Goal: Task Accomplishment & Management: Use online tool/utility

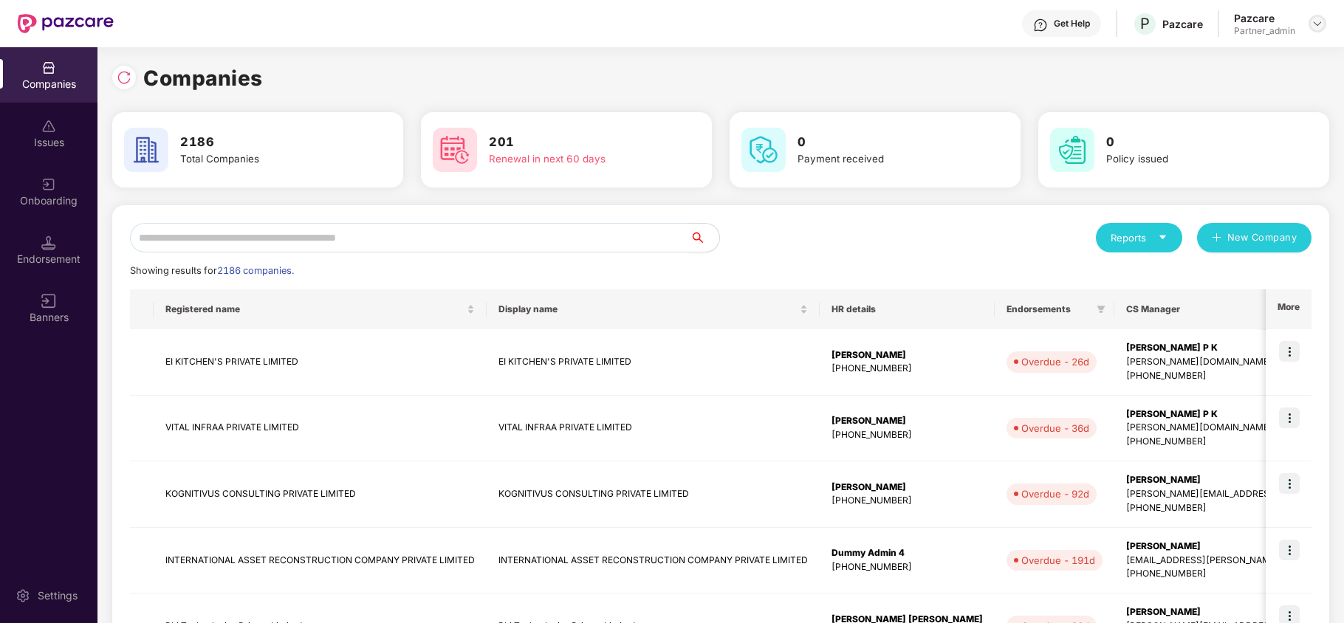
click at [1324, 21] on div at bounding box center [1318, 24] width 18 height 18
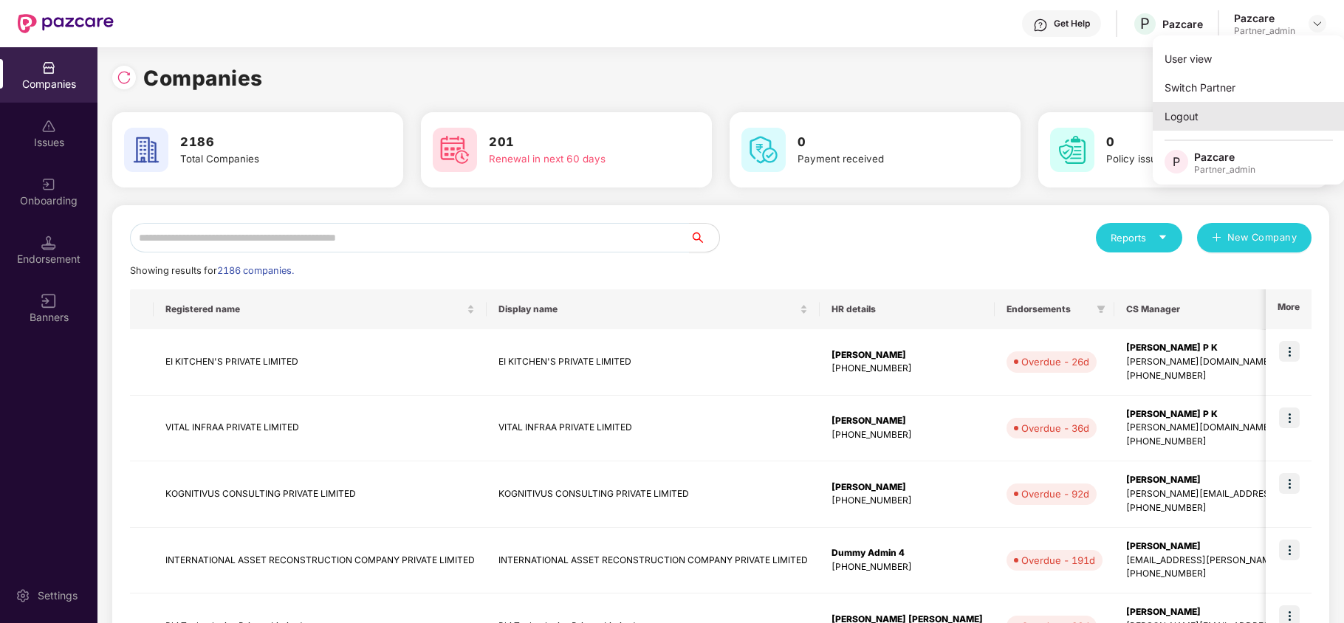
drag, startPoint x: 1179, startPoint y: 118, endPoint x: 417, endPoint y: 44, distance: 765.7
click at [1174, 118] on div "Logout" at bounding box center [1249, 116] width 192 height 29
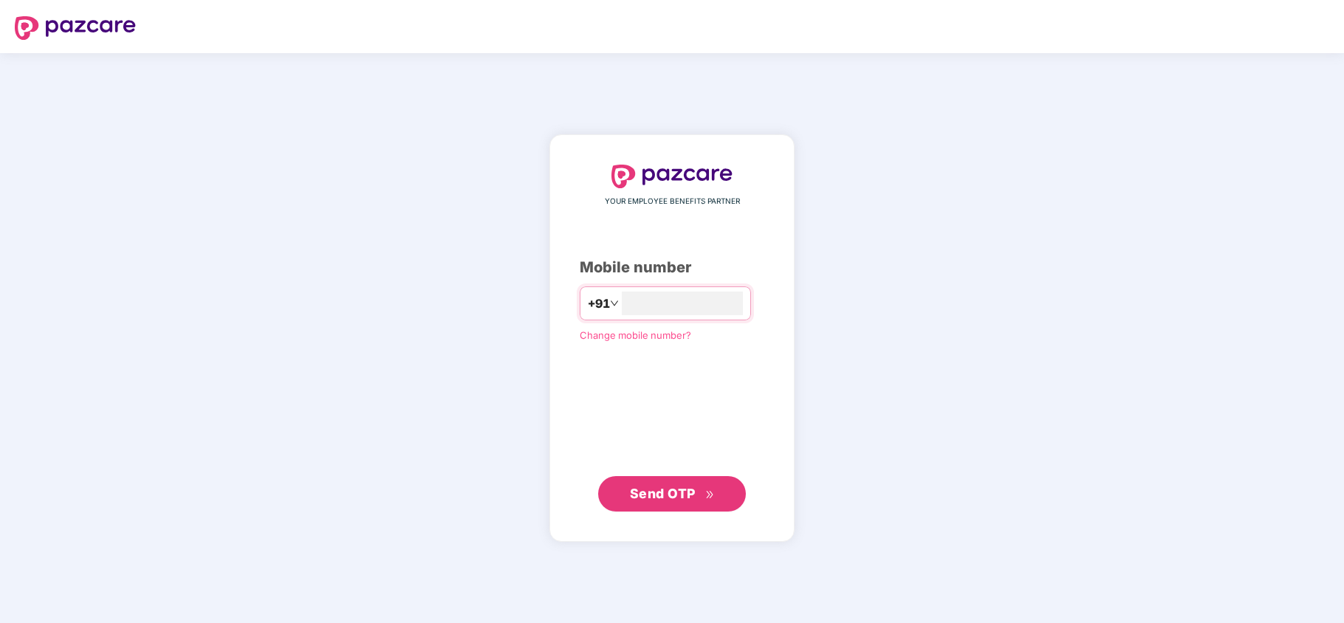
type input "**********"
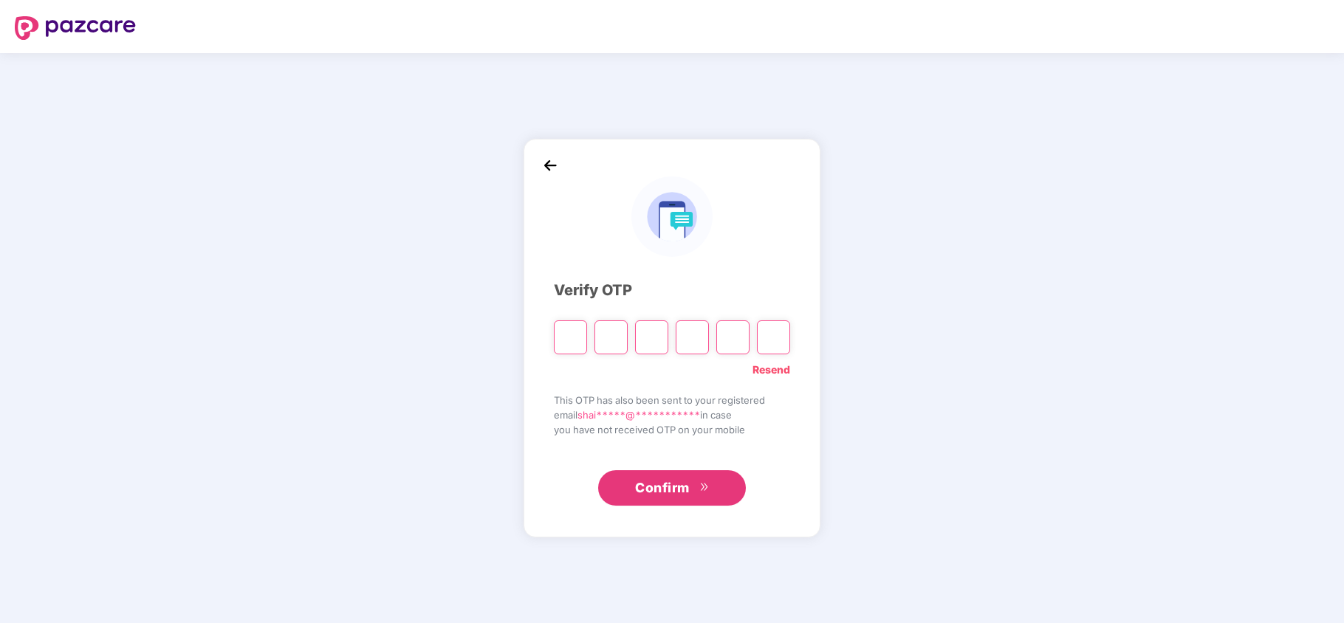
type input "*"
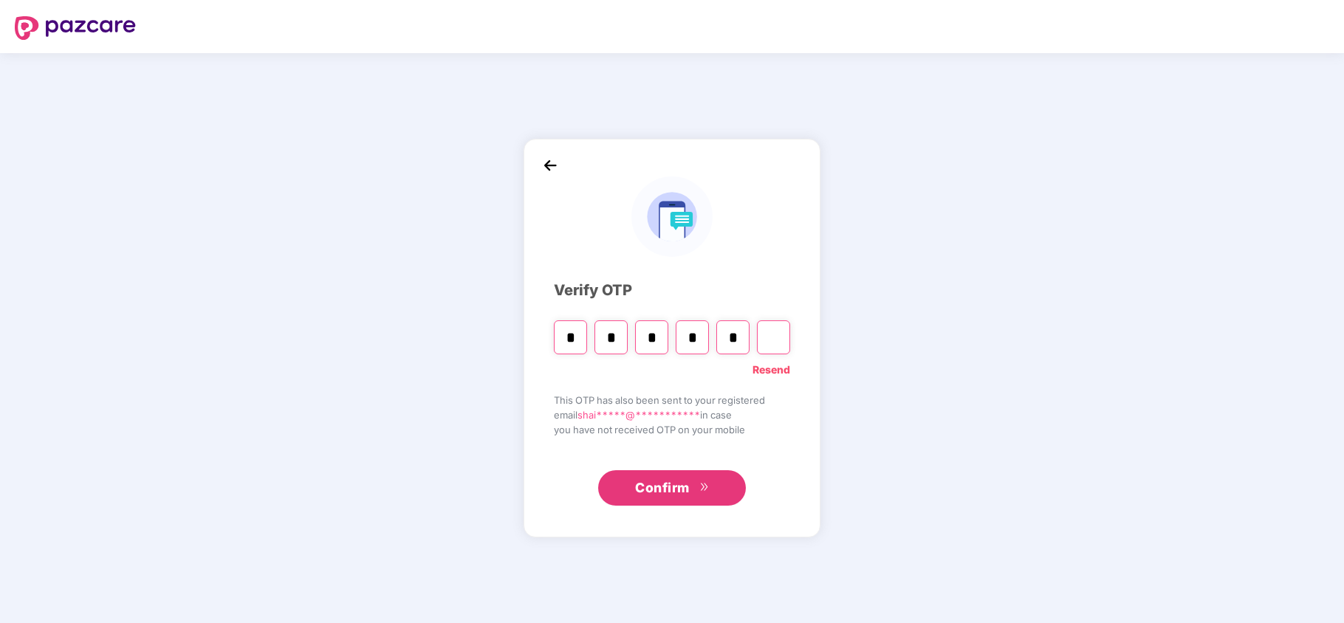
type input "*"
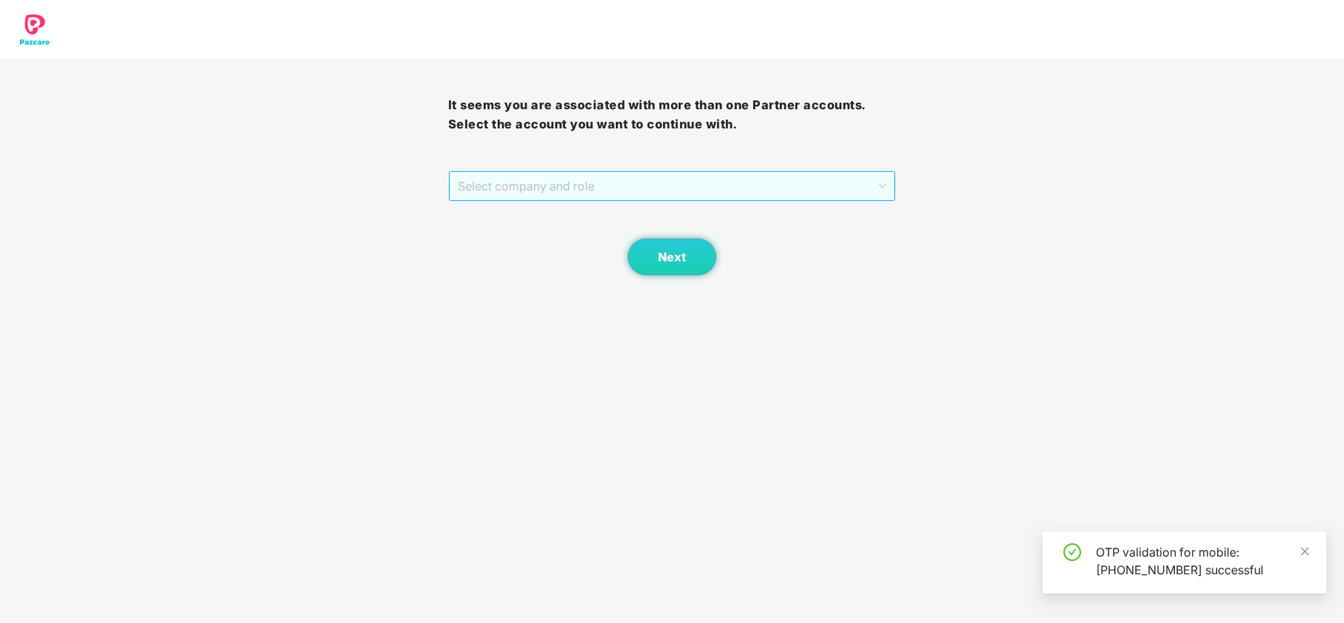
click at [589, 199] on span "Select company and role" at bounding box center [672, 186] width 429 height 28
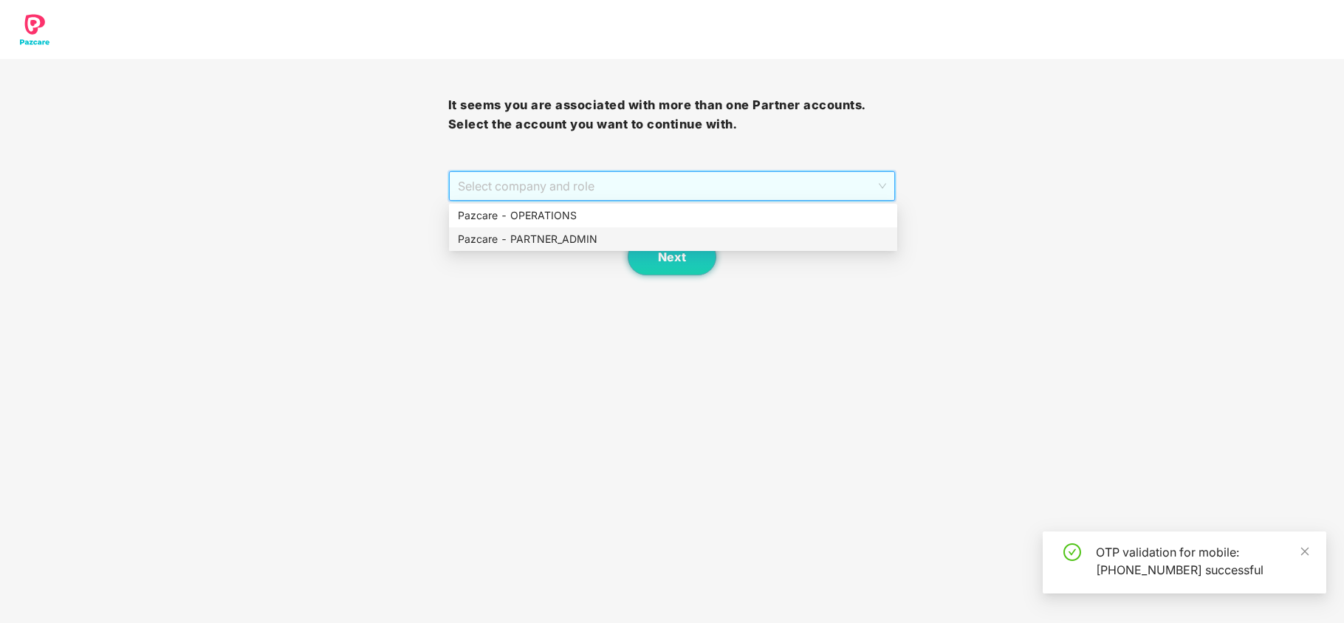
click at [579, 239] on div "Pazcare - PARTNER_ADMIN" at bounding box center [673, 239] width 431 height 16
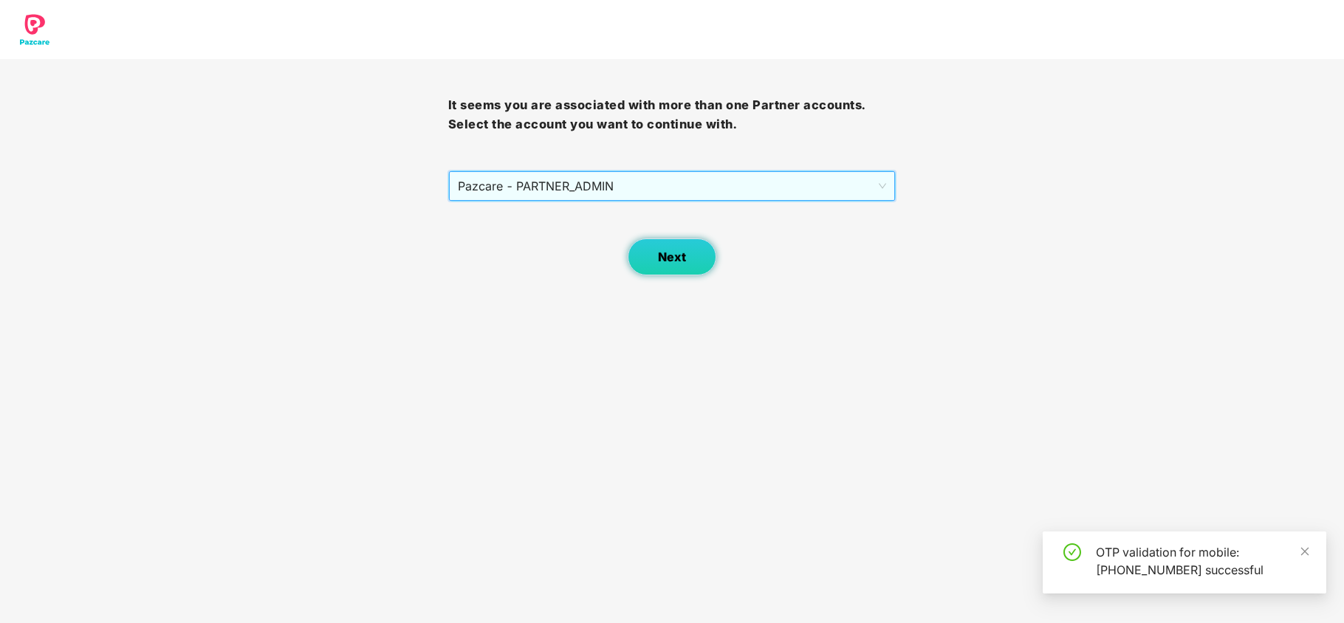
click at [677, 256] on span "Next" at bounding box center [672, 257] width 28 height 14
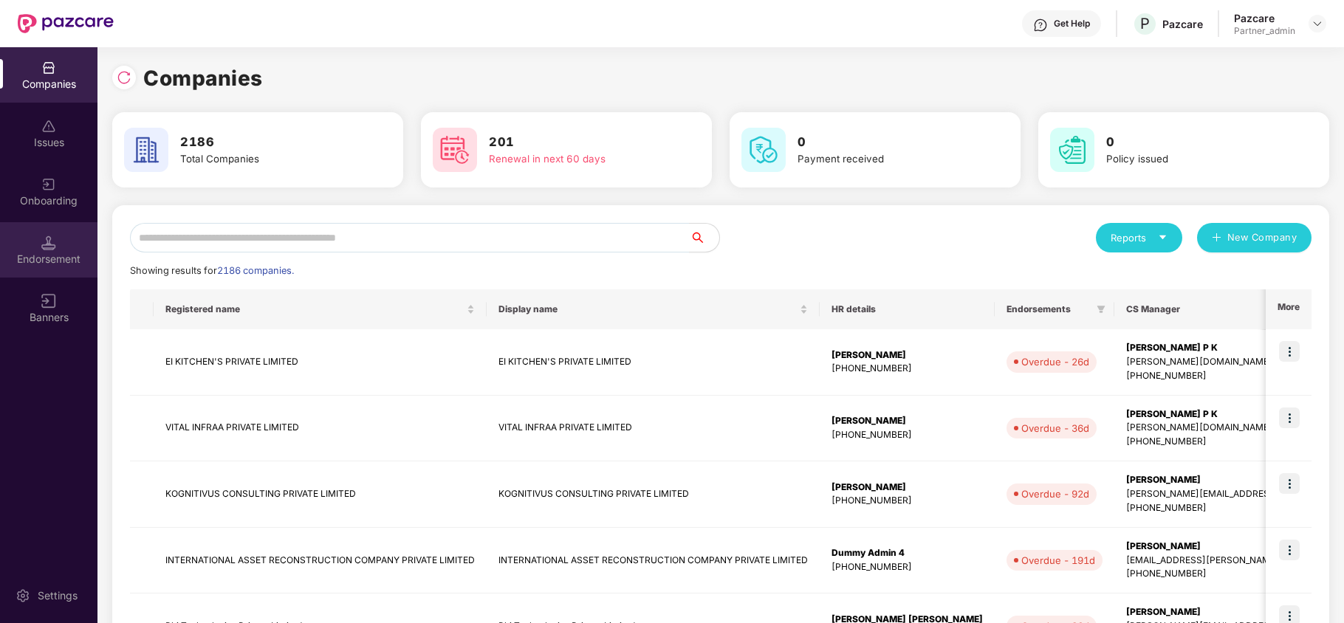
click at [30, 229] on div "Endorsement" at bounding box center [48, 249] width 97 height 55
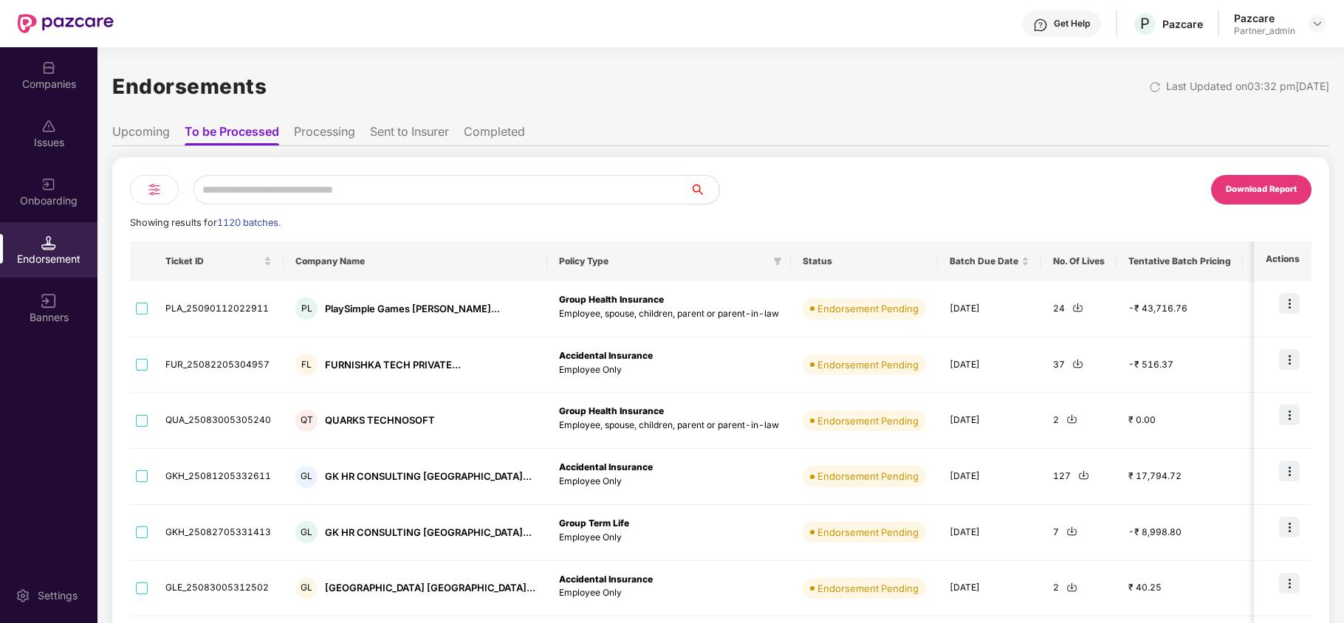
click at [384, 184] on input "text" at bounding box center [441, 190] width 496 height 30
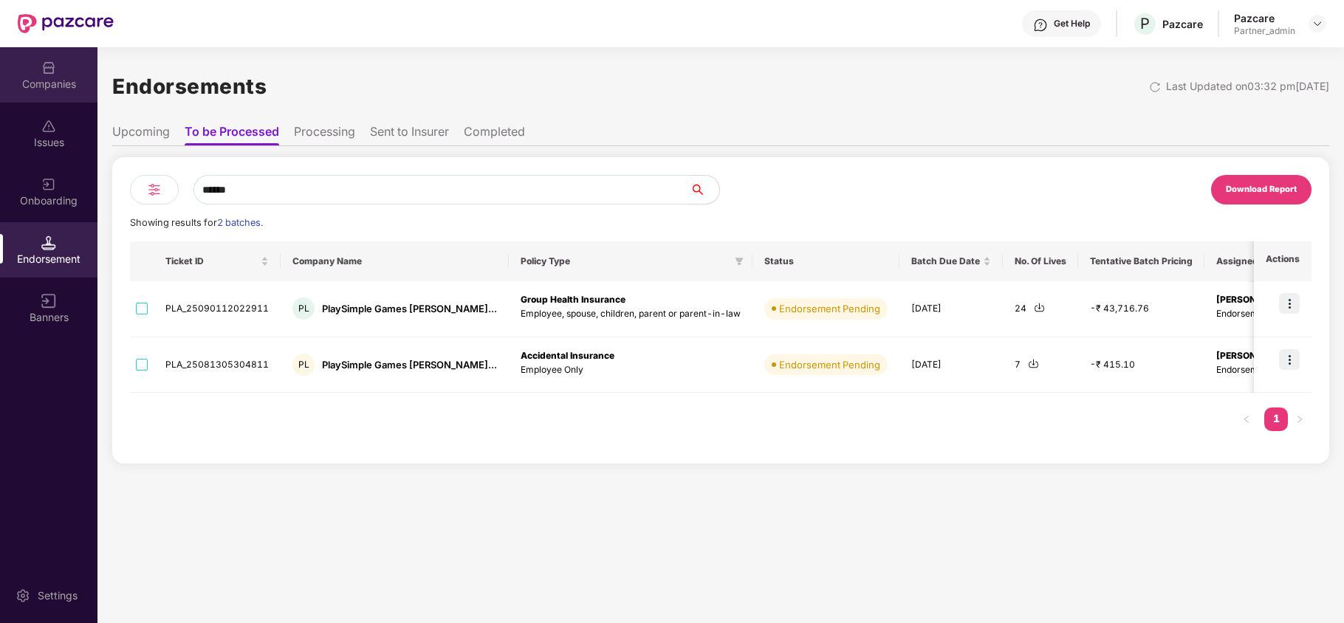
type input "******"
click at [61, 77] on div "Companies" at bounding box center [48, 84] width 97 height 15
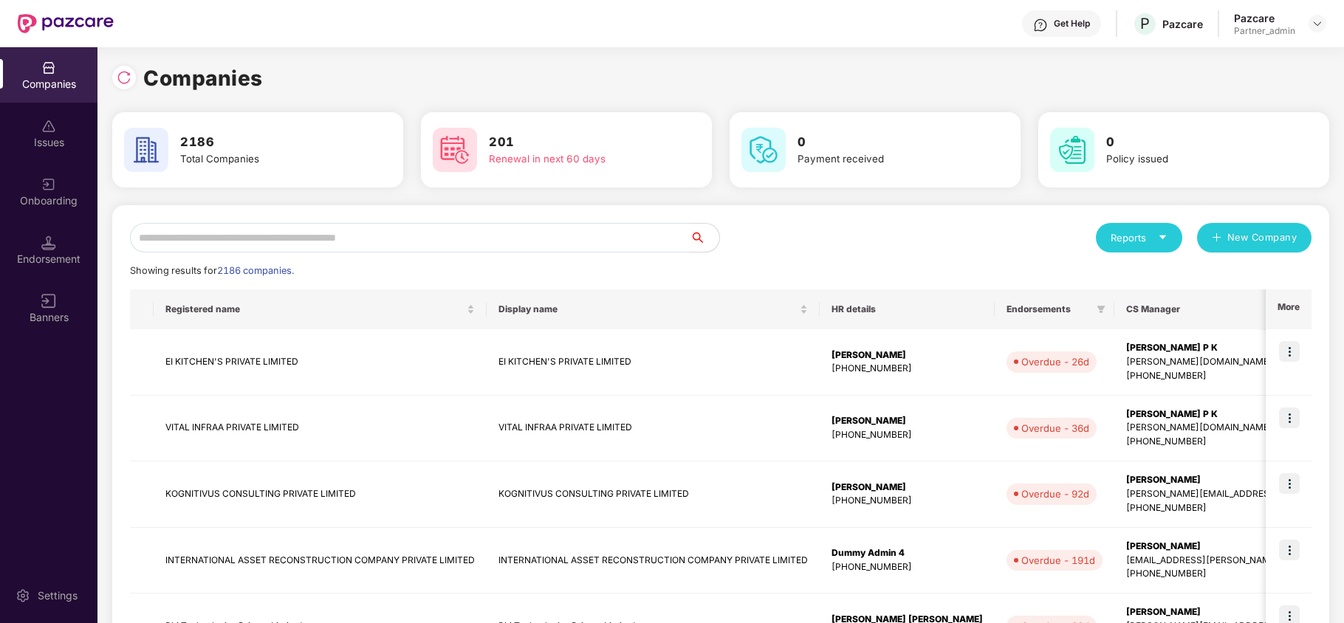
click at [281, 237] on input "text" at bounding box center [410, 238] width 560 height 30
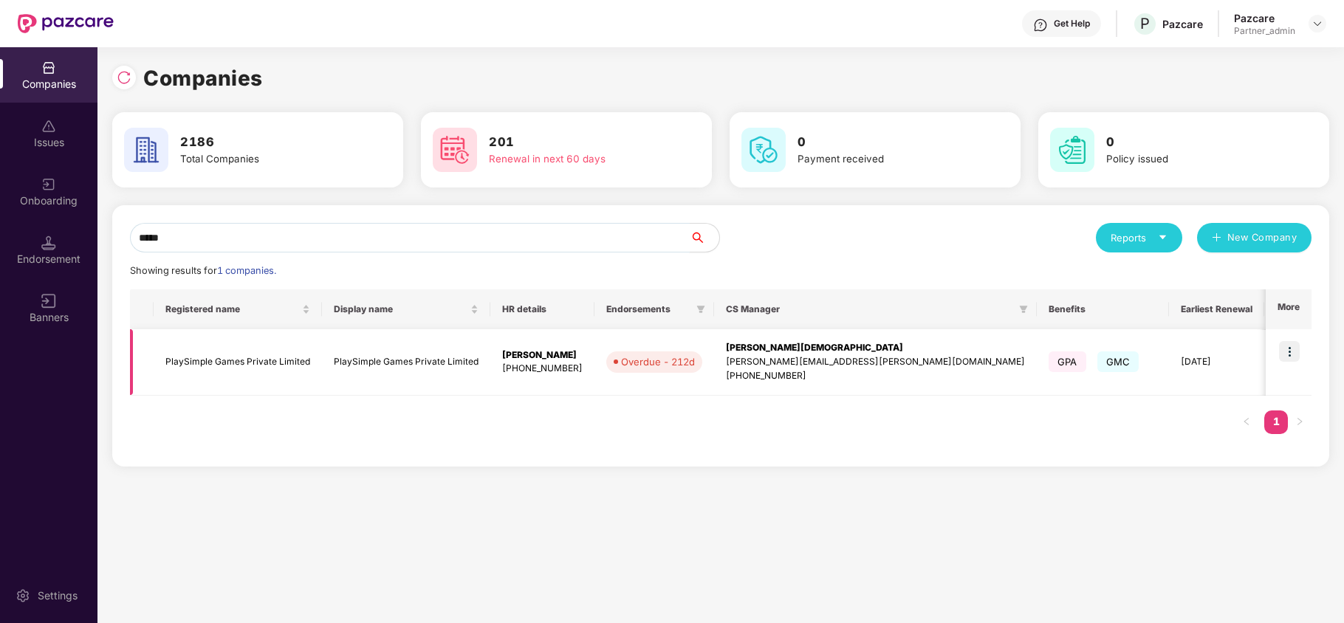
type input "*****"
click at [1285, 352] on img at bounding box center [1289, 351] width 21 height 21
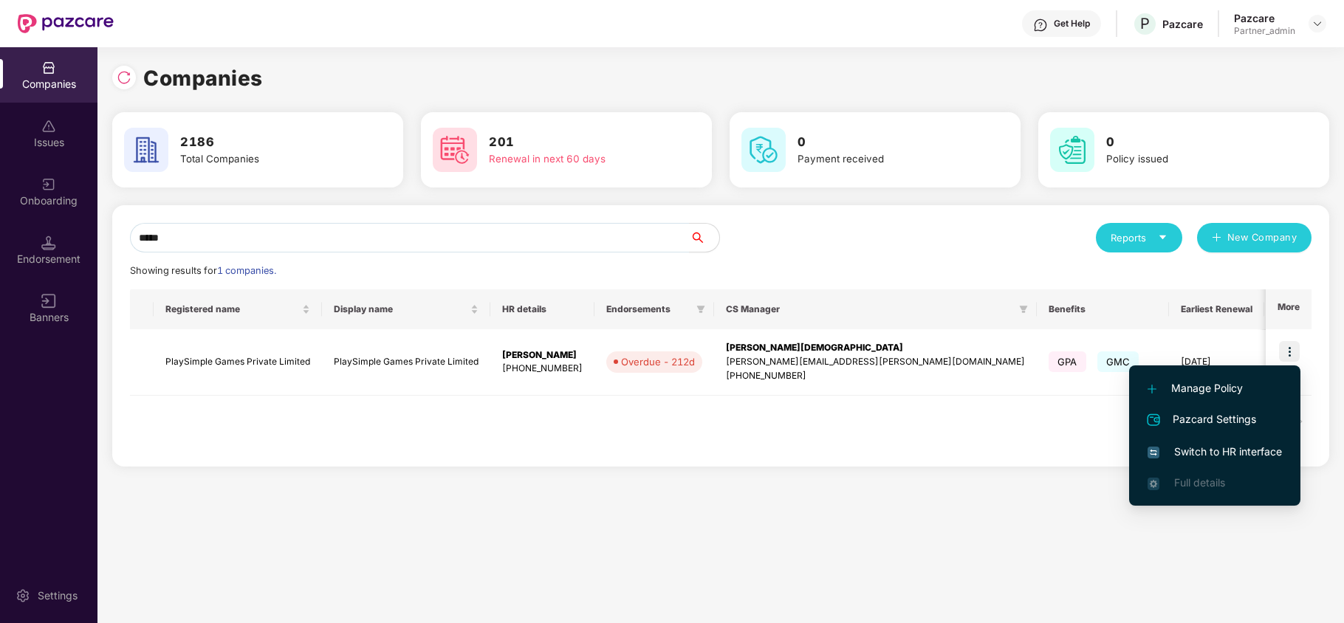
click at [1217, 446] on span "Switch to HR interface" at bounding box center [1215, 452] width 134 height 16
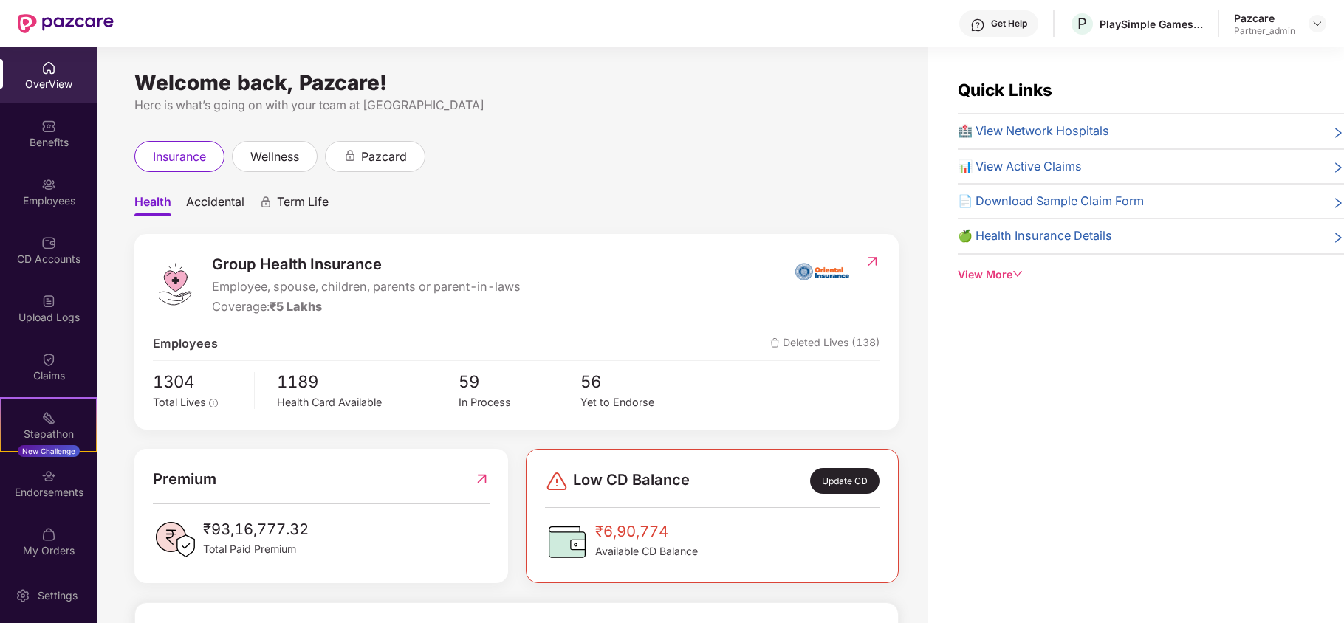
click at [35, 506] on div "Endorsements" at bounding box center [48, 483] width 97 height 55
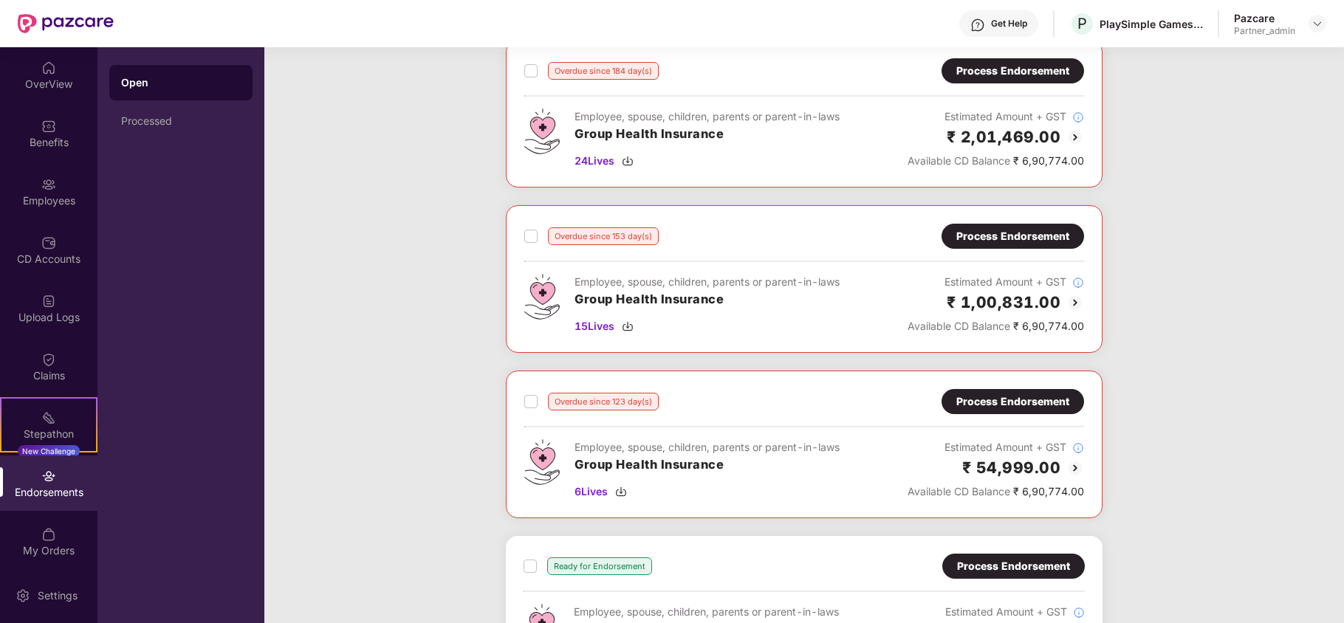
scroll to position [27, 0]
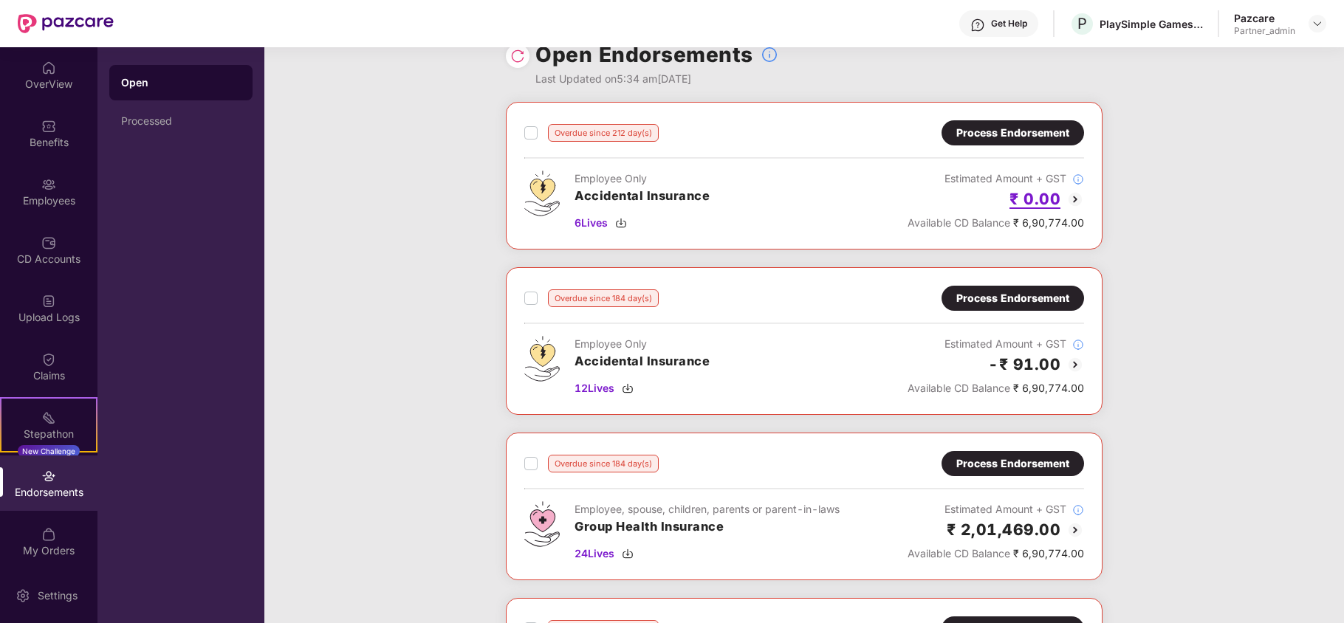
click at [1037, 198] on h2 "₹ 0.00" at bounding box center [1034, 199] width 51 height 24
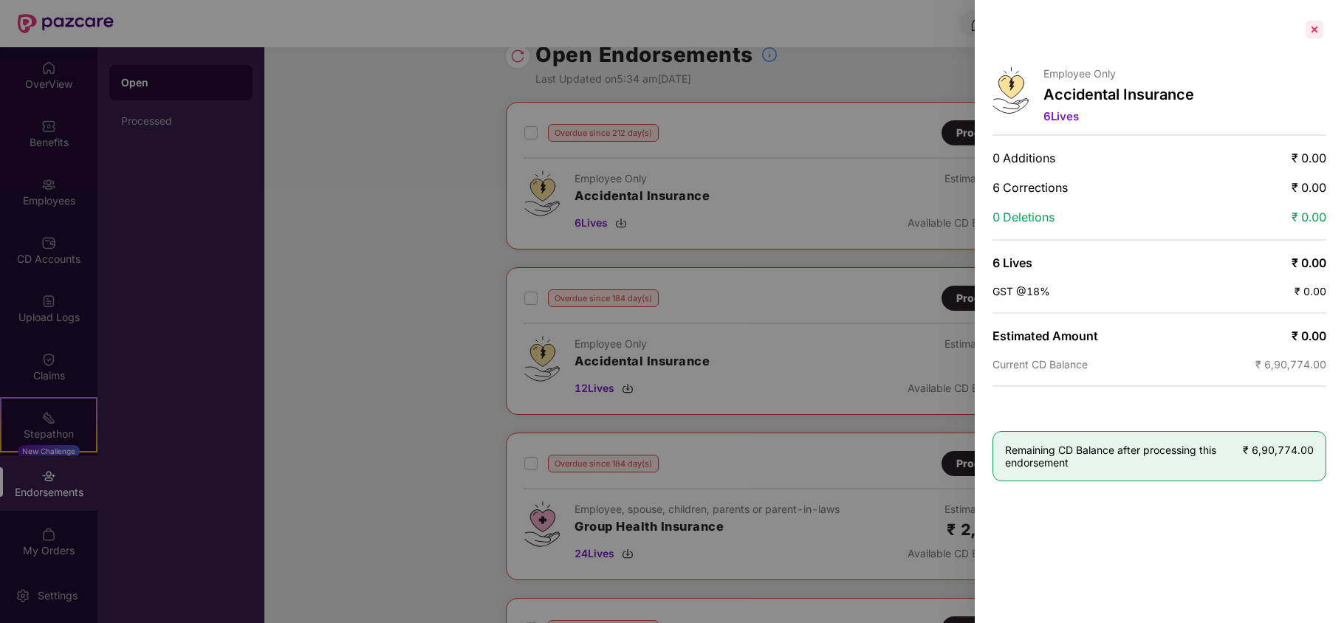
click at [1318, 28] on div at bounding box center [1315, 30] width 24 height 24
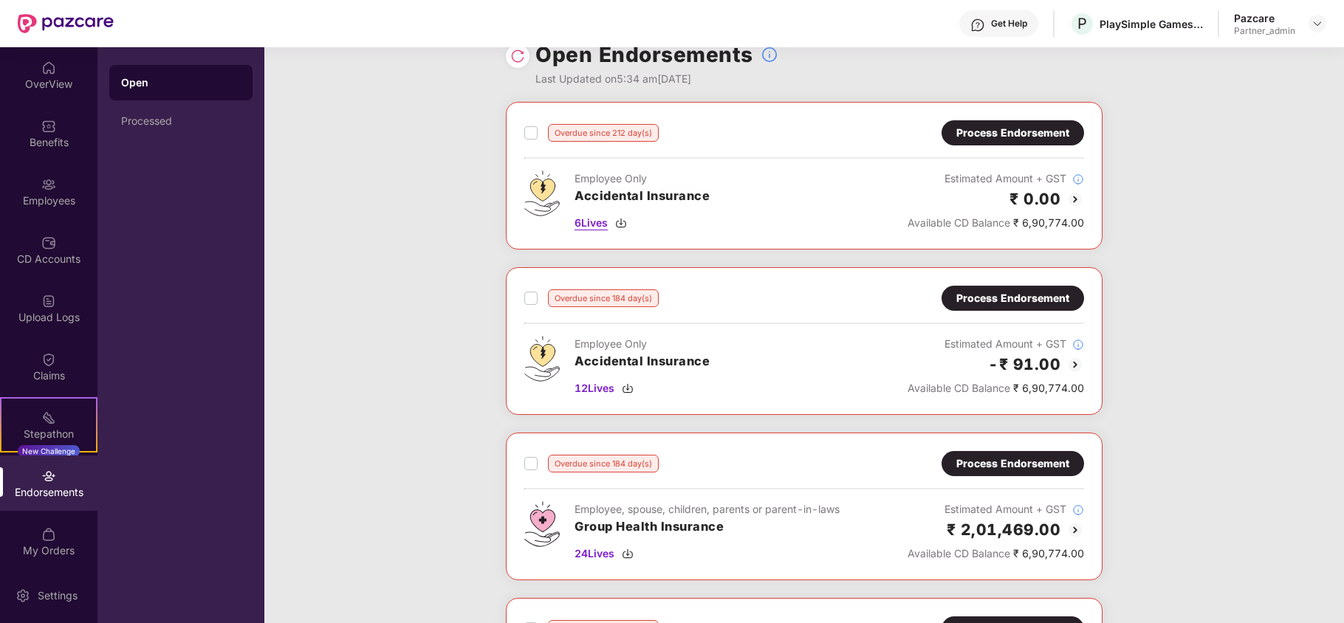
click at [627, 223] on img at bounding box center [621, 223] width 12 height 12
click at [630, 390] on img at bounding box center [628, 389] width 12 height 12
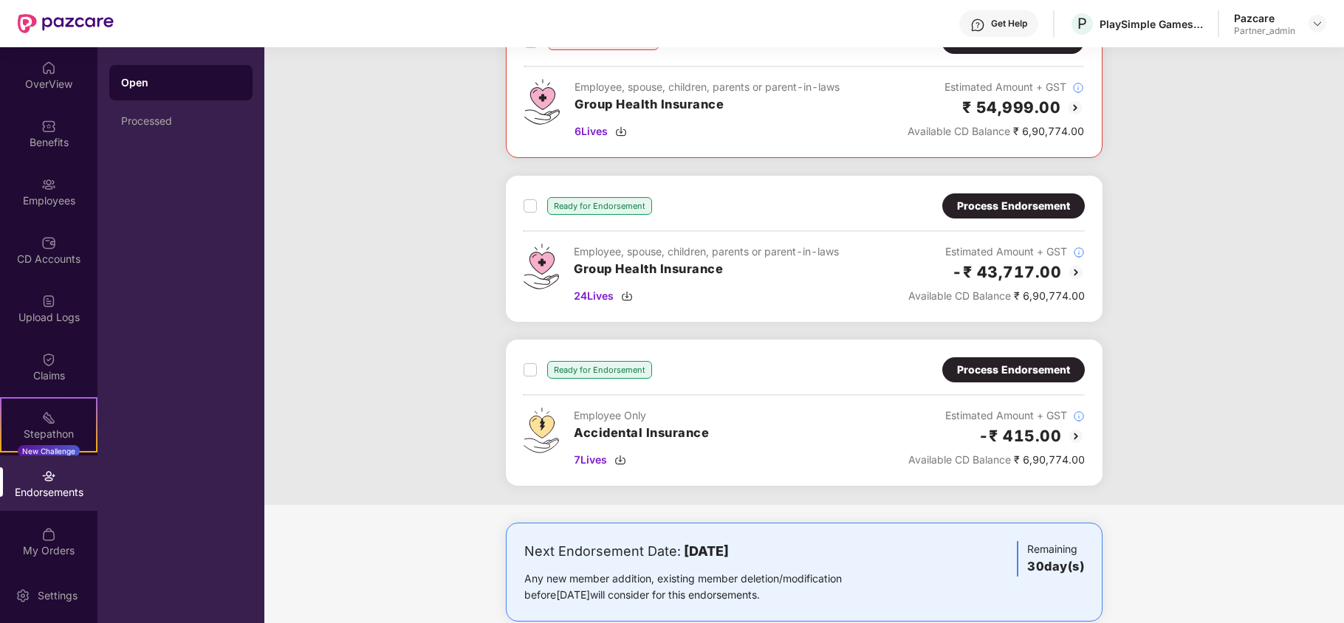
scroll to position [814, 0]
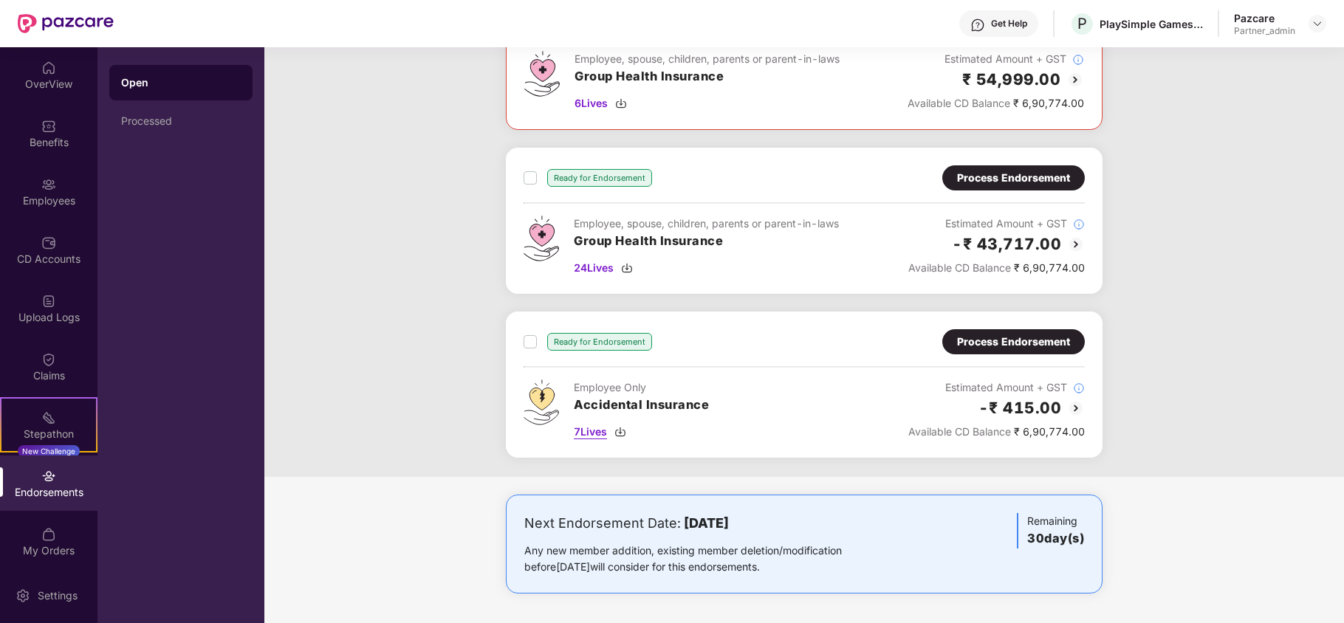
click at [625, 428] on img at bounding box center [620, 432] width 12 height 12
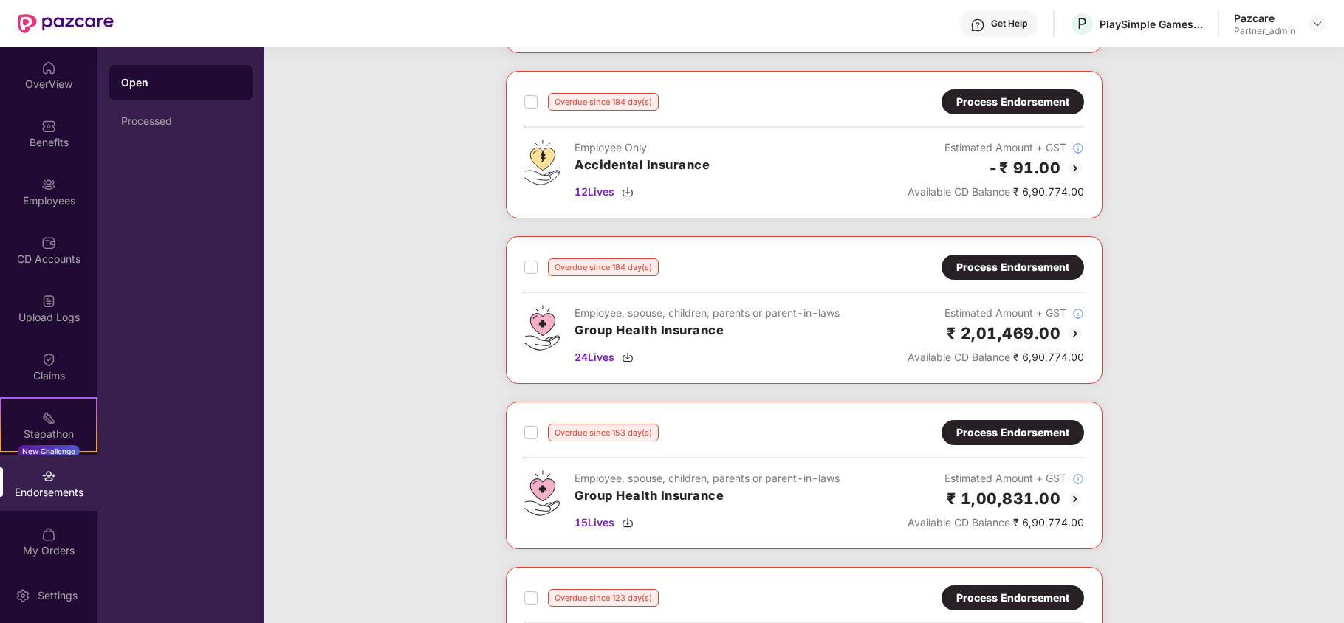
scroll to position [0, 0]
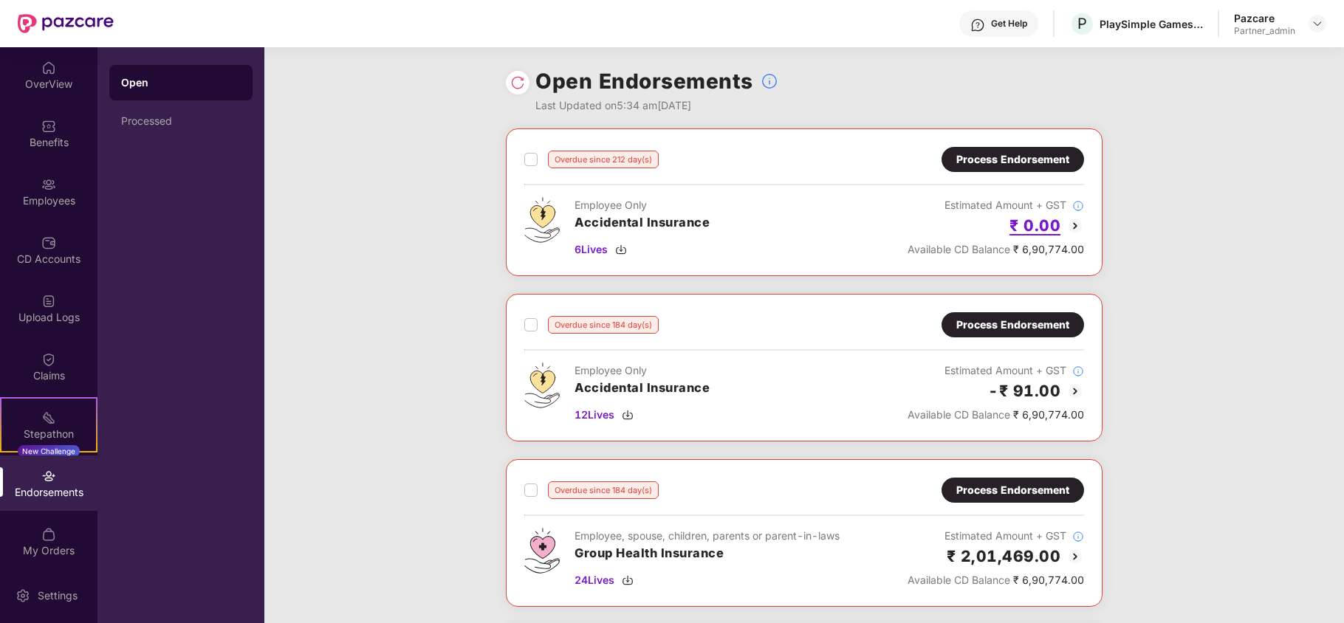
click at [1043, 231] on h2 "₹ 0.00" at bounding box center [1034, 225] width 51 height 24
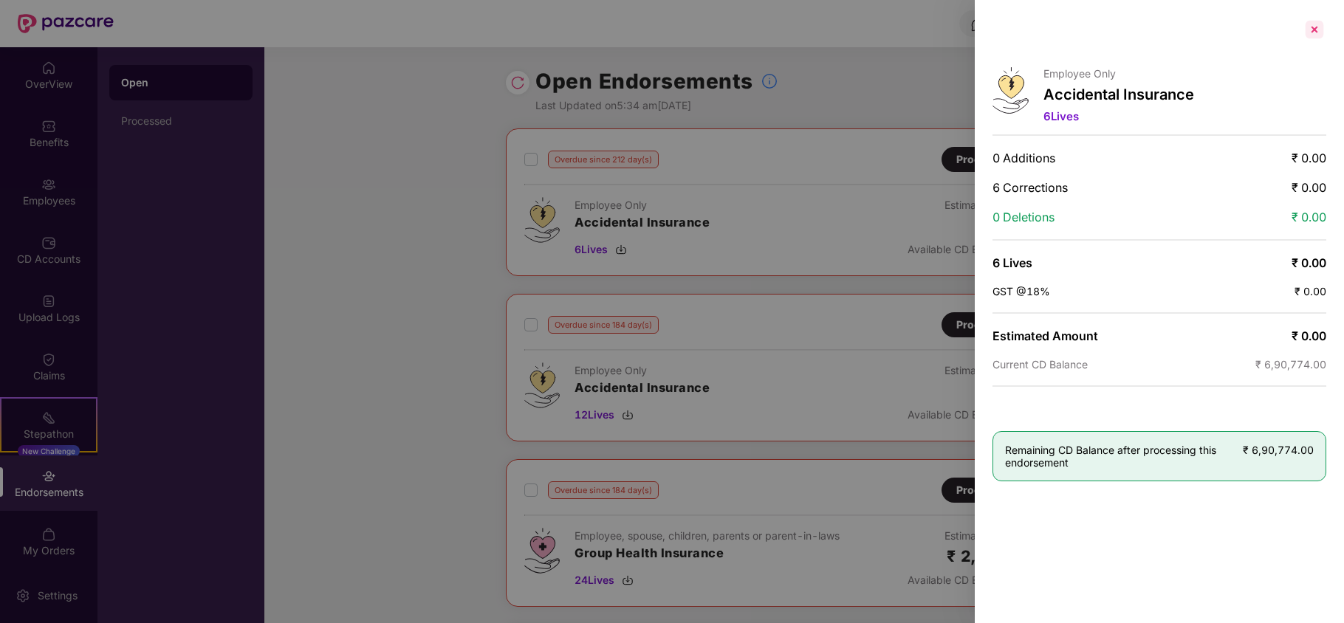
click at [1312, 24] on div at bounding box center [1315, 30] width 24 height 24
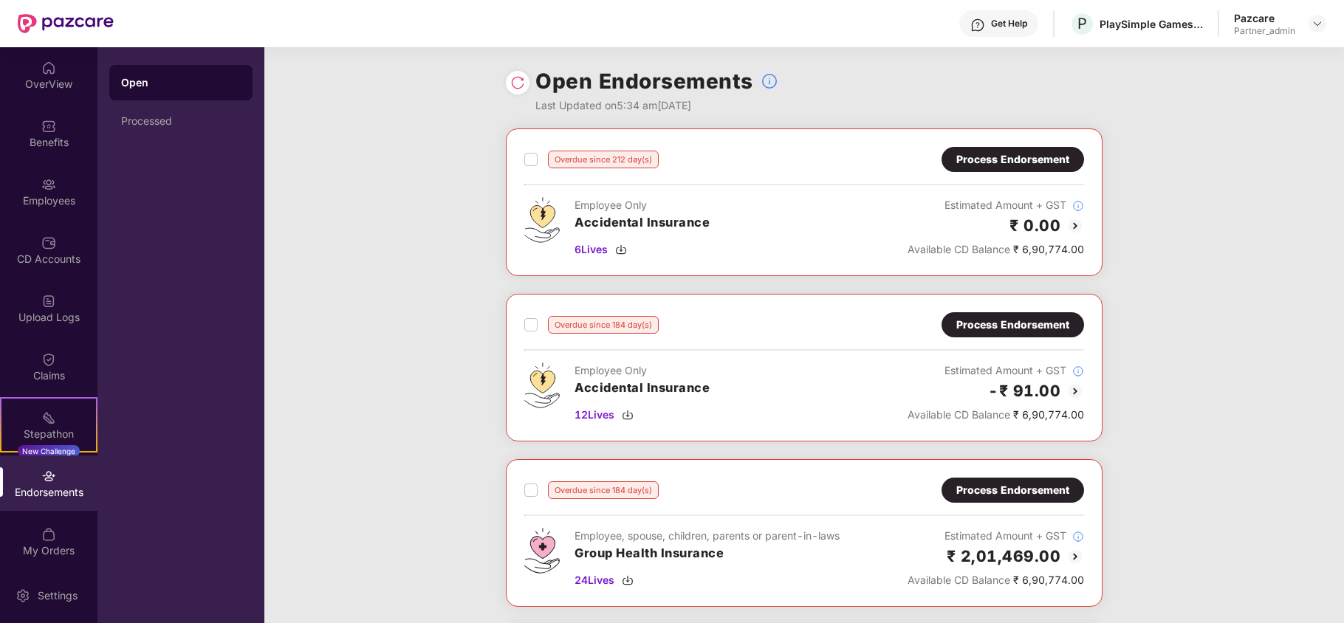
click at [988, 162] on div "Process Endorsement" at bounding box center [1012, 159] width 113 height 16
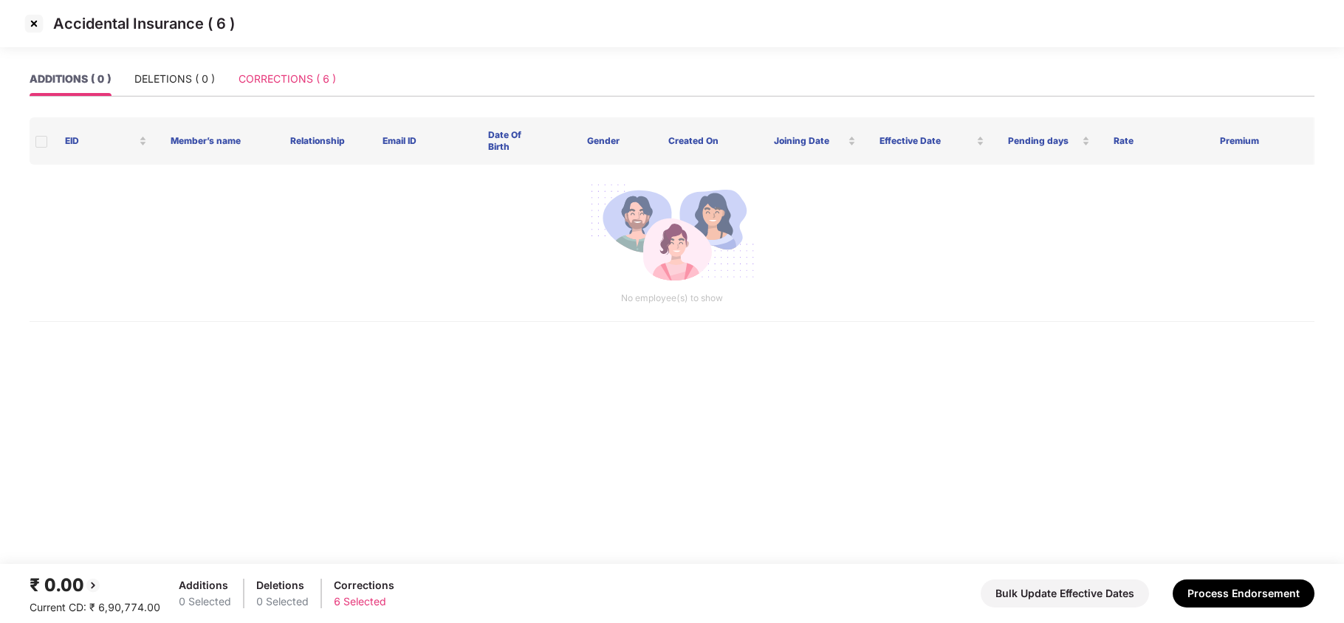
click at [284, 69] on div "CORRECTIONS ( 6 )" at bounding box center [287, 79] width 97 height 34
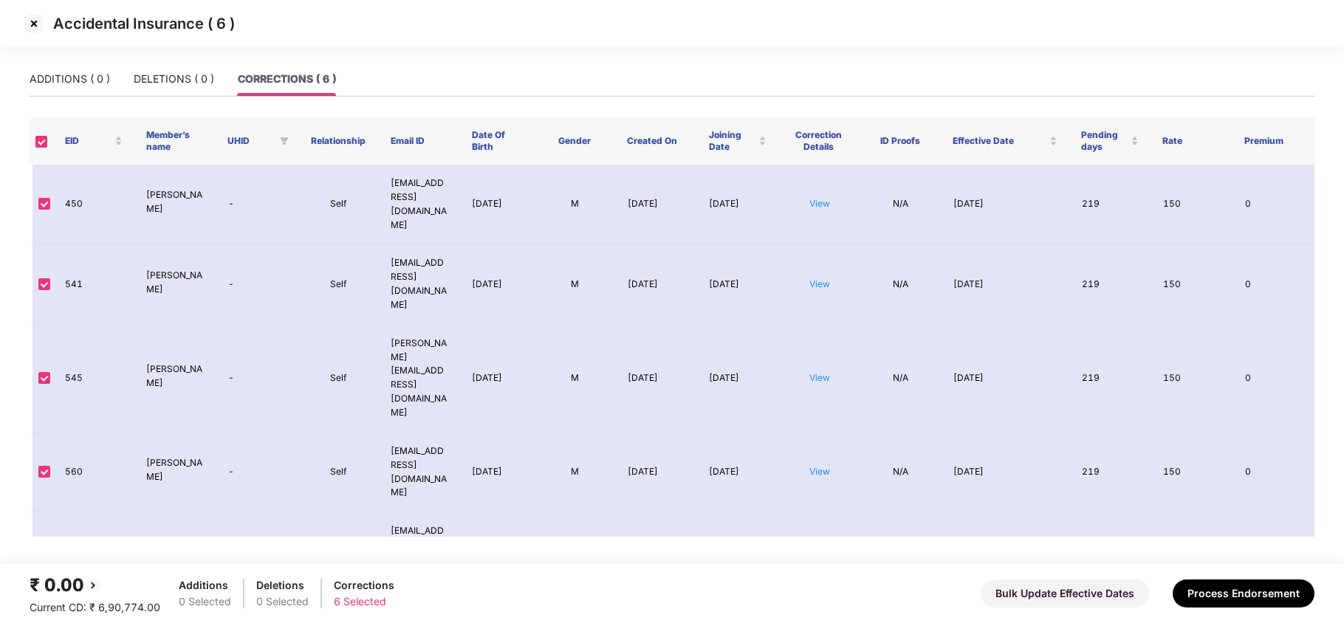
click at [919, 532] on main "ADDITIONS ( 0 ) DELETIONS ( 0 ) CORRECTIONS ( 6 ) EID Member’s name UHID Relati…" at bounding box center [672, 313] width 1344 height 502
click at [34, 28] on img at bounding box center [34, 24] width 24 height 24
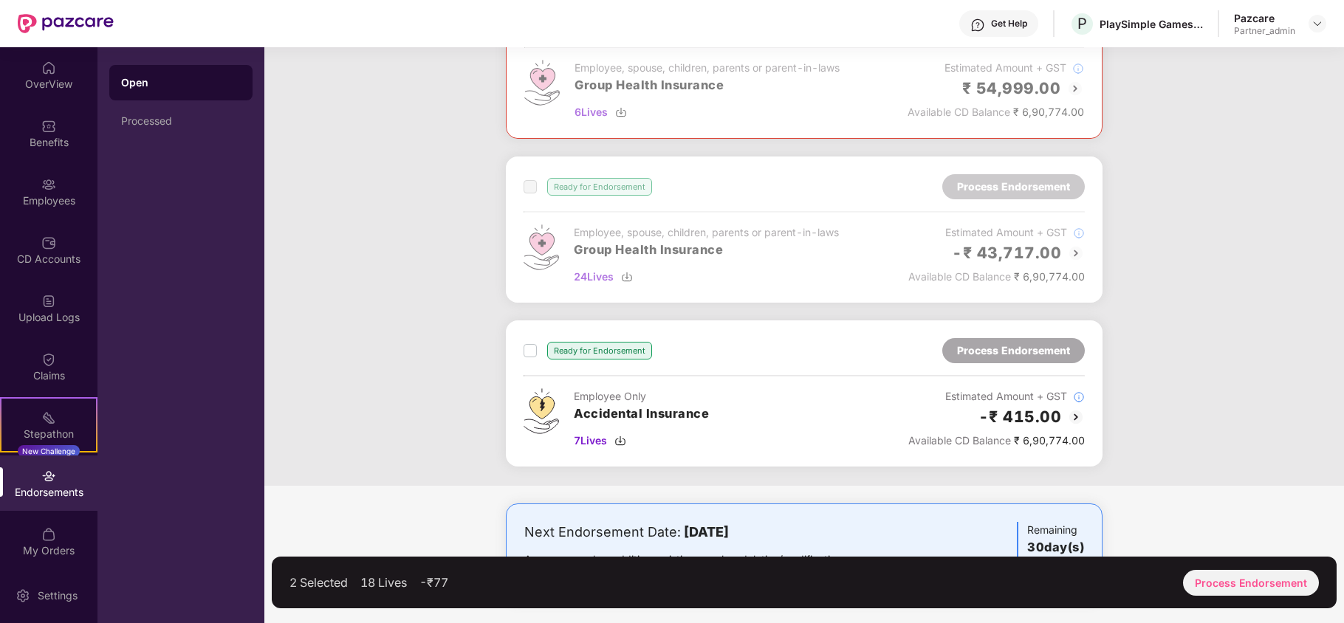
scroll to position [814, 0]
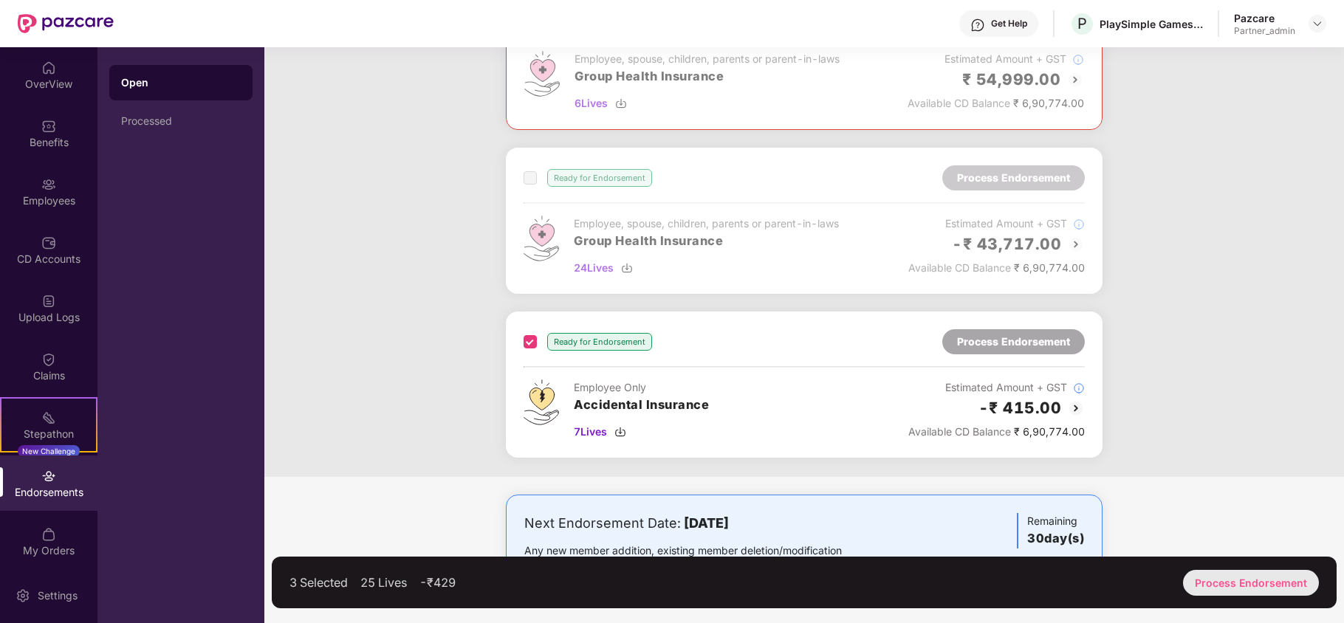
click at [1214, 580] on div "Process Endorsement" at bounding box center [1251, 583] width 136 height 26
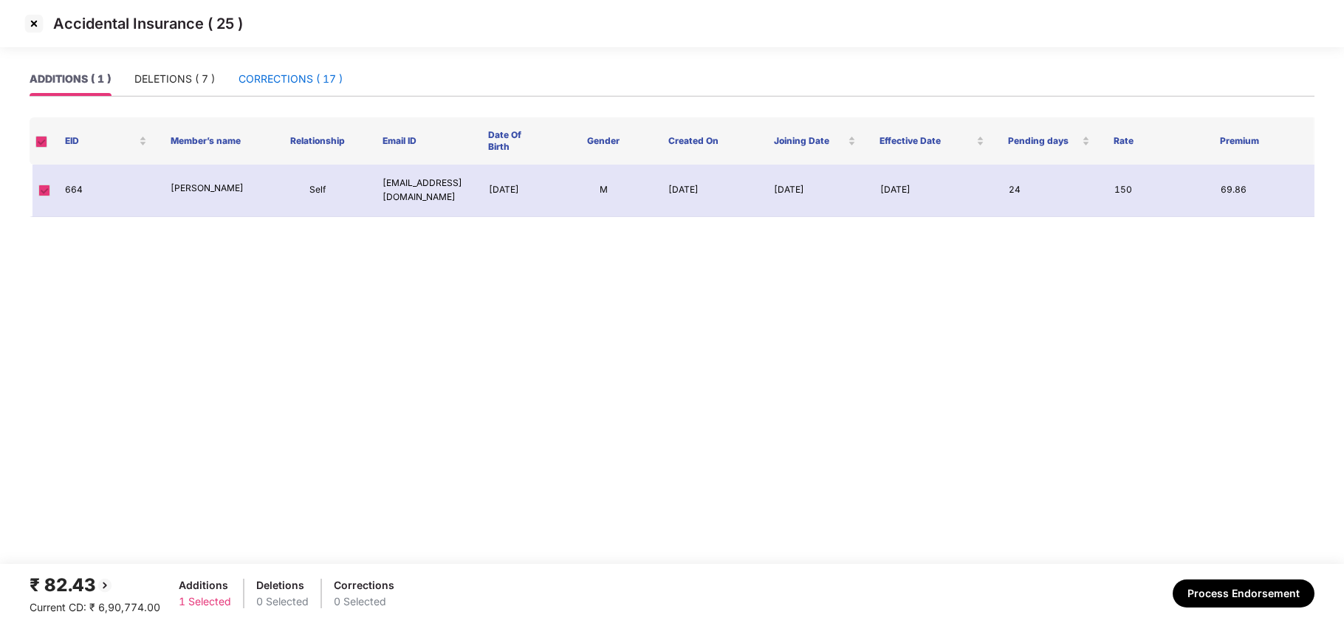
click at [257, 78] on div "CORRECTIONS ( 17 )" at bounding box center [291, 79] width 104 height 16
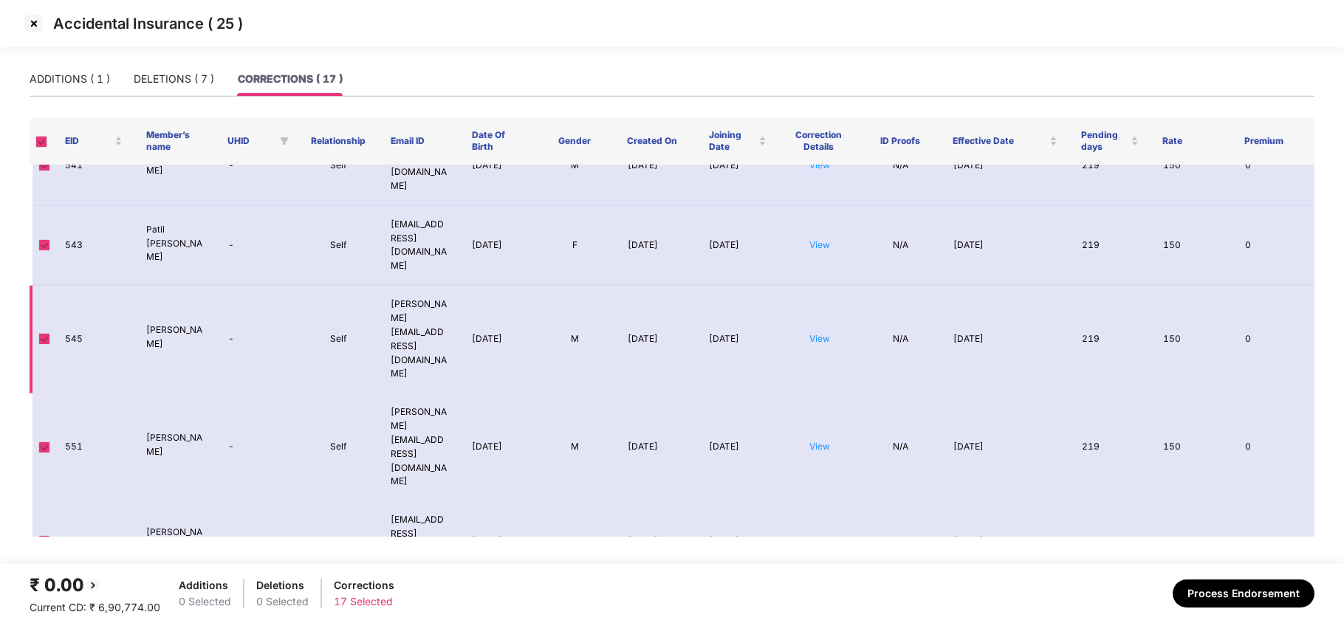
scroll to position [0, 0]
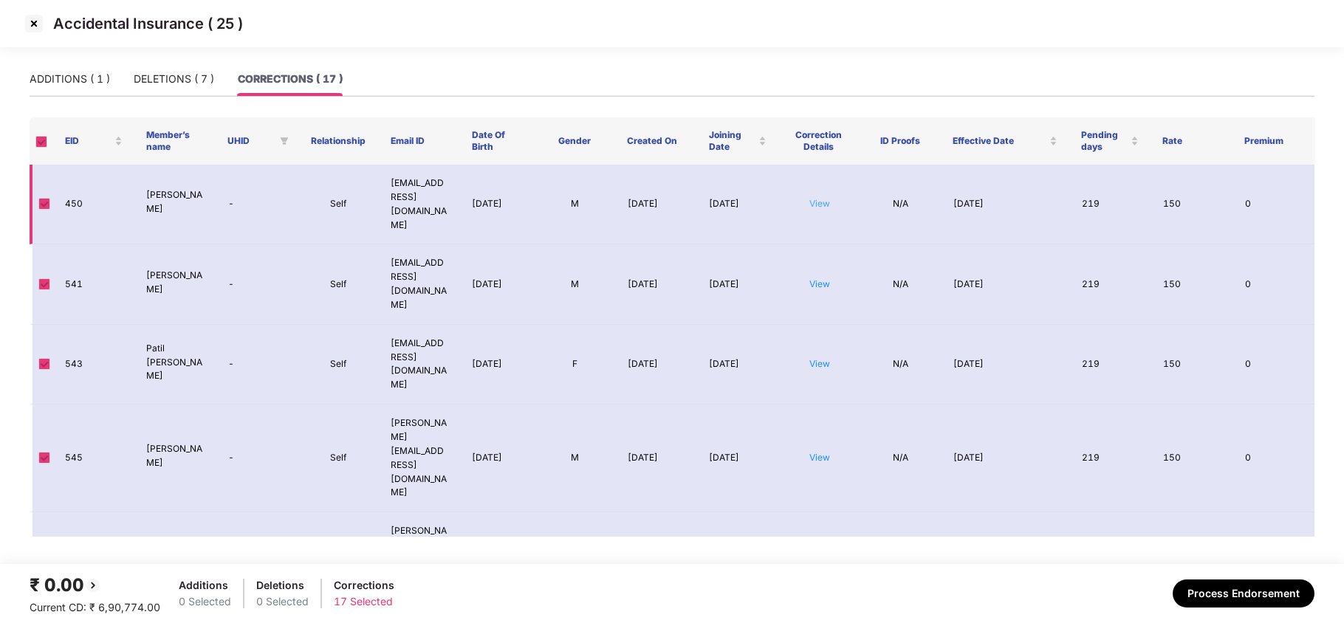
click at [819, 199] on link "View" at bounding box center [819, 203] width 21 height 11
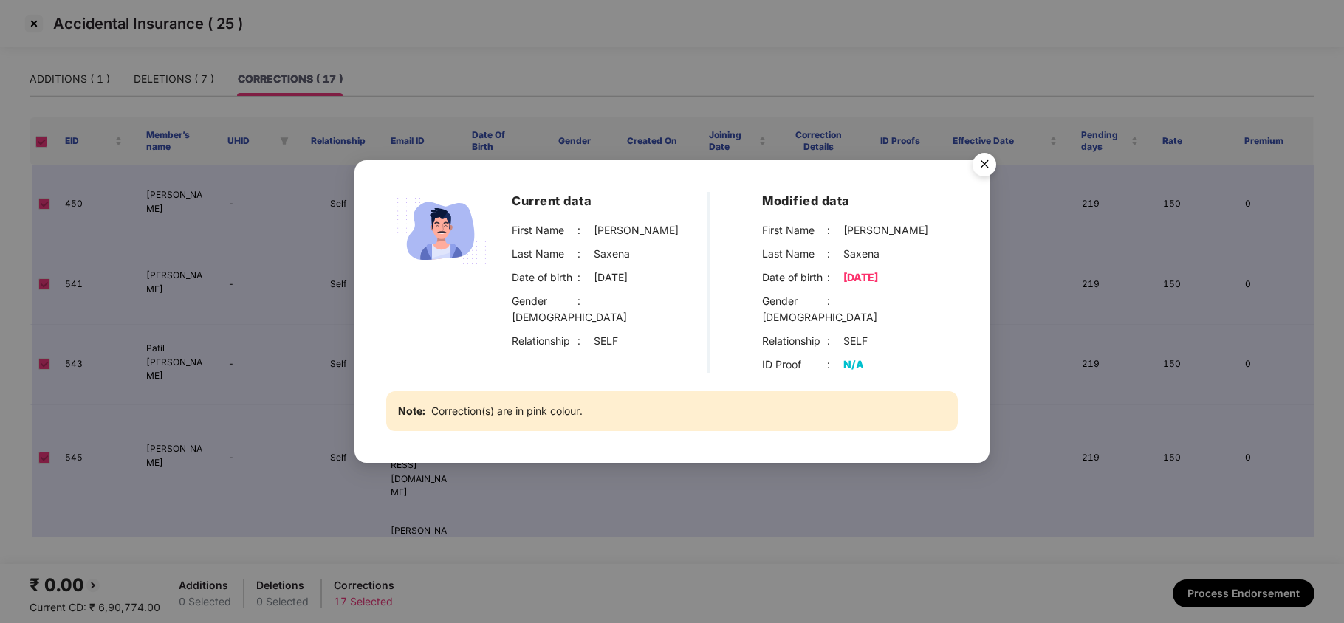
click at [987, 167] on img "Close" at bounding box center [984, 166] width 41 height 41
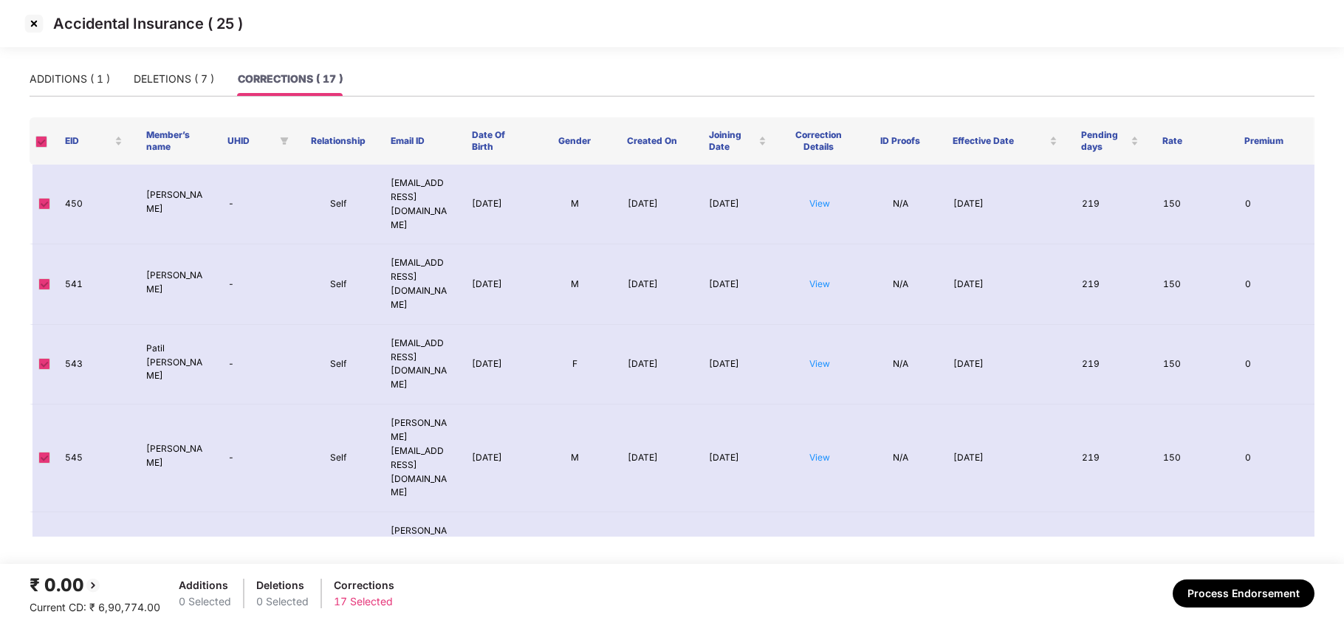
click at [36, 25] on img at bounding box center [34, 24] width 24 height 24
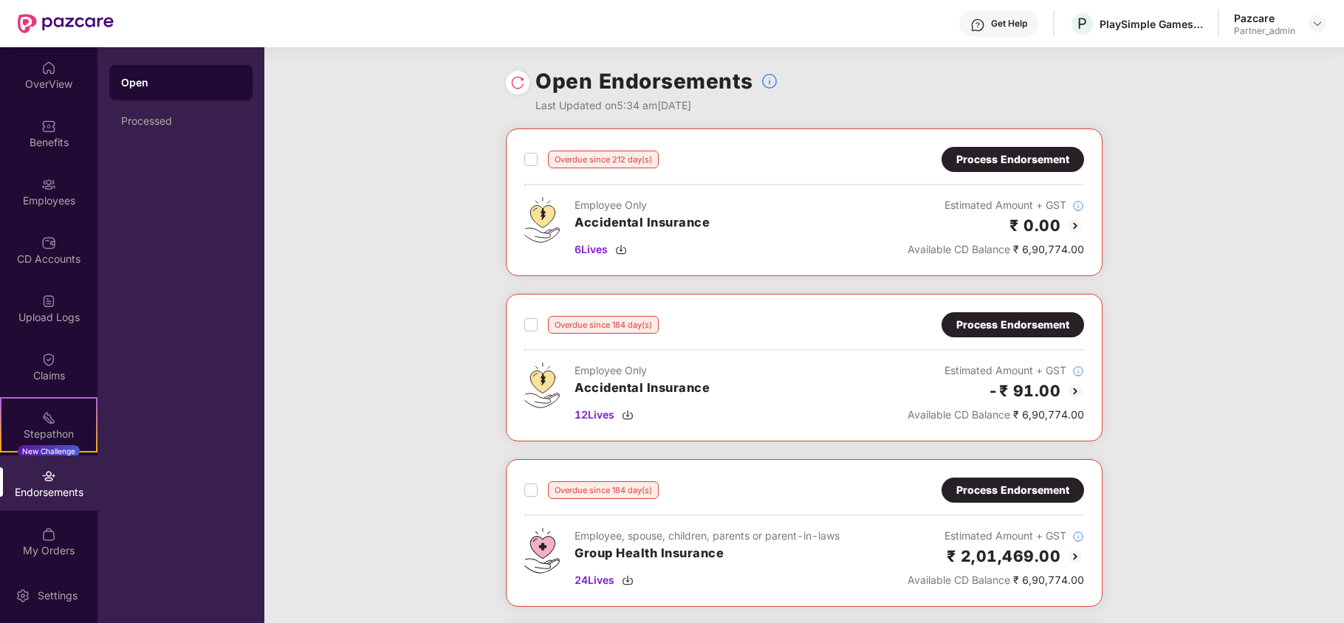
click at [1062, 151] on div "Process Endorsement" at bounding box center [1012, 159] width 113 height 16
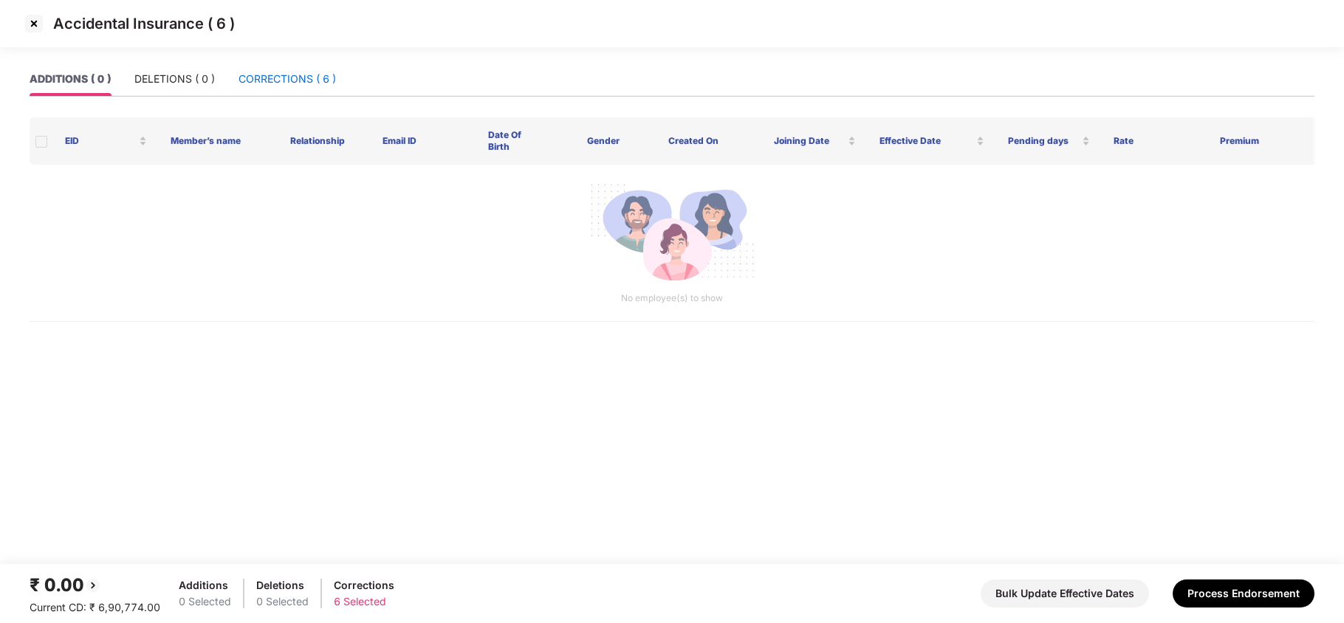
click at [305, 75] on div "CORRECTIONS ( 6 )" at bounding box center [287, 79] width 97 height 16
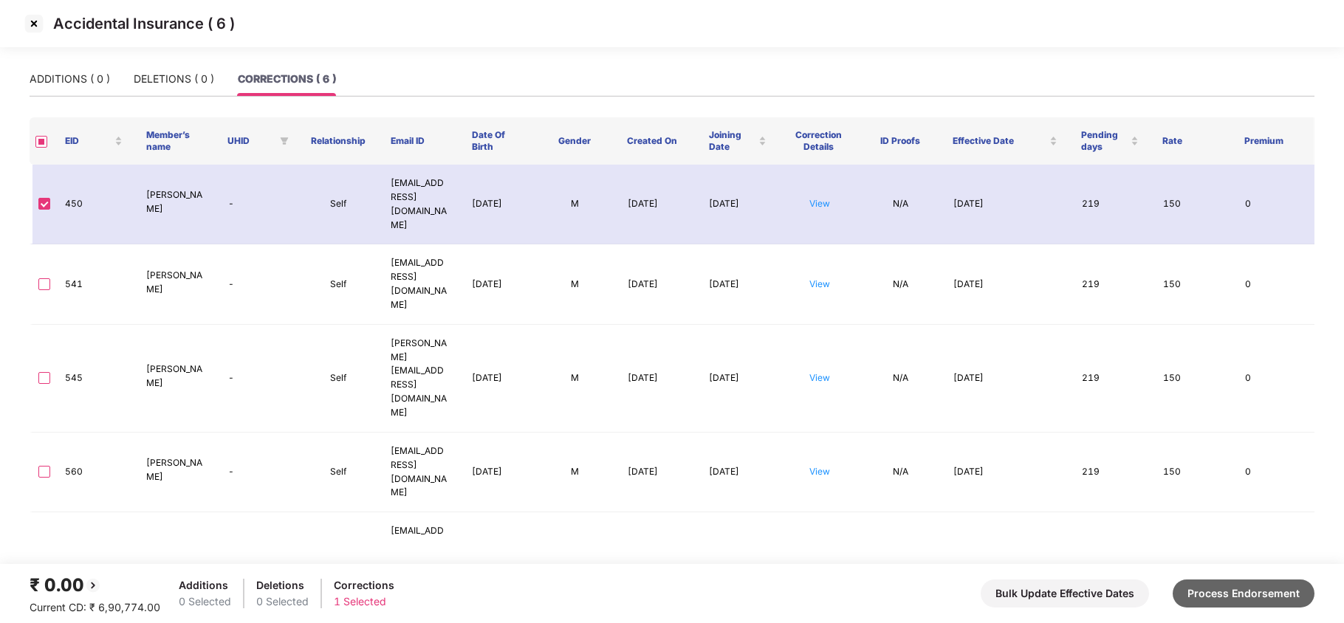
click at [1244, 589] on button "Process Endorsement" at bounding box center [1244, 594] width 142 height 28
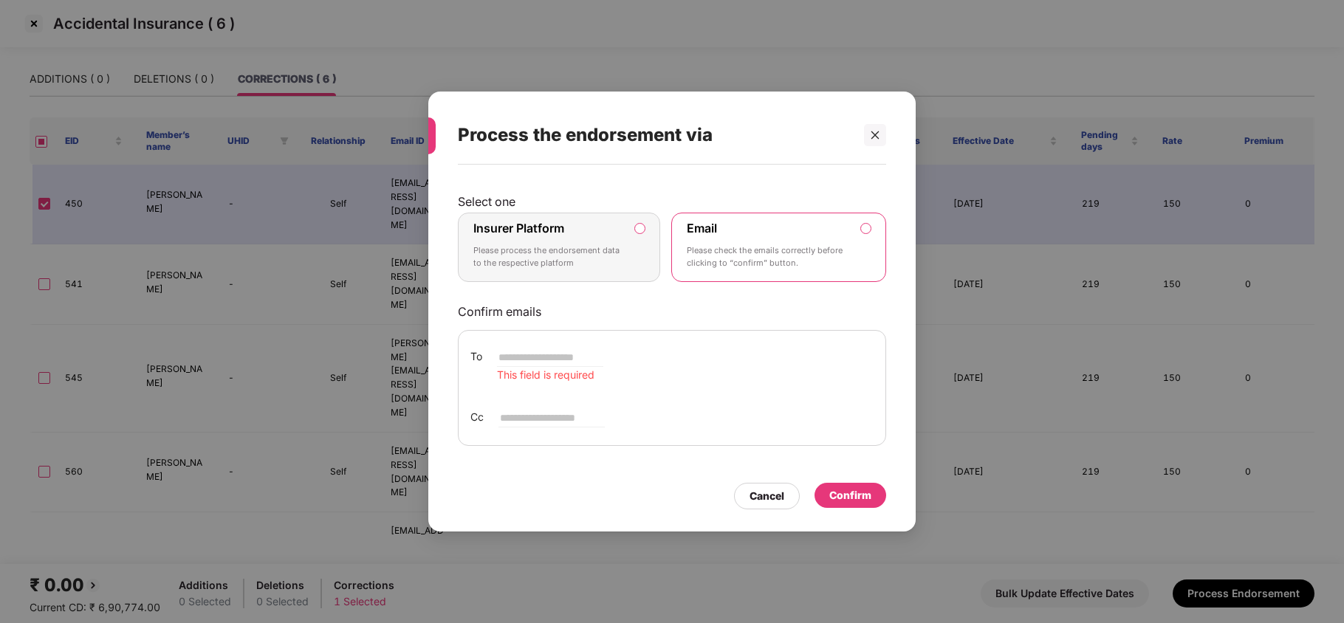
click at [620, 242] on div "Insurer Platform Please process the endorsement data to the respective platform" at bounding box center [548, 247] width 151 height 53
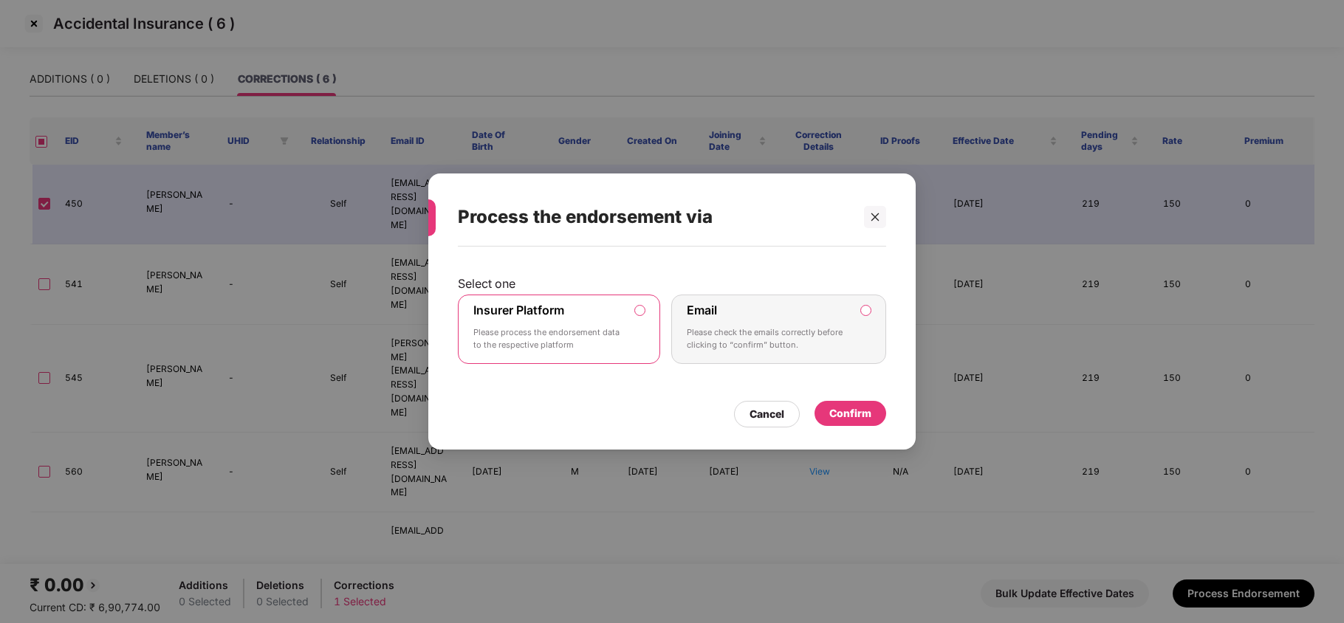
click at [855, 414] on div "Confirm" at bounding box center [850, 413] width 42 height 16
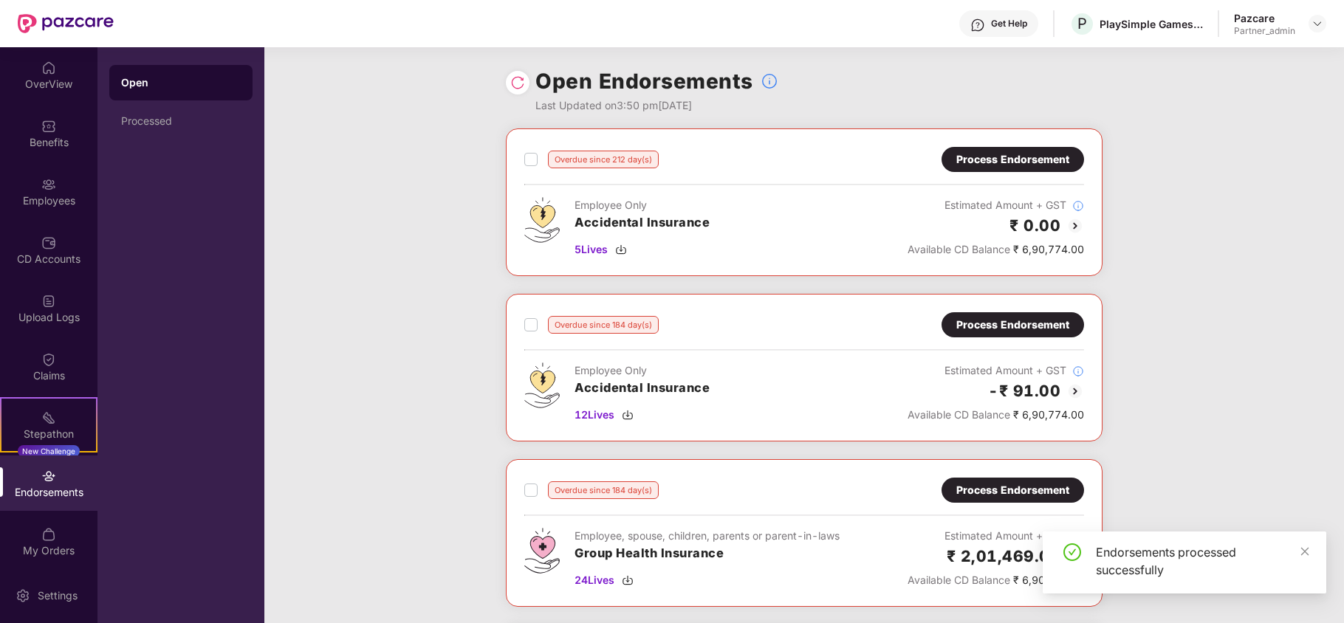
click at [1005, 155] on div "Process Endorsement" at bounding box center [1012, 159] width 113 height 16
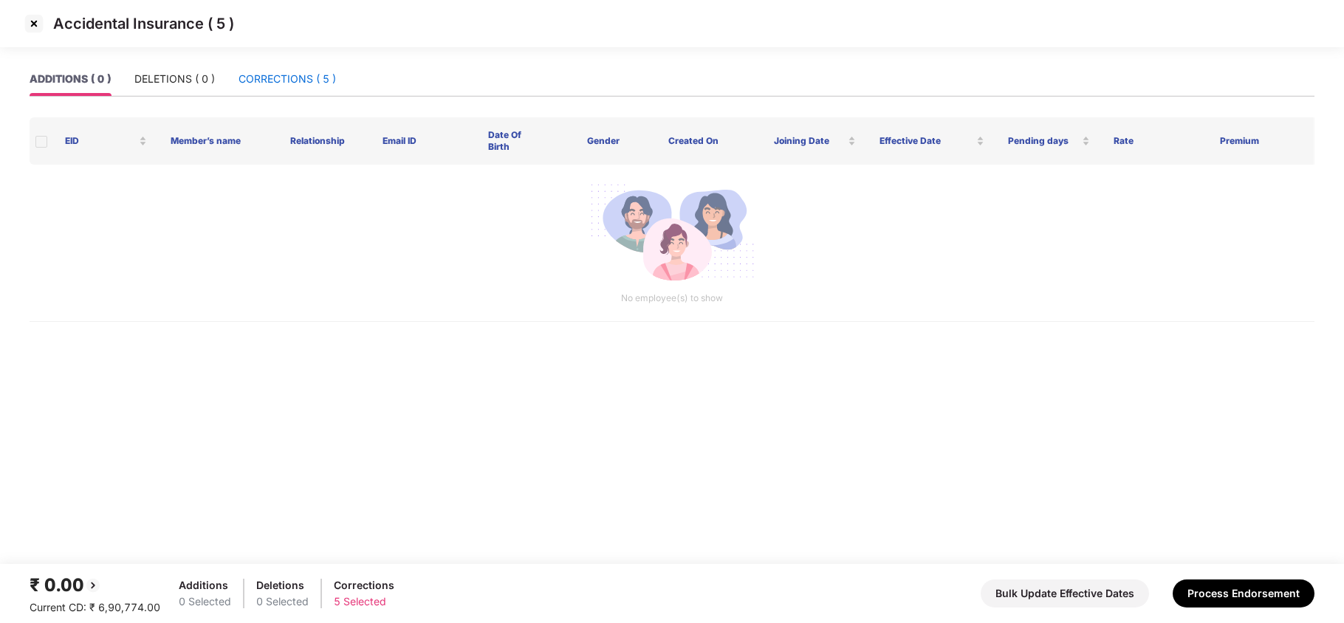
click at [300, 83] on div "CORRECTIONS ( 5 )" at bounding box center [287, 79] width 97 height 16
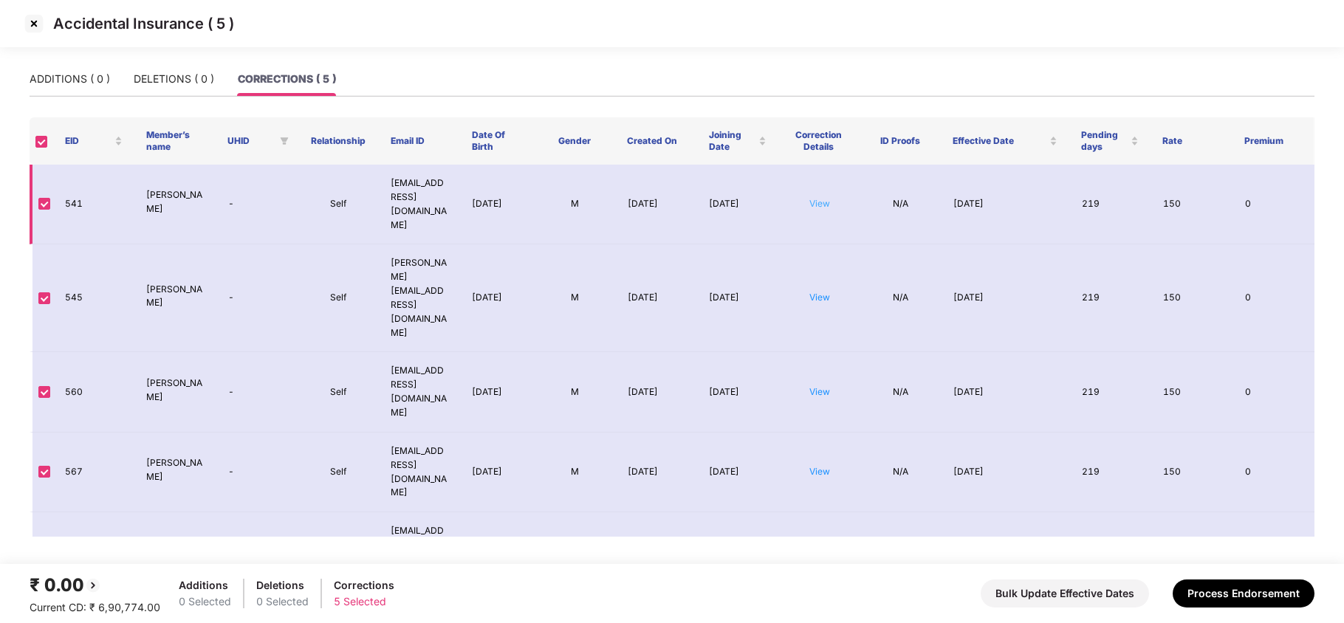
click at [815, 198] on link "View" at bounding box center [819, 203] width 21 height 11
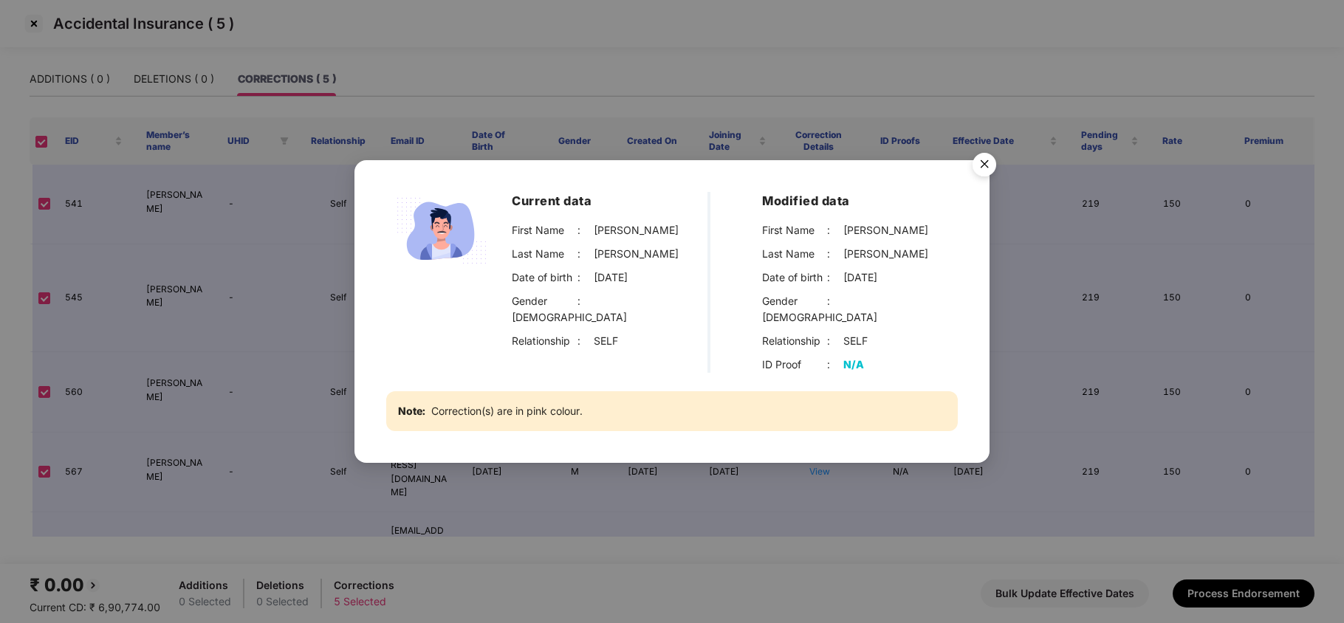
click at [987, 167] on img "Close" at bounding box center [984, 166] width 41 height 41
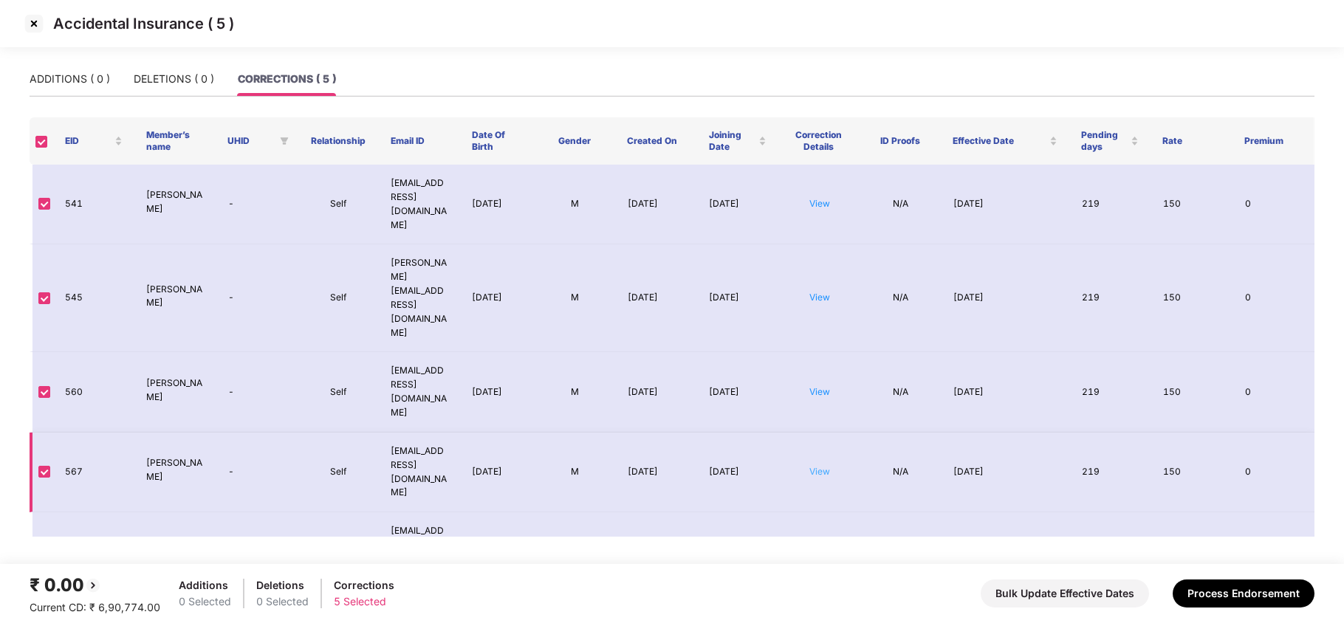
click at [822, 466] on link "View" at bounding box center [819, 471] width 21 height 11
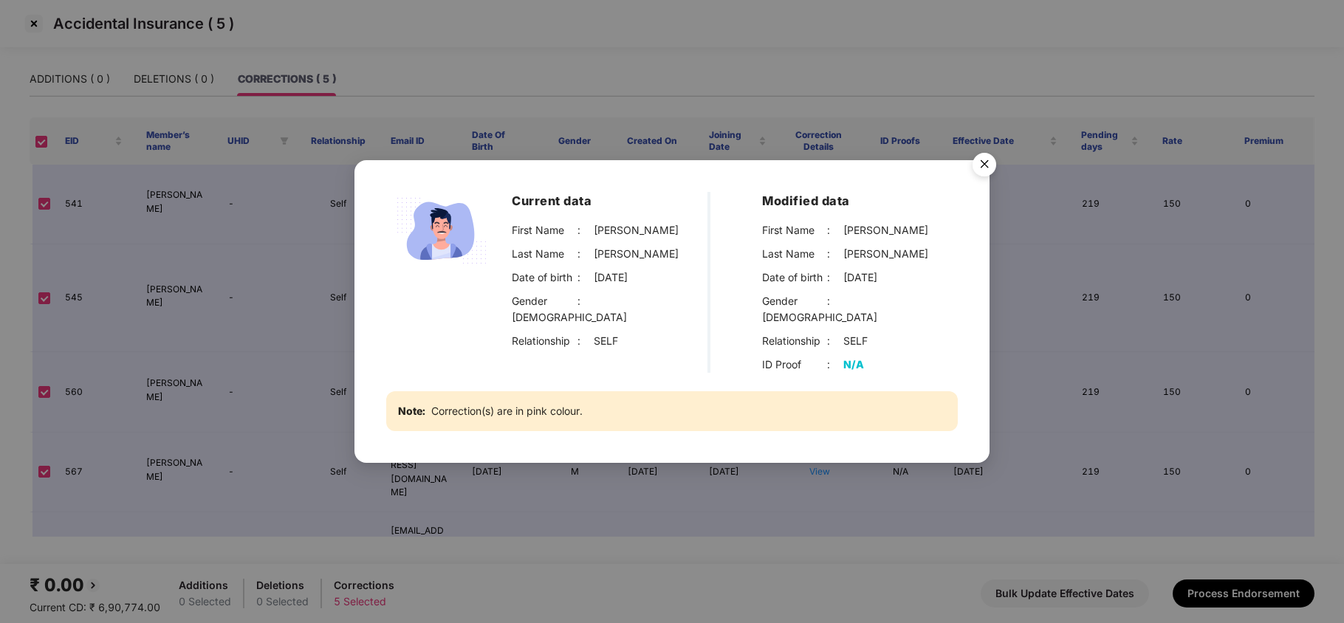
click at [981, 168] on img "Close" at bounding box center [984, 166] width 41 height 41
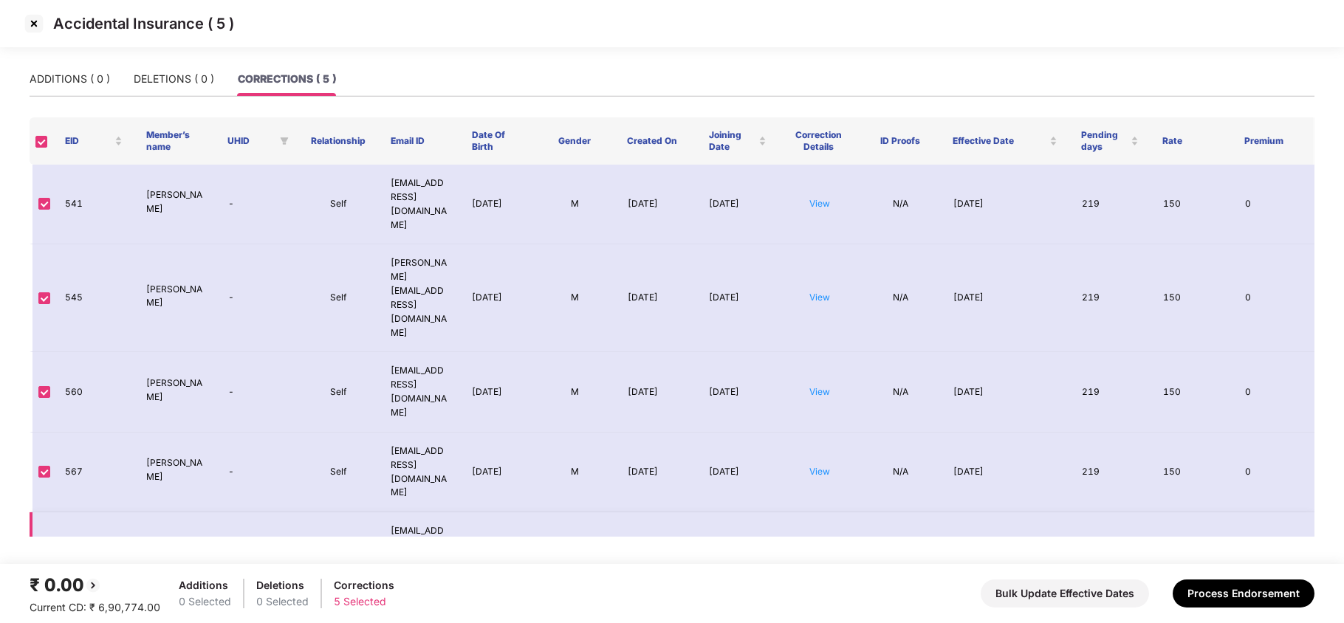
click at [816, 546] on link "View" at bounding box center [819, 551] width 21 height 11
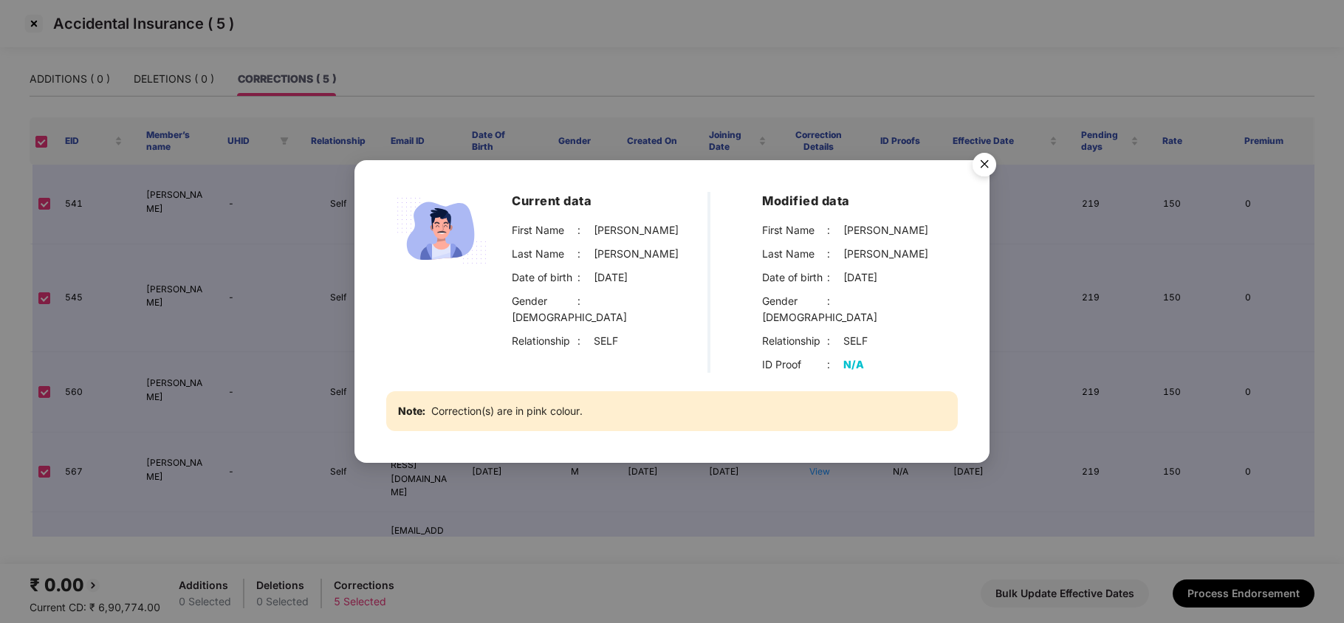
click at [984, 173] on img "Close" at bounding box center [984, 166] width 41 height 41
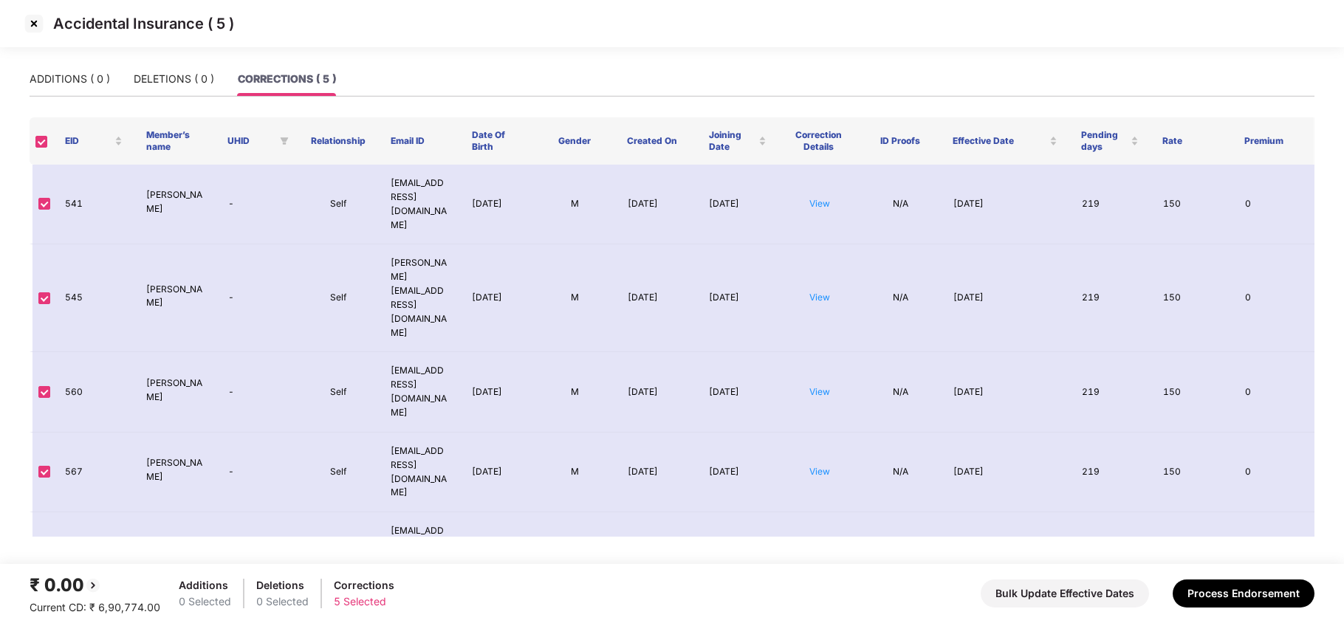
click at [30, 25] on img at bounding box center [34, 24] width 24 height 24
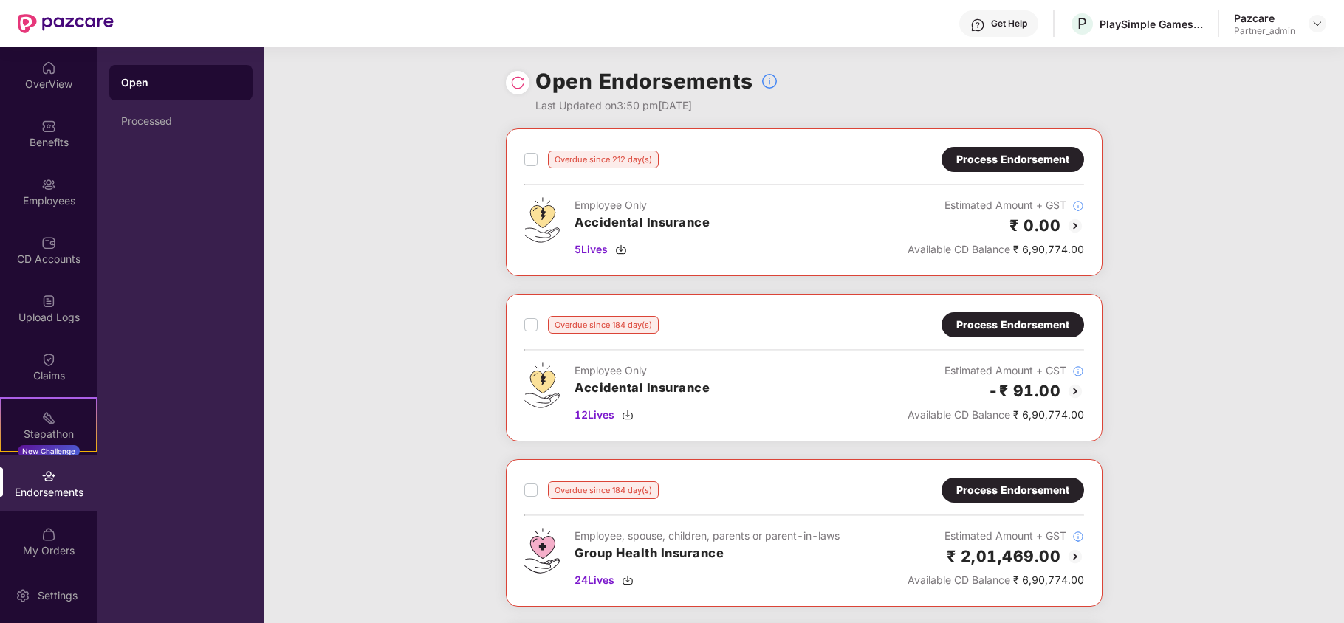
click at [998, 318] on div "Process Endorsement" at bounding box center [1012, 325] width 113 height 16
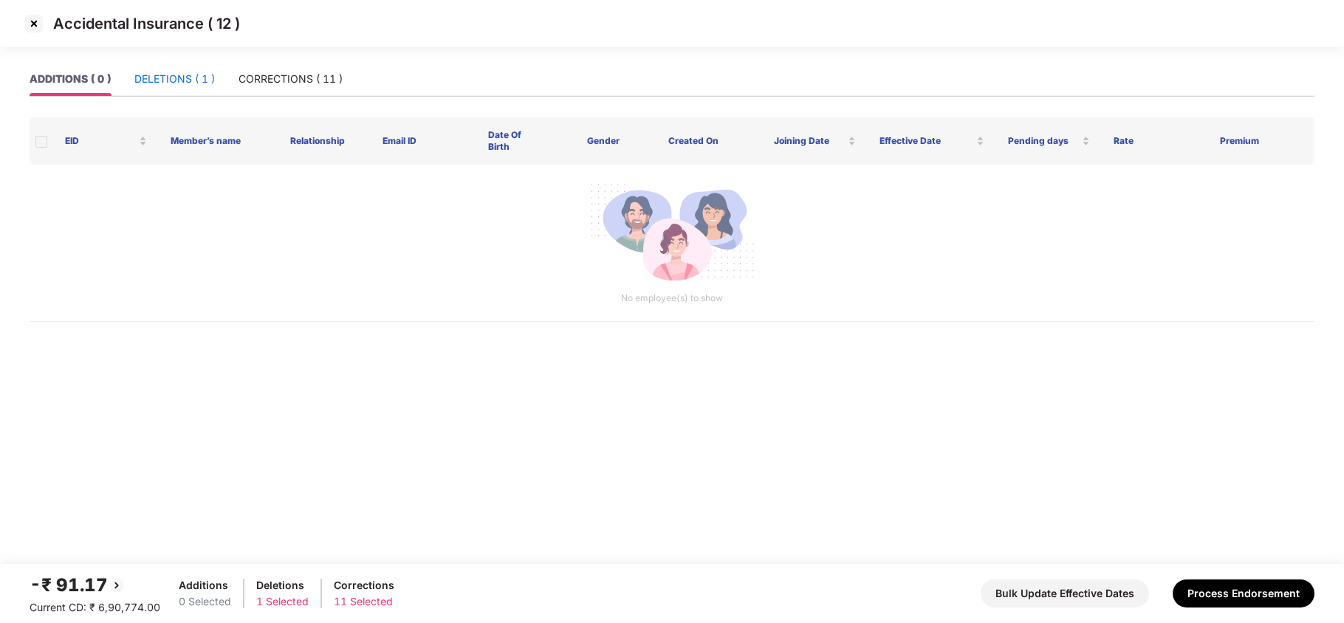
click at [169, 75] on div "DELETIONS ( 1 )" at bounding box center [174, 79] width 80 height 16
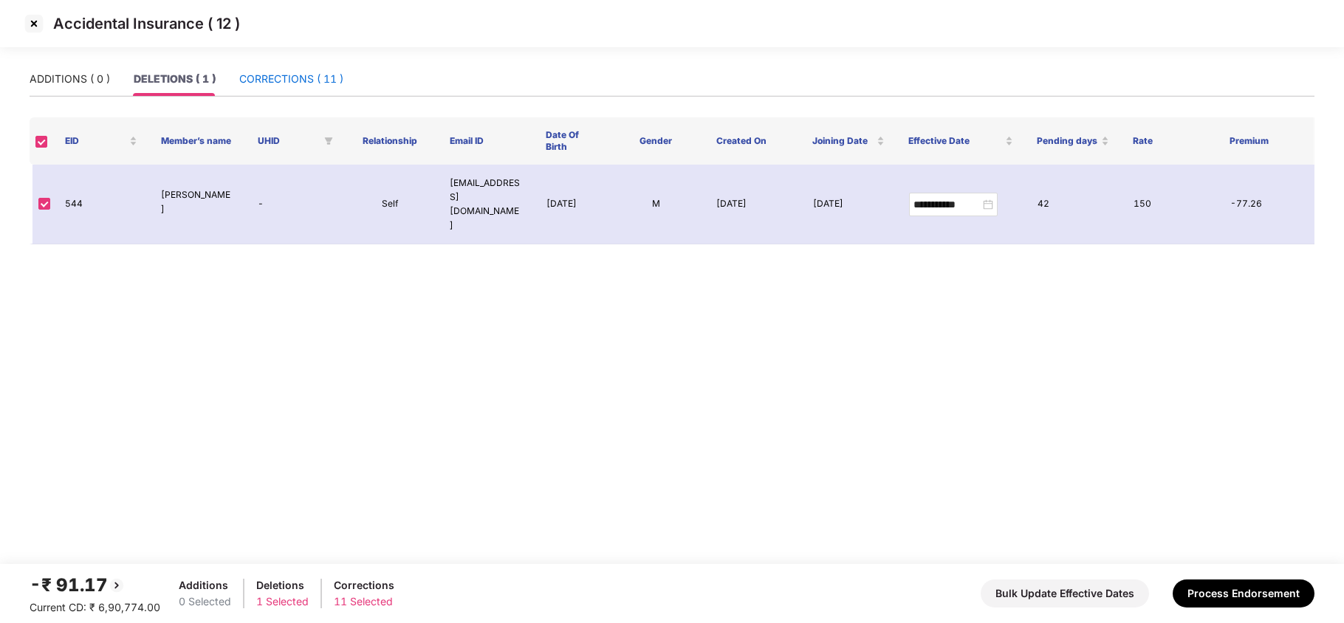
click at [288, 74] on div "CORRECTIONS ( 11 )" at bounding box center [291, 79] width 104 height 16
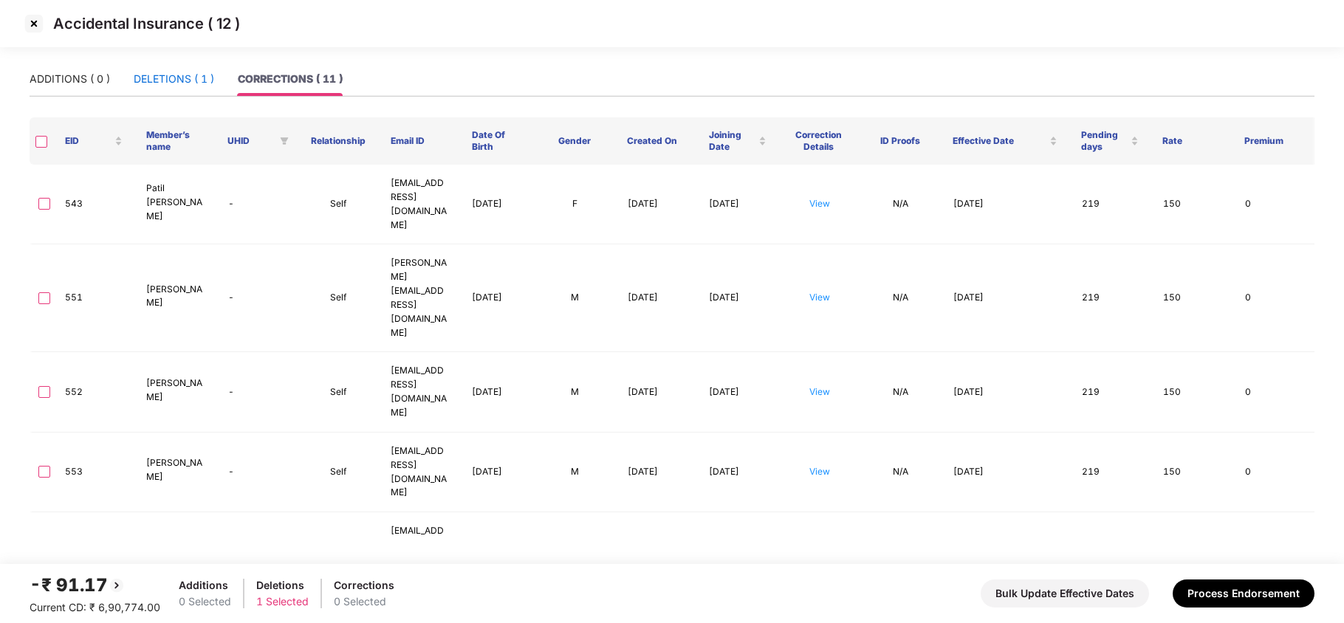
click at [146, 83] on div "DELETIONS ( 1 )" at bounding box center [174, 79] width 80 height 16
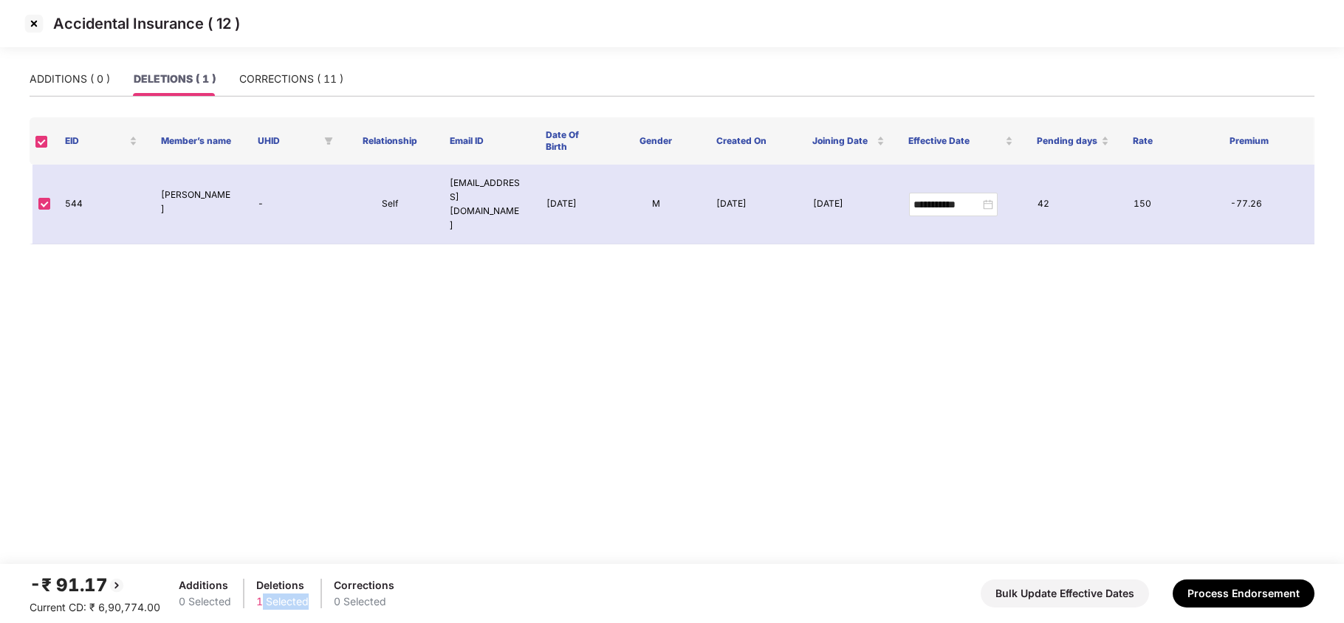
drag, startPoint x: 260, startPoint y: 600, endPoint x: 319, endPoint y: 603, distance: 59.1
click at [319, 589] on div "Additions 0 Selected Deletions 1 Selected Corrections 0 Selected" at bounding box center [287, 593] width 216 height 32
drag, startPoint x: 257, startPoint y: 604, endPoint x: 270, endPoint y: 604, distance: 12.6
click at [270, 589] on div "1 Selected" at bounding box center [282, 602] width 52 height 16
click at [257, 586] on div "Deletions" at bounding box center [282, 585] width 52 height 16
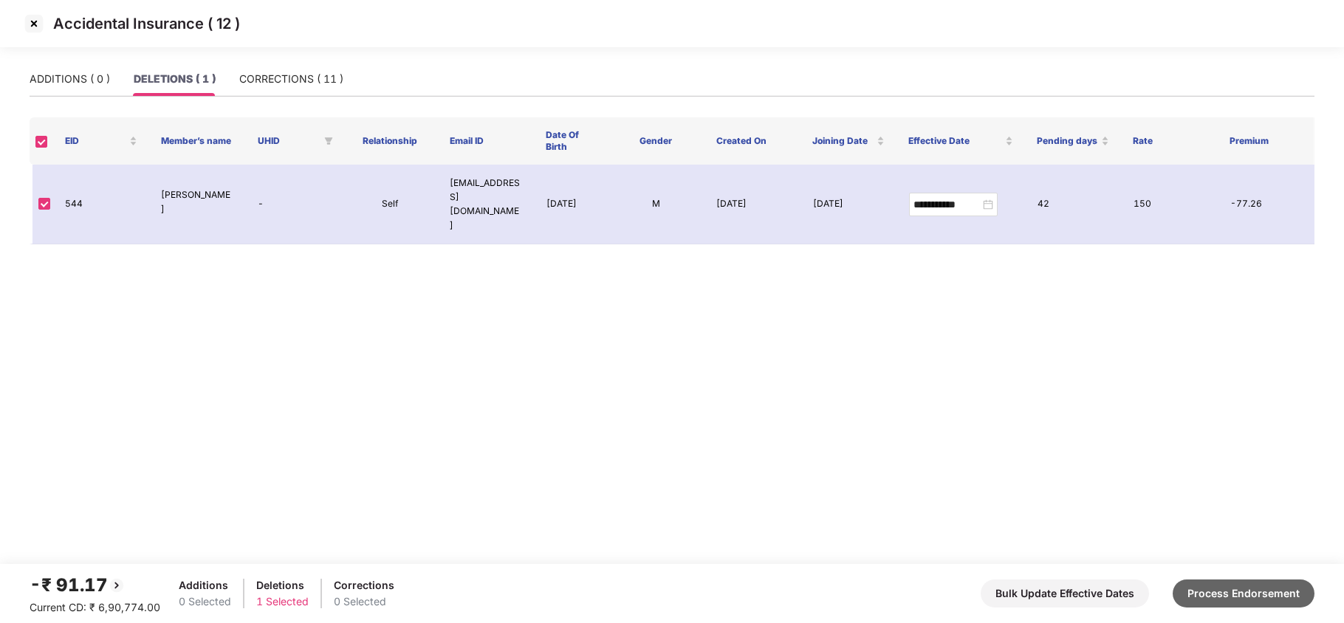
click at [1224, 589] on button "Process Endorsement" at bounding box center [1244, 594] width 142 height 28
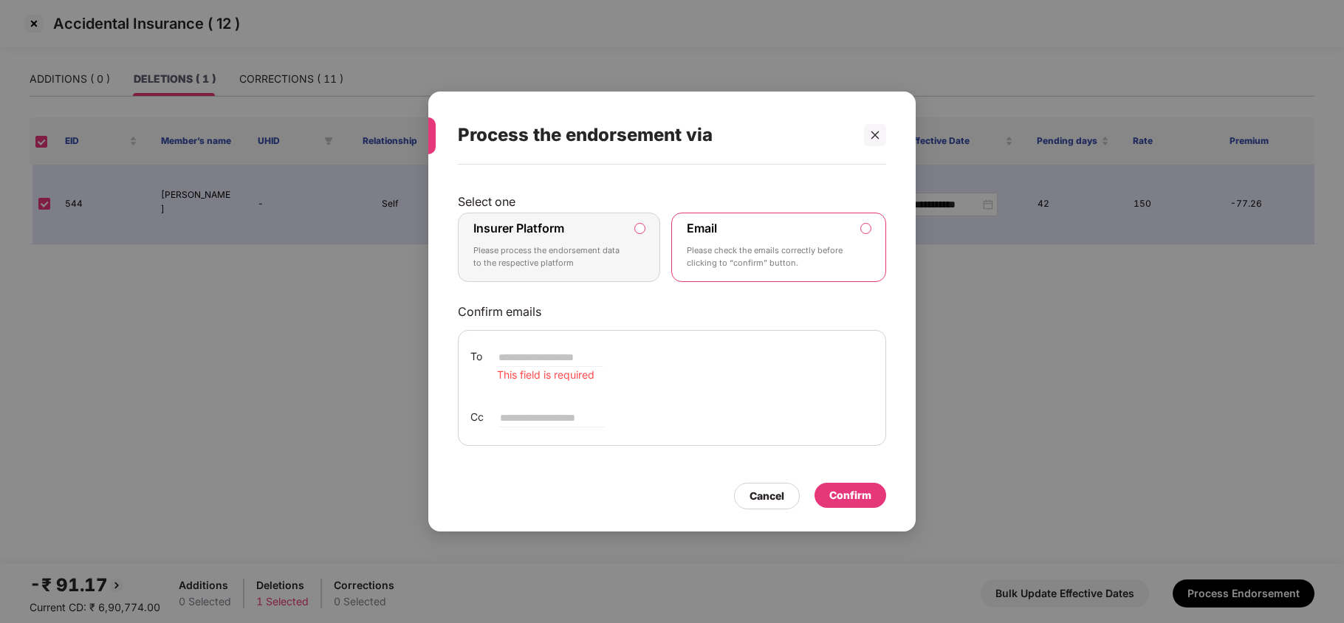
click at [627, 238] on label "Insurer Platform Please process the endorsement data to the respective platform" at bounding box center [559, 247] width 202 height 69
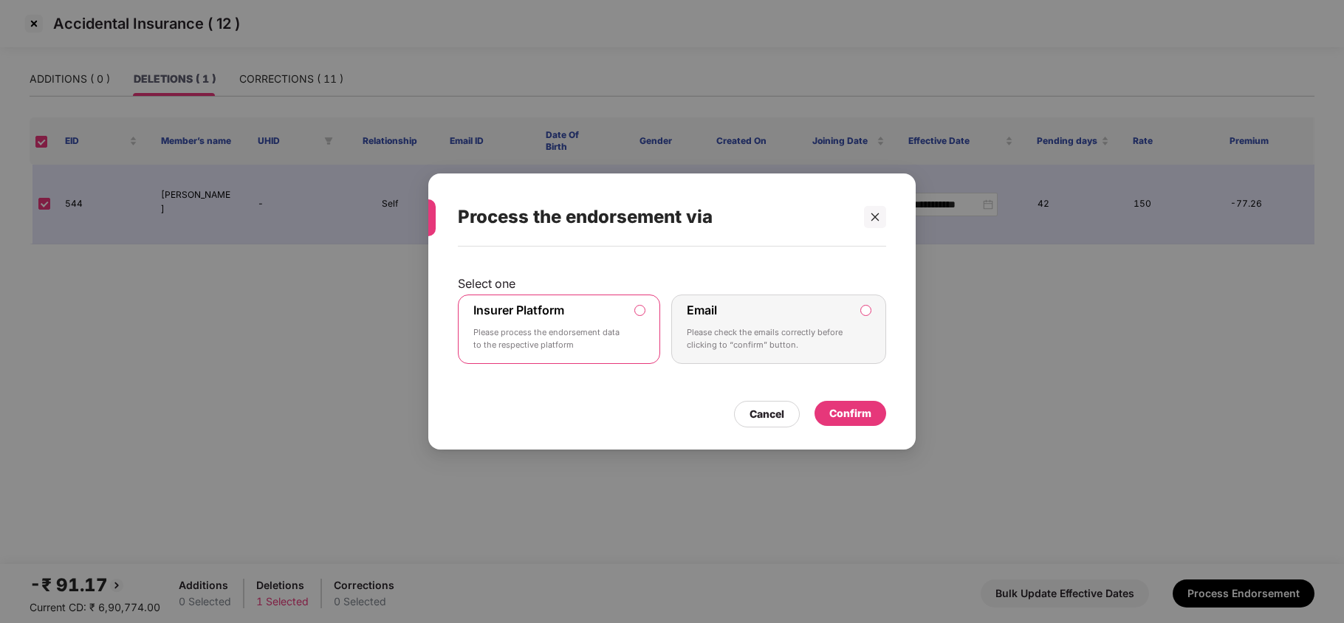
click at [855, 408] on div "Confirm" at bounding box center [850, 413] width 42 height 16
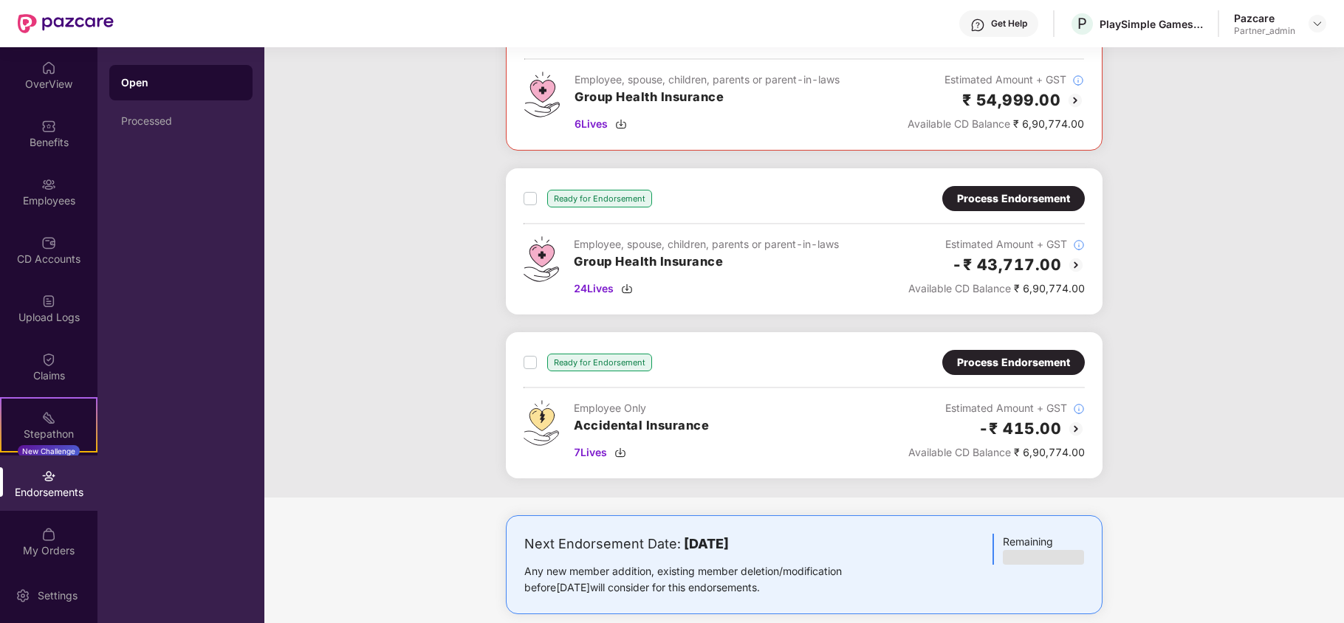
scroll to position [814, 0]
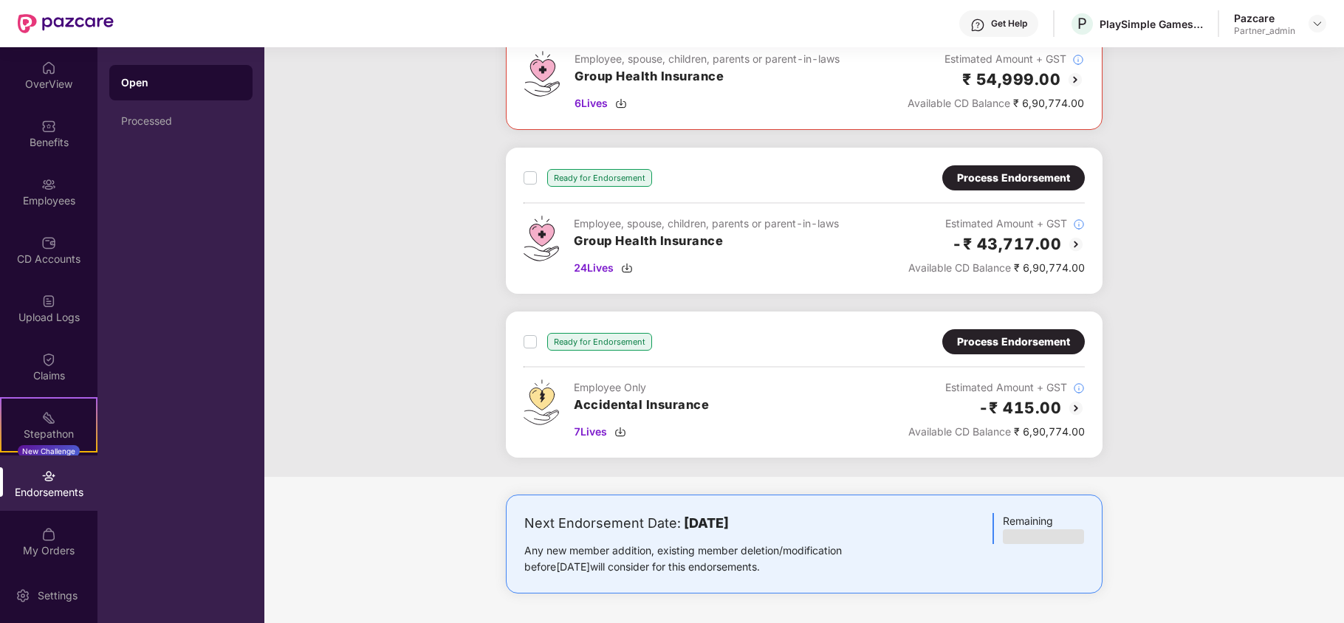
click at [1043, 329] on div "Process Endorsement" at bounding box center [1013, 341] width 143 height 25
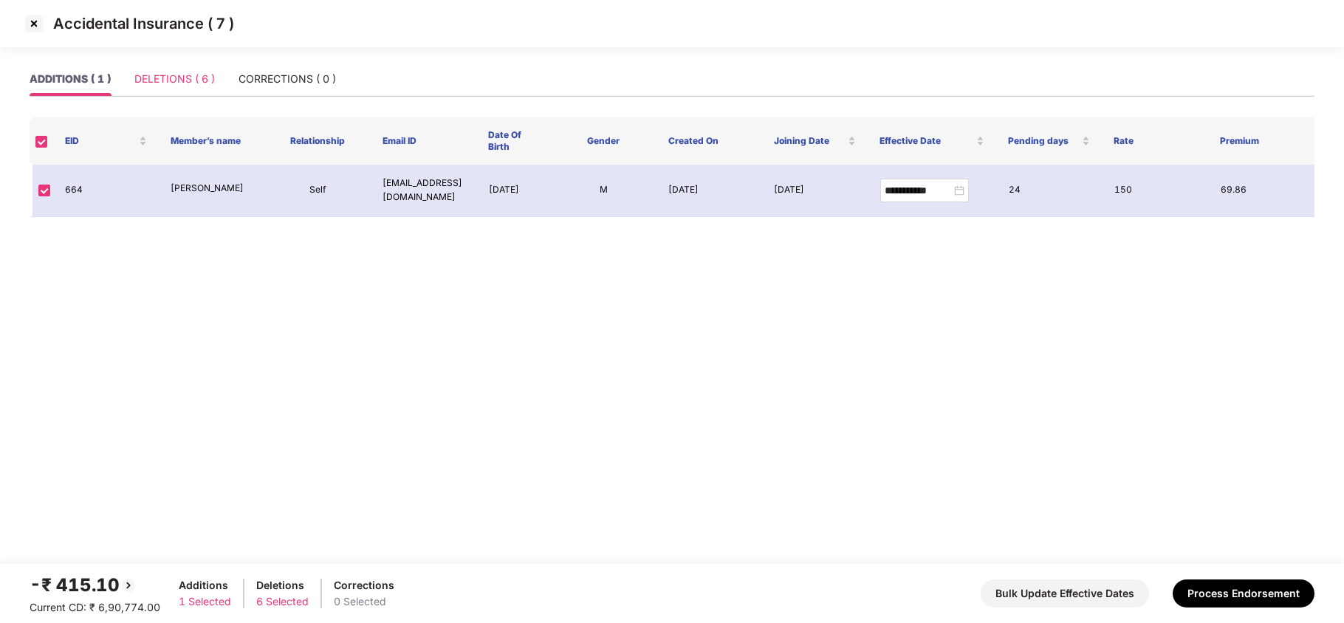
click at [166, 89] on div "DELETIONS ( 6 )" at bounding box center [174, 79] width 80 height 34
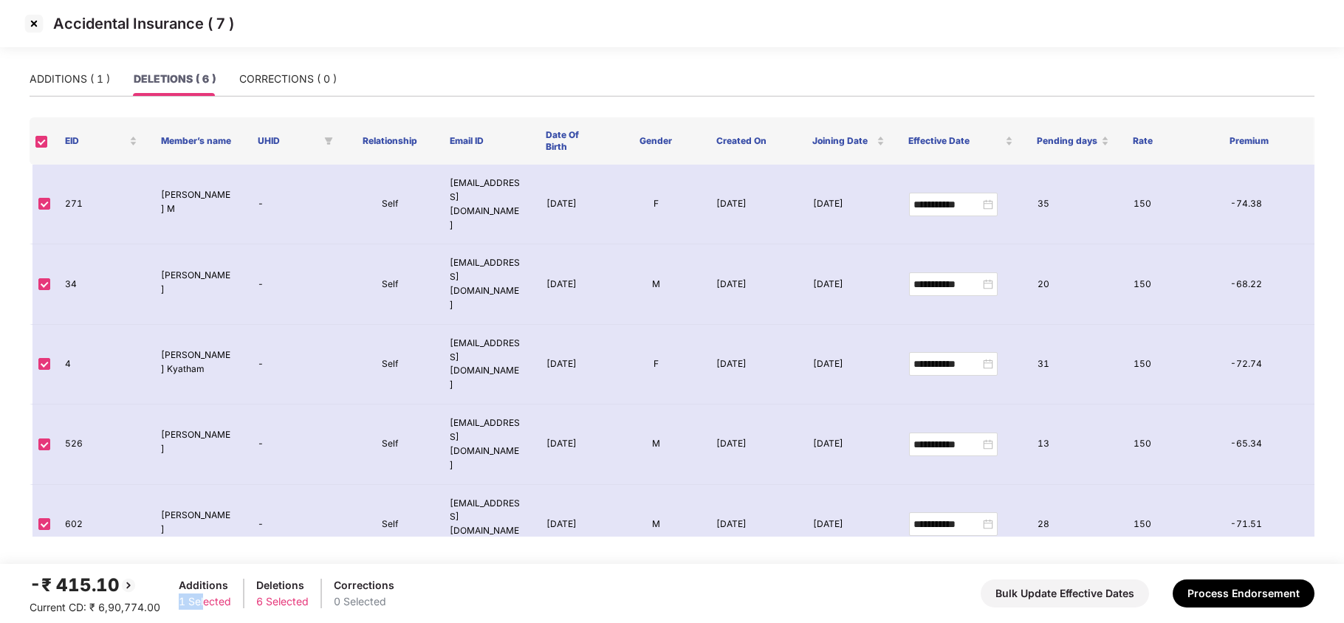
drag, startPoint x: 177, startPoint y: 606, endPoint x: 204, endPoint y: 606, distance: 26.6
click at [204, 589] on div "-₹ 415.10 Current CD: ₹ 6,90,774.00 Additions 1 Selected Deletions 6 Selected C…" at bounding box center [212, 594] width 365 height 44
drag, startPoint x: 250, startPoint y: 606, endPoint x: 807, endPoint y: 622, distance: 557.8
click at [306, 589] on div "Additions 1 Selected Deletions 6 Selected Corrections 0 Selected" at bounding box center [287, 593] width 216 height 32
click at [1244, 589] on button "Process Endorsement" at bounding box center [1244, 594] width 142 height 28
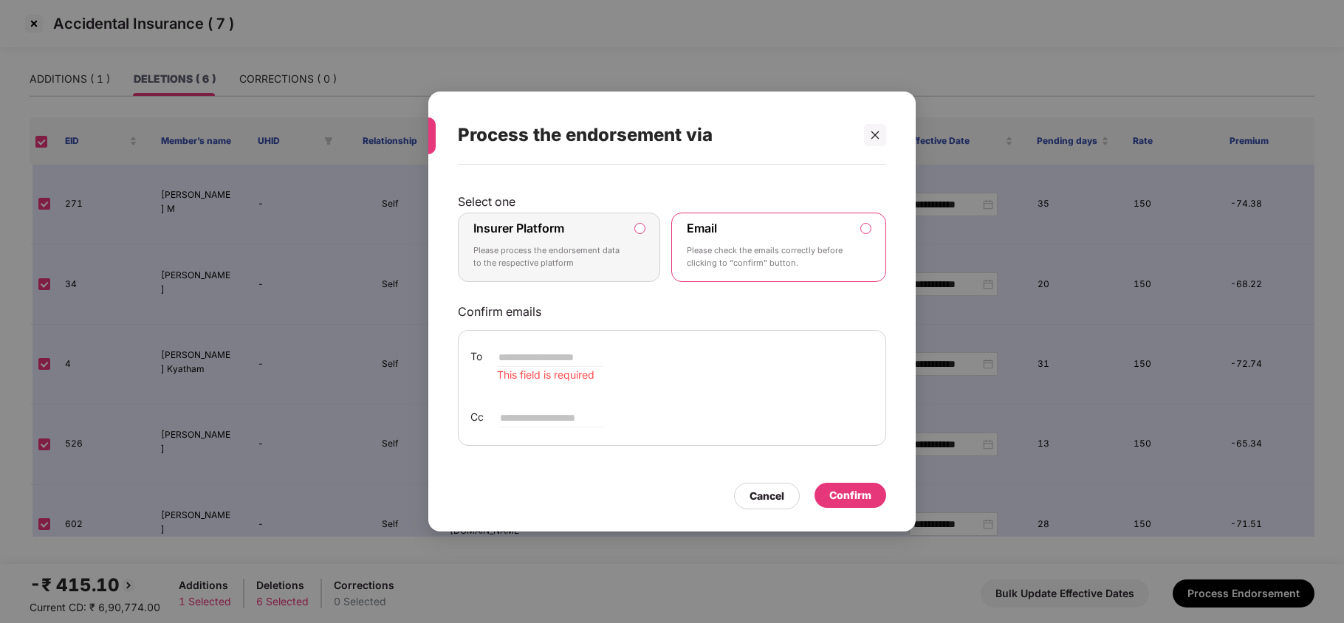
click at [603, 245] on p "Please process the endorsement data to the respective platform" at bounding box center [548, 257] width 151 height 26
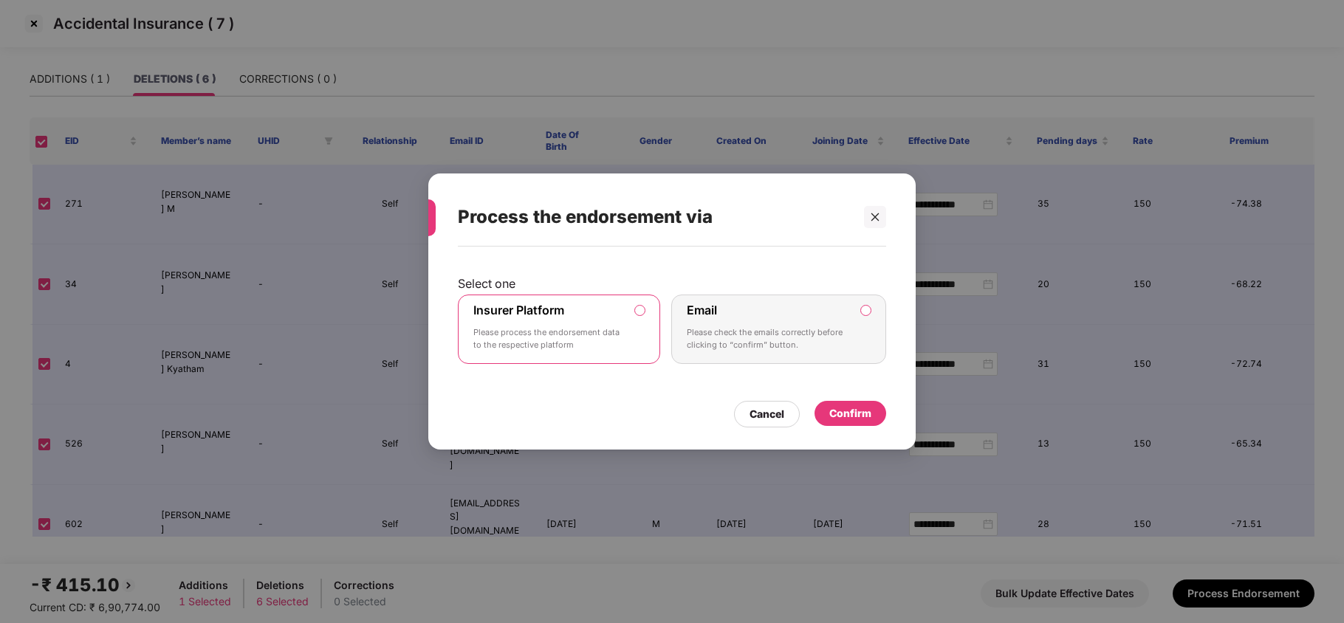
click at [866, 411] on div "Confirm" at bounding box center [850, 413] width 42 height 16
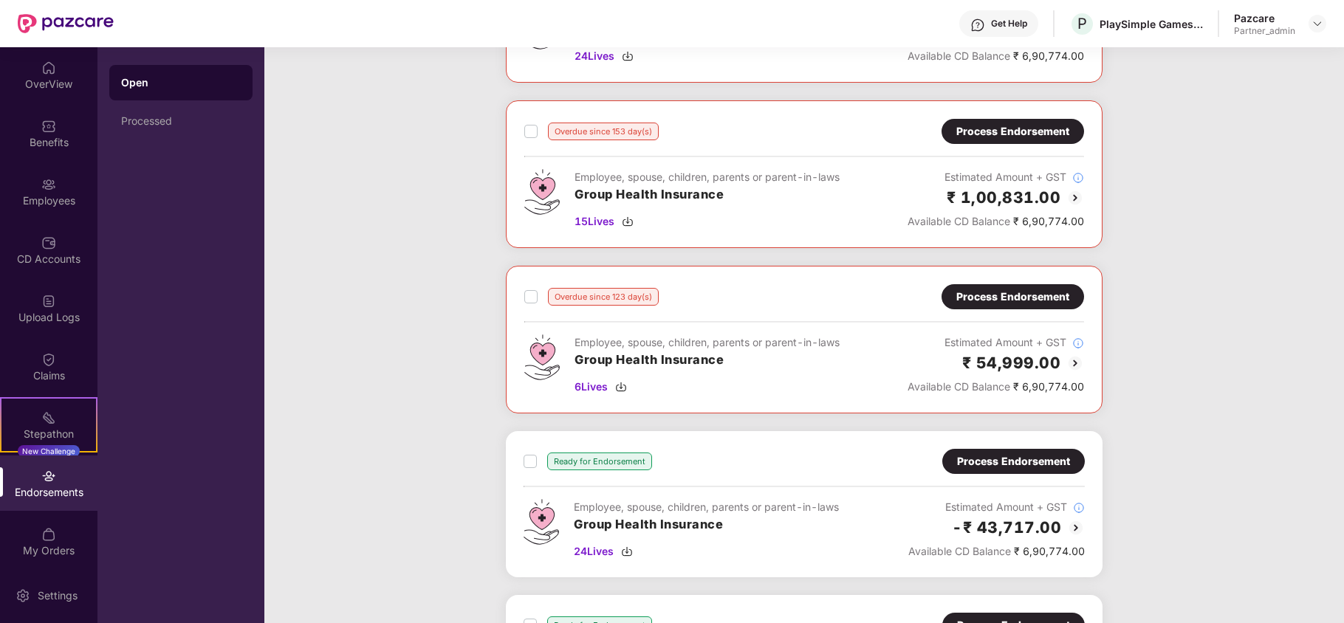
scroll to position [518, 0]
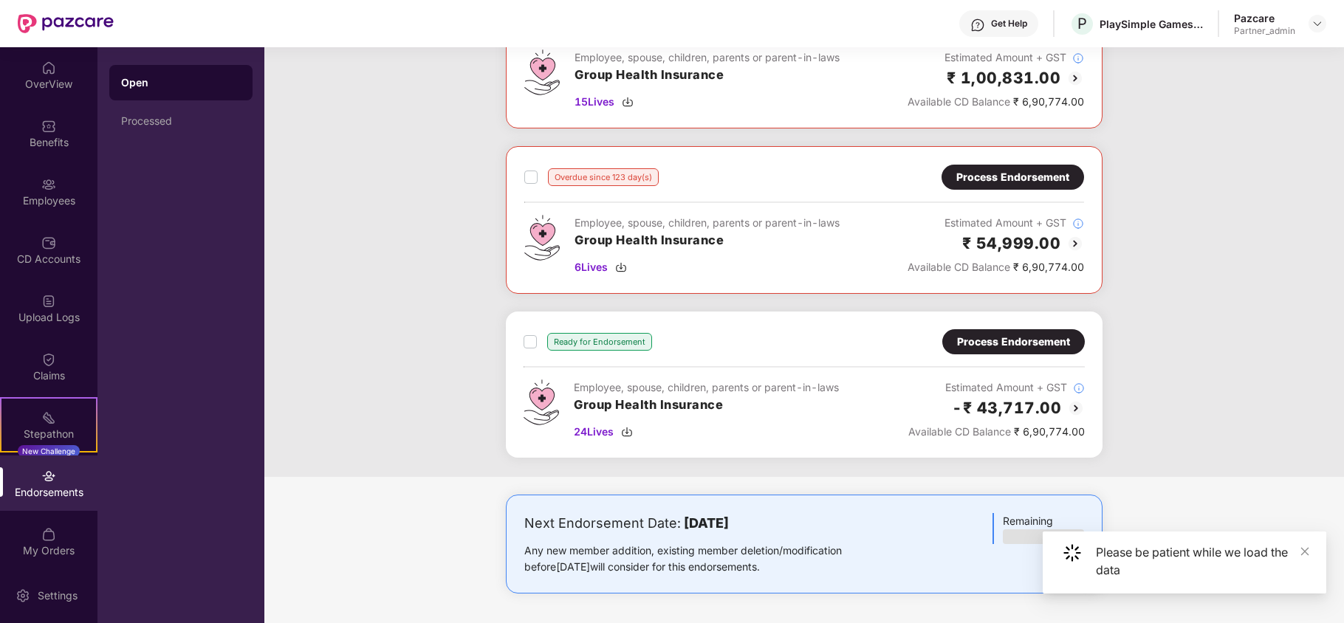
scroll to position [650, 0]
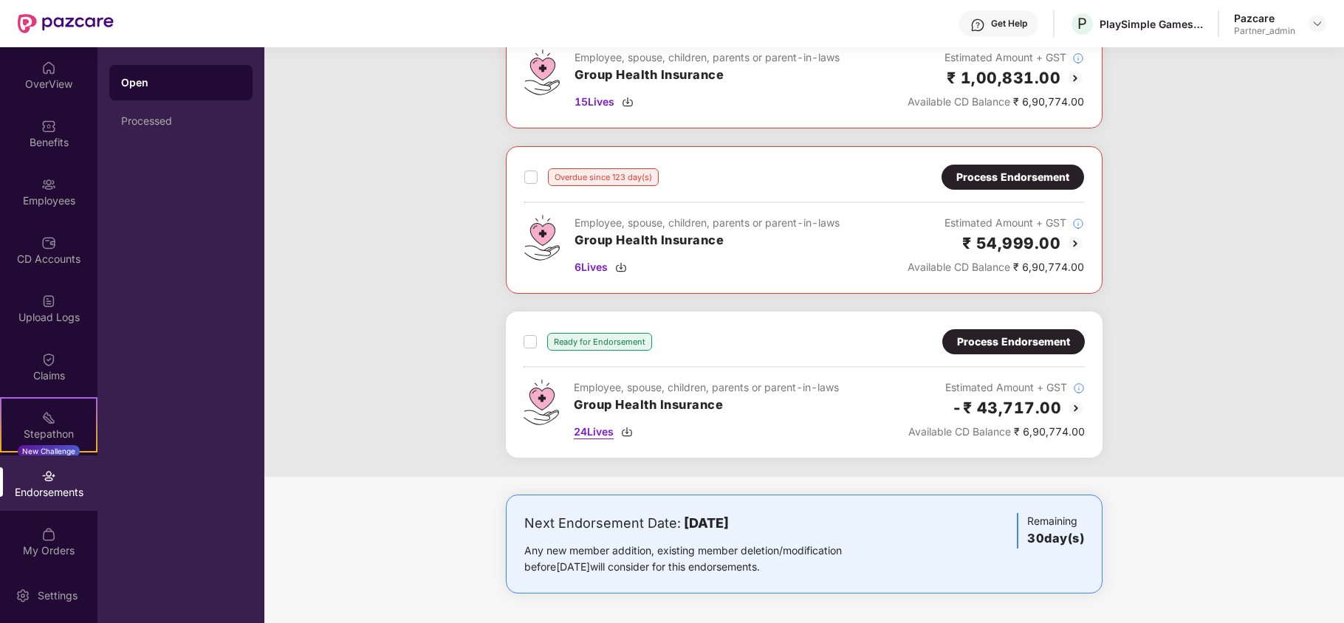
click at [631, 429] on img at bounding box center [627, 432] width 12 height 12
click at [623, 270] on img at bounding box center [621, 267] width 12 height 12
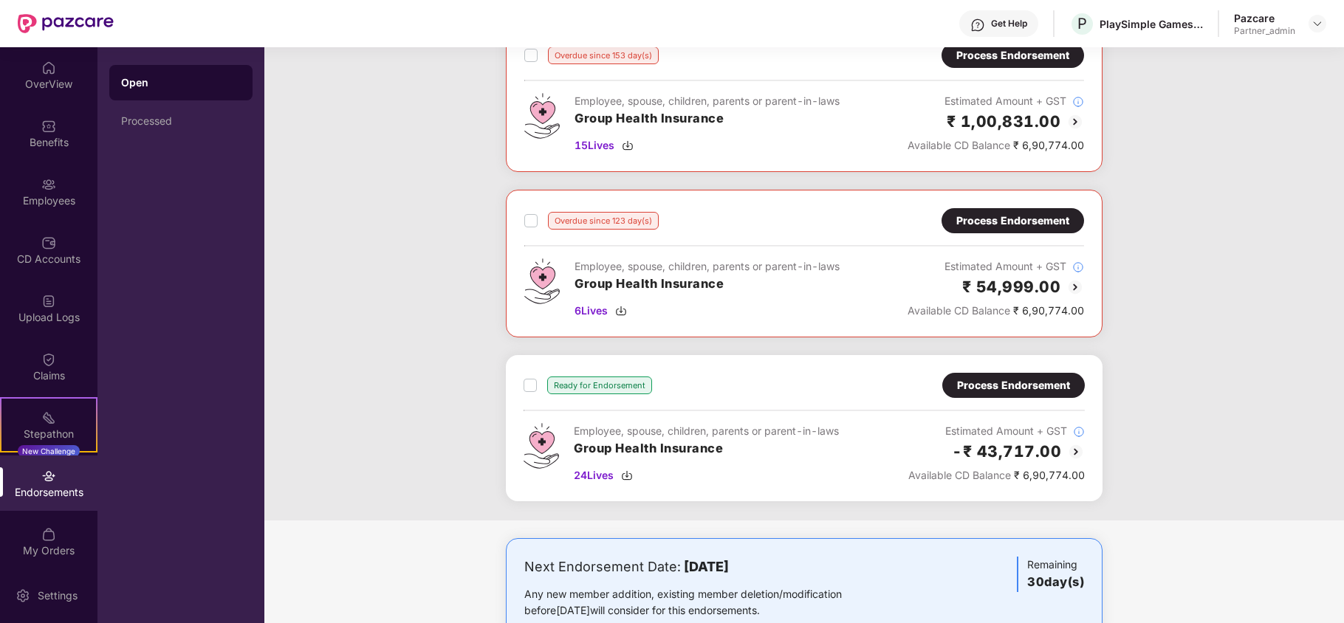
scroll to position [551, 0]
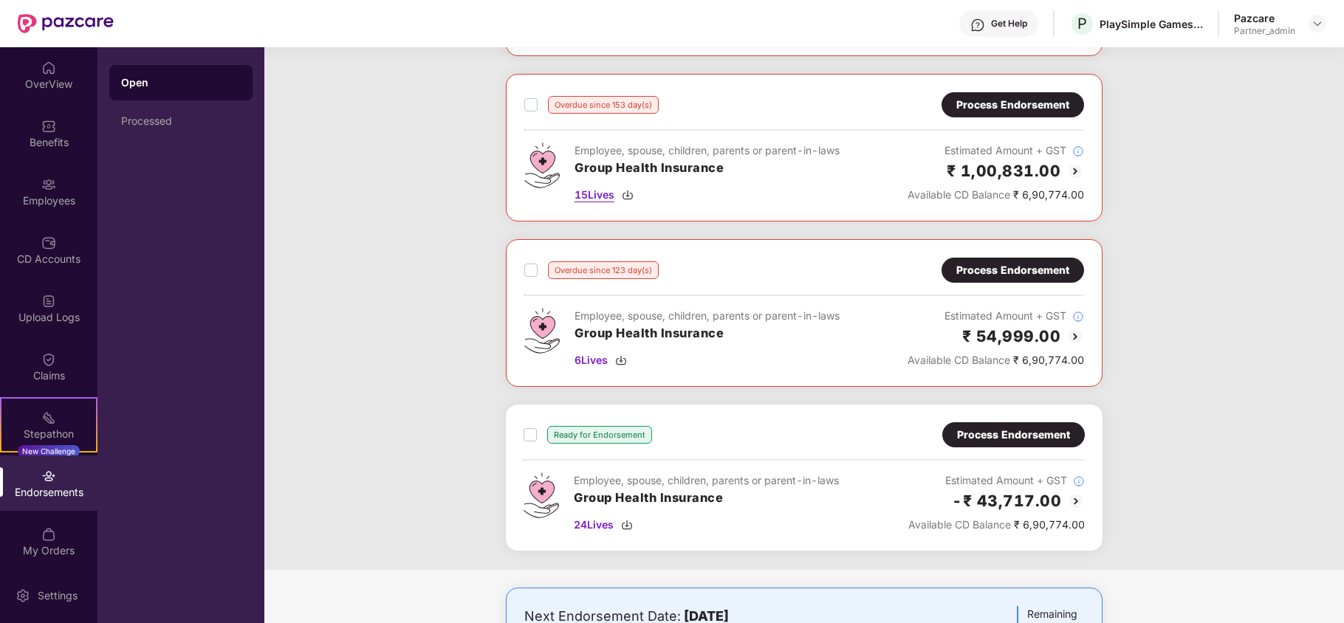
click at [627, 198] on img at bounding box center [628, 195] width 12 height 12
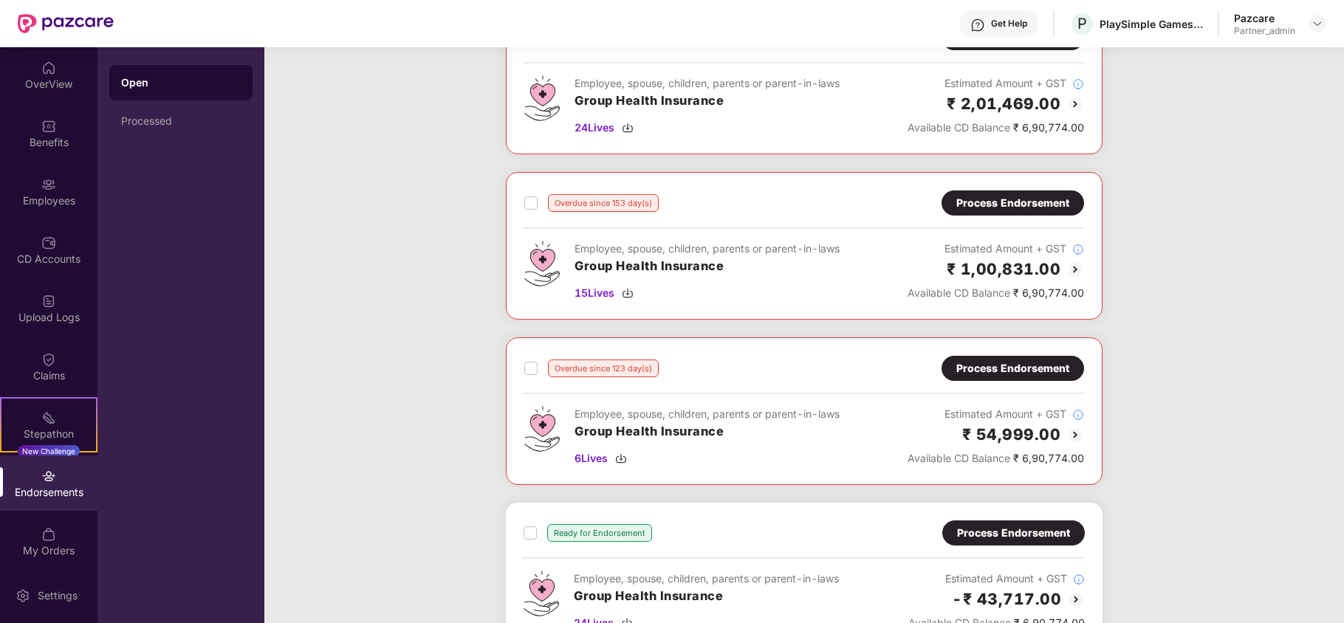
scroll to position [354, 0]
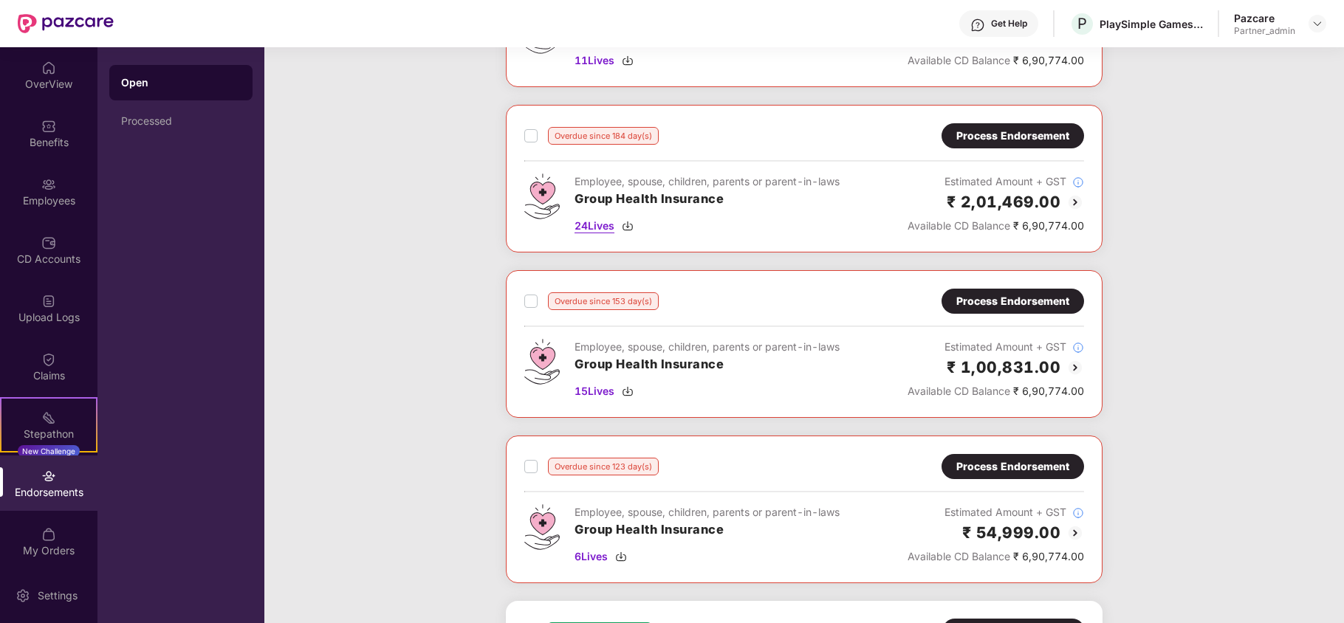
click at [630, 229] on img at bounding box center [628, 226] width 12 height 12
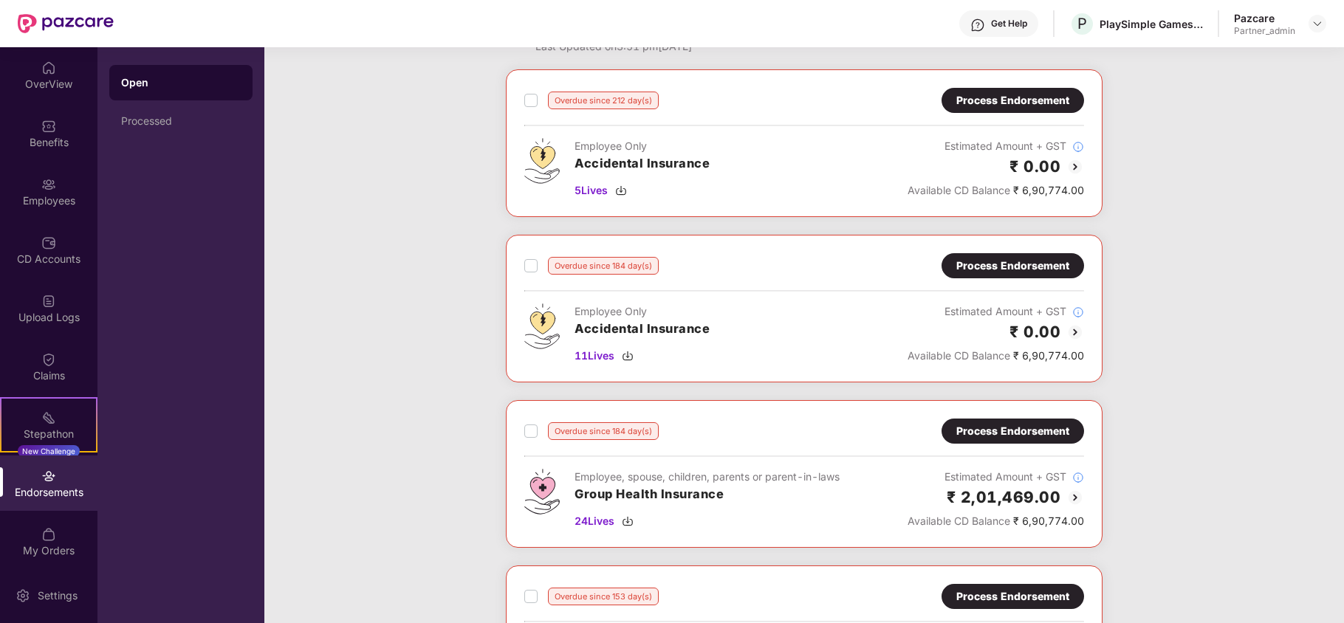
scroll to position [0, 0]
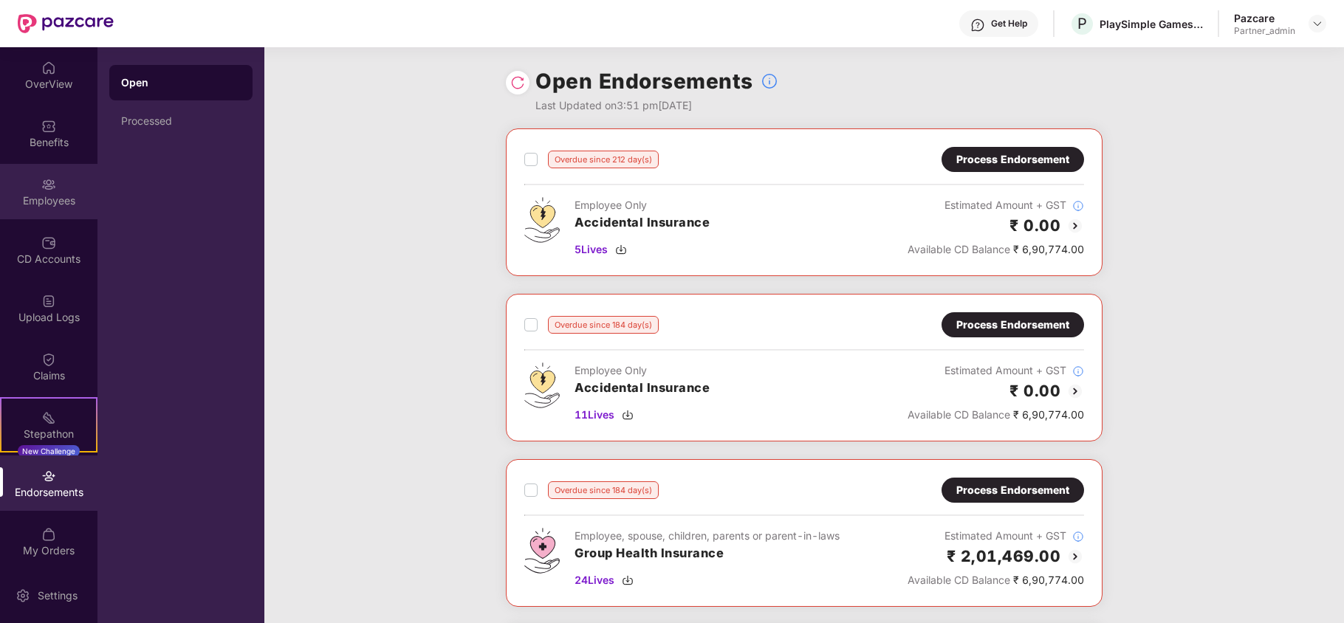
click at [39, 208] on div "Employees" at bounding box center [48, 200] width 97 height 15
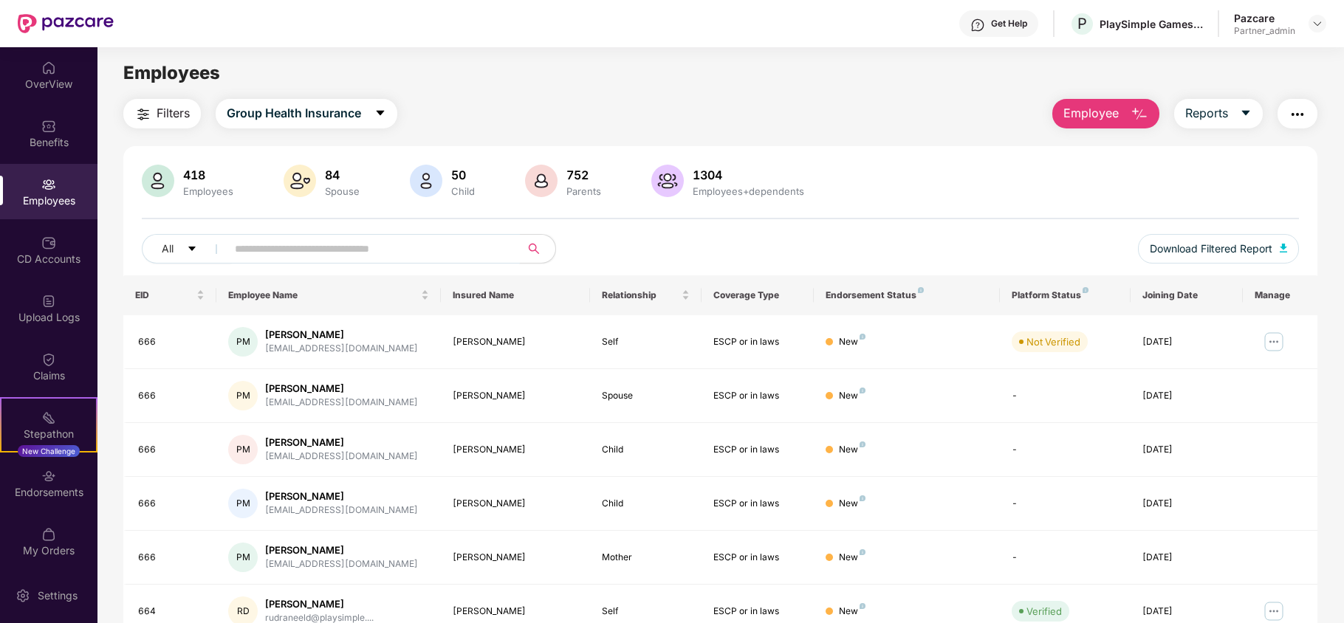
click at [364, 253] on input "text" at bounding box center [367, 249] width 265 height 22
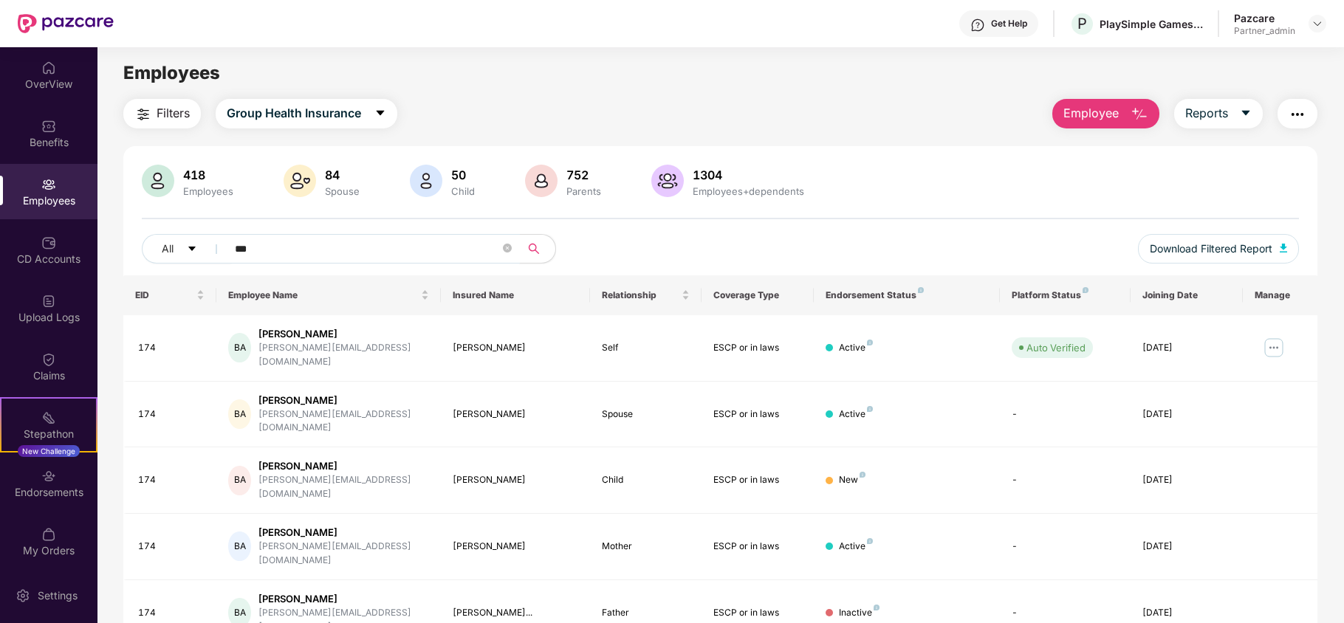
scroll to position [47, 0]
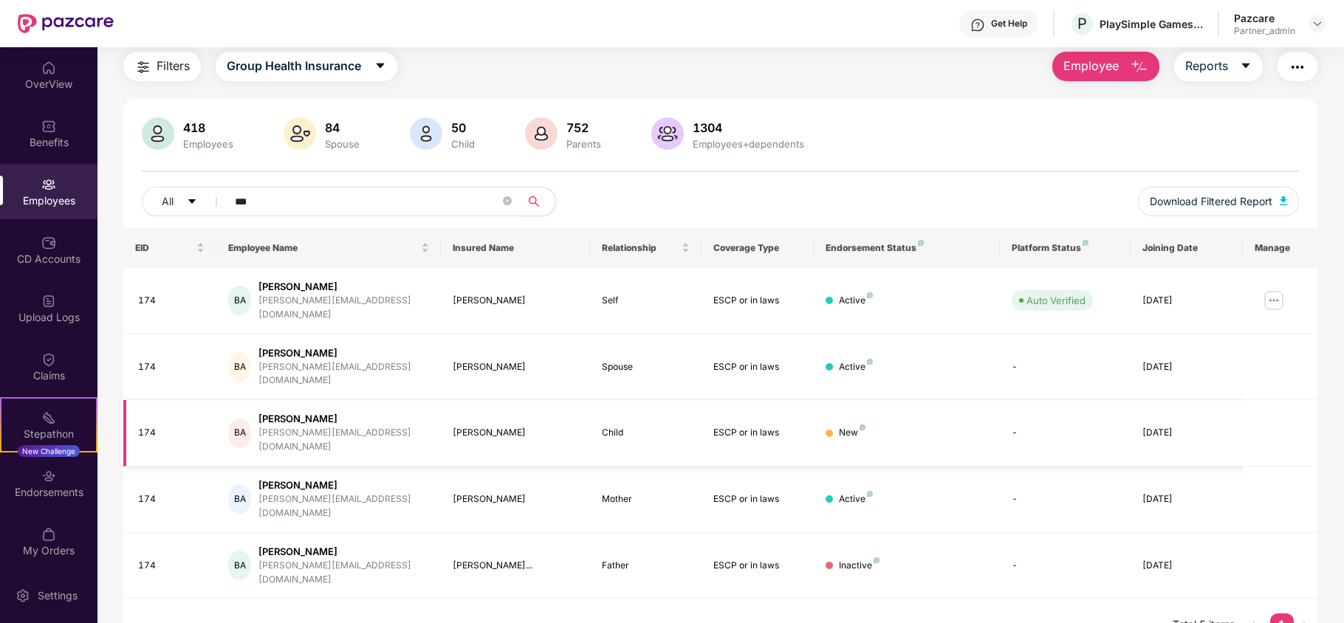
type input "***"
drag, startPoint x: 427, startPoint y: 405, endPoint x: 884, endPoint y: 391, distance: 457.4
click at [884, 400] on tr "174 BA Bhavesh Agrawal bhavesh@playsimple.in Anaya Agrawal Child ESCP or in law…" at bounding box center [720, 433] width 1194 height 66
click at [879, 561] on div "EID Employee Name Insured Name Relationship Coverage Type Endorsement Status Pl…" at bounding box center [720, 440] width 1194 height 424
click at [49, 479] on img at bounding box center [48, 476] width 15 height 15
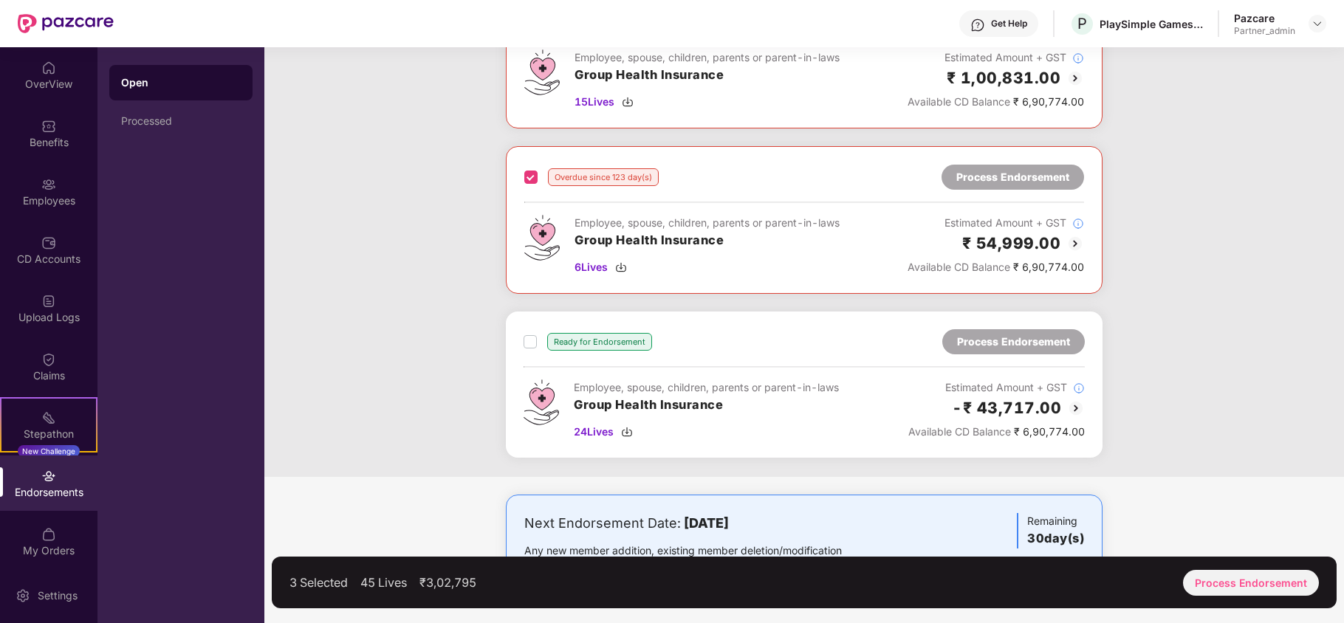
scroll to position [650, 0]
click at [1265, 585] on div "Process Endorsement" at bounding box center [1251, 583] width 136 height 26
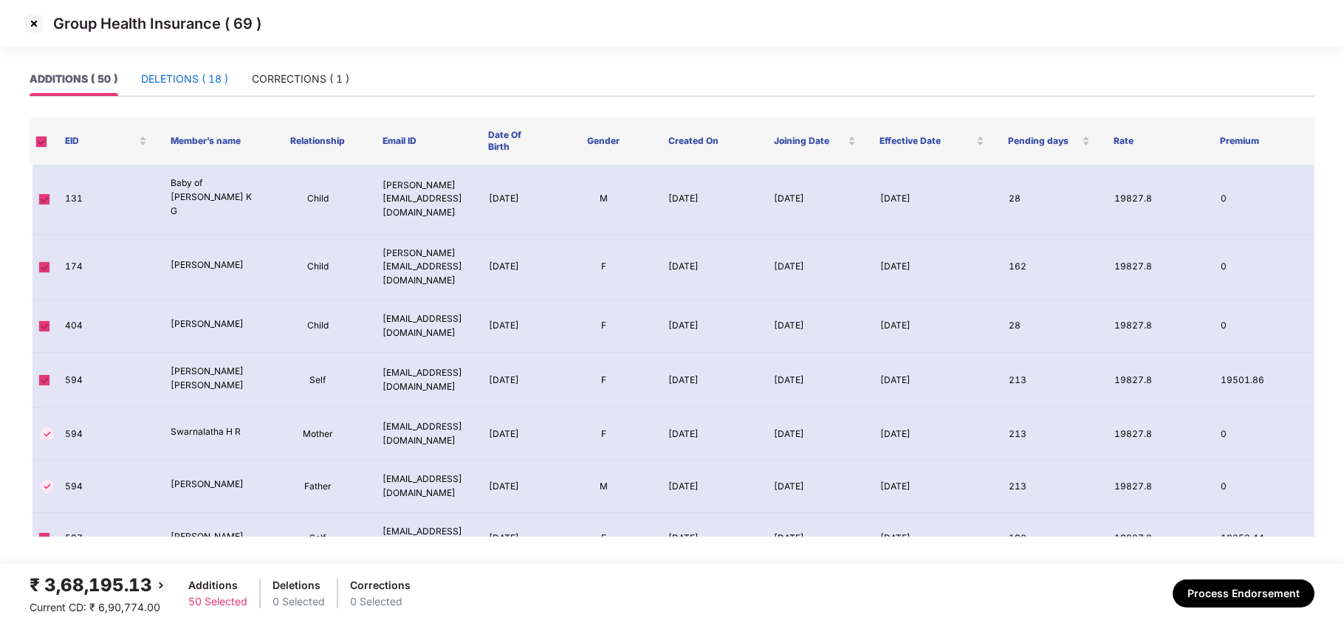
click at [174, 75] on div "DELETIONS ( 18 )" at bounding box center [184, 79] width 87 height 16
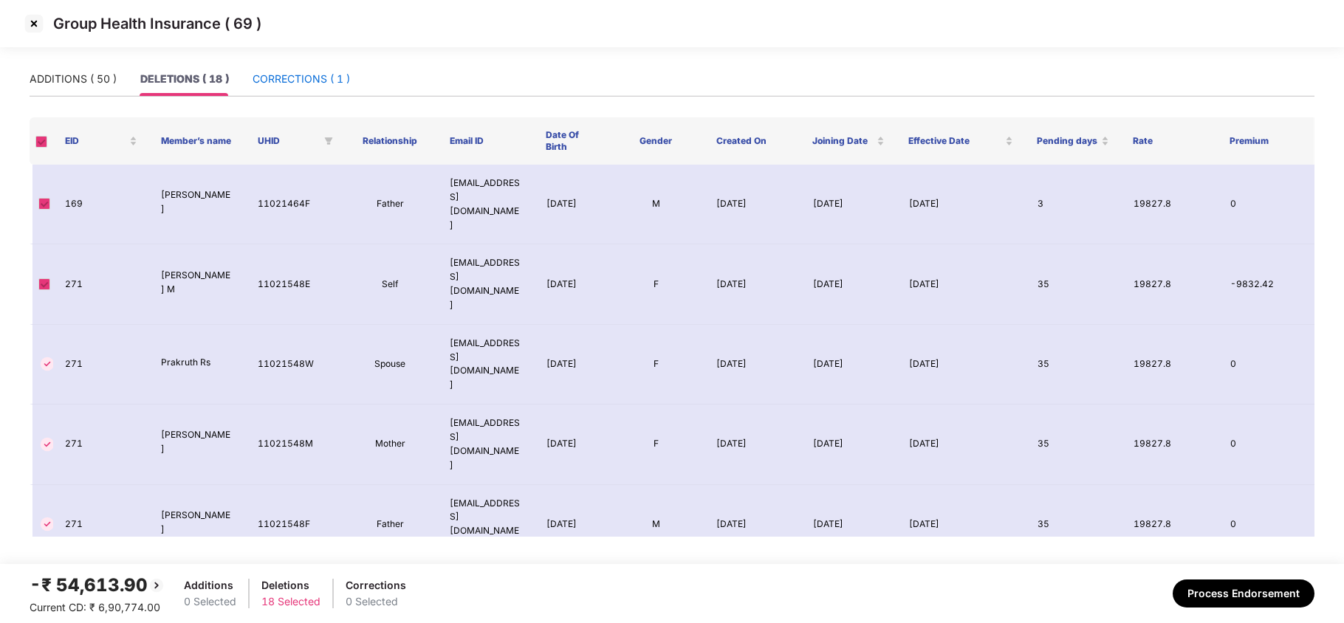
click at [299, 80] on div "CORRECTIONS ( 1 )" at bounding box center [301, 79] width 97 height 16
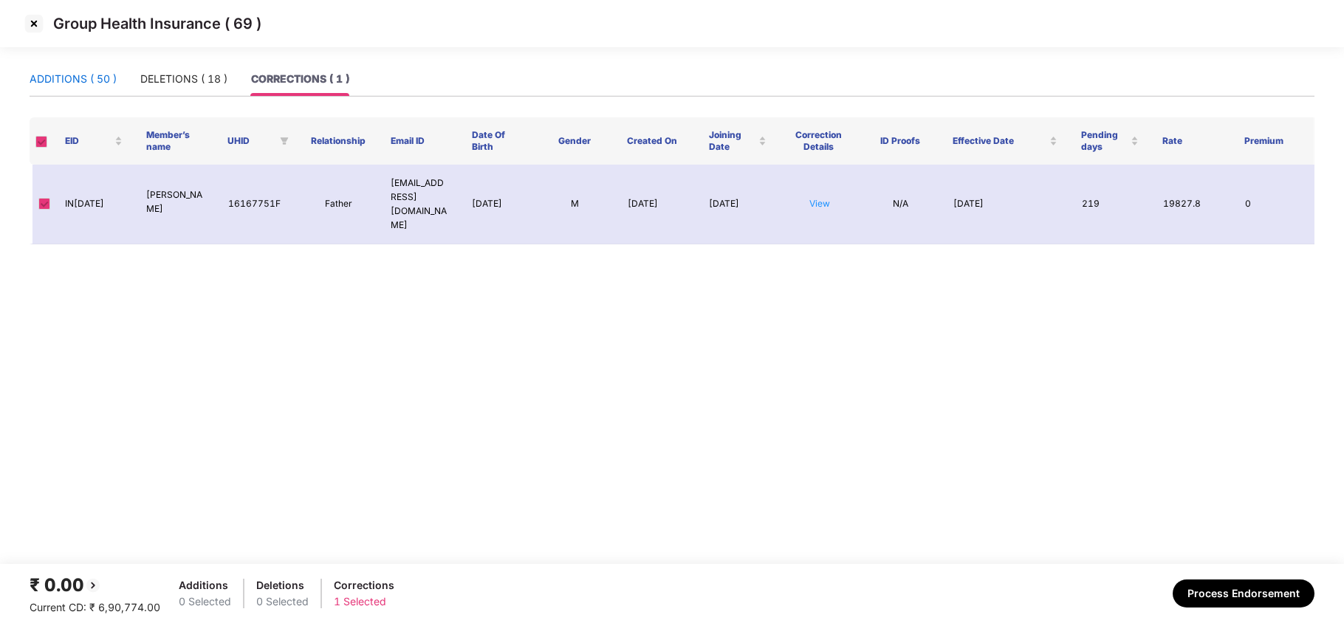
click at [63, 80] on div "ADDITIONS ( 50 )" at bounding box center [73, 79] width 87 height 16
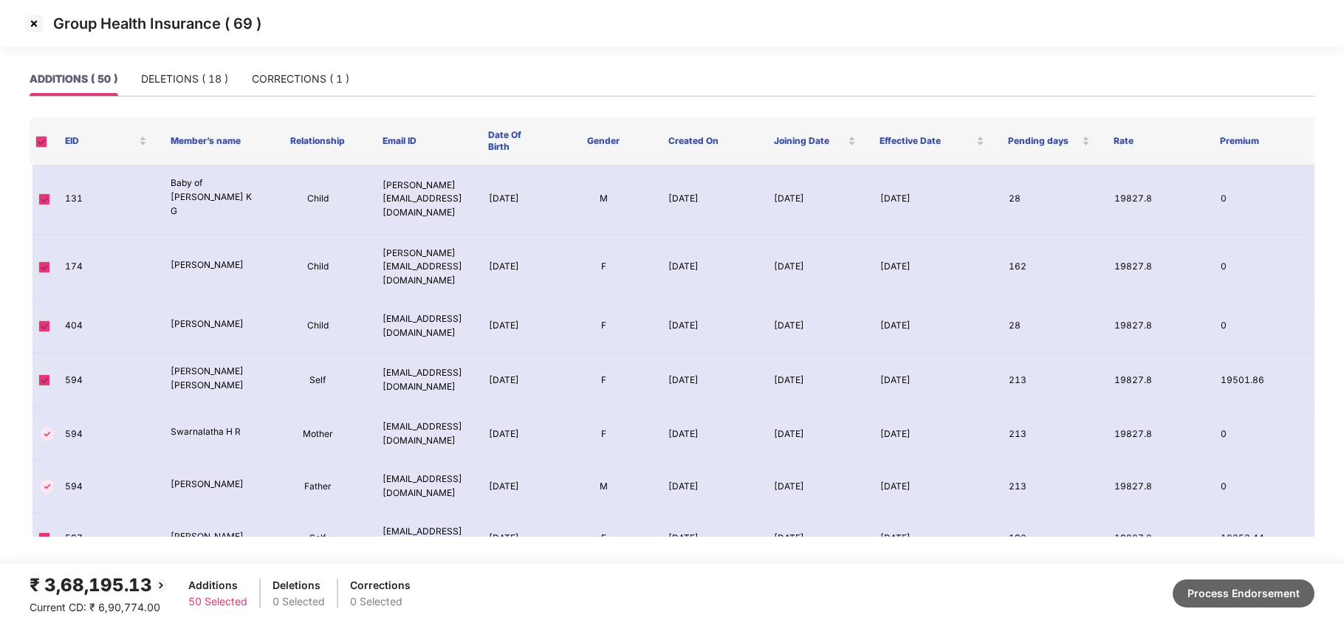
click at [1258, 600] on button "Process Endorsement" at bounding box center [1244, 594] width 142 height 28
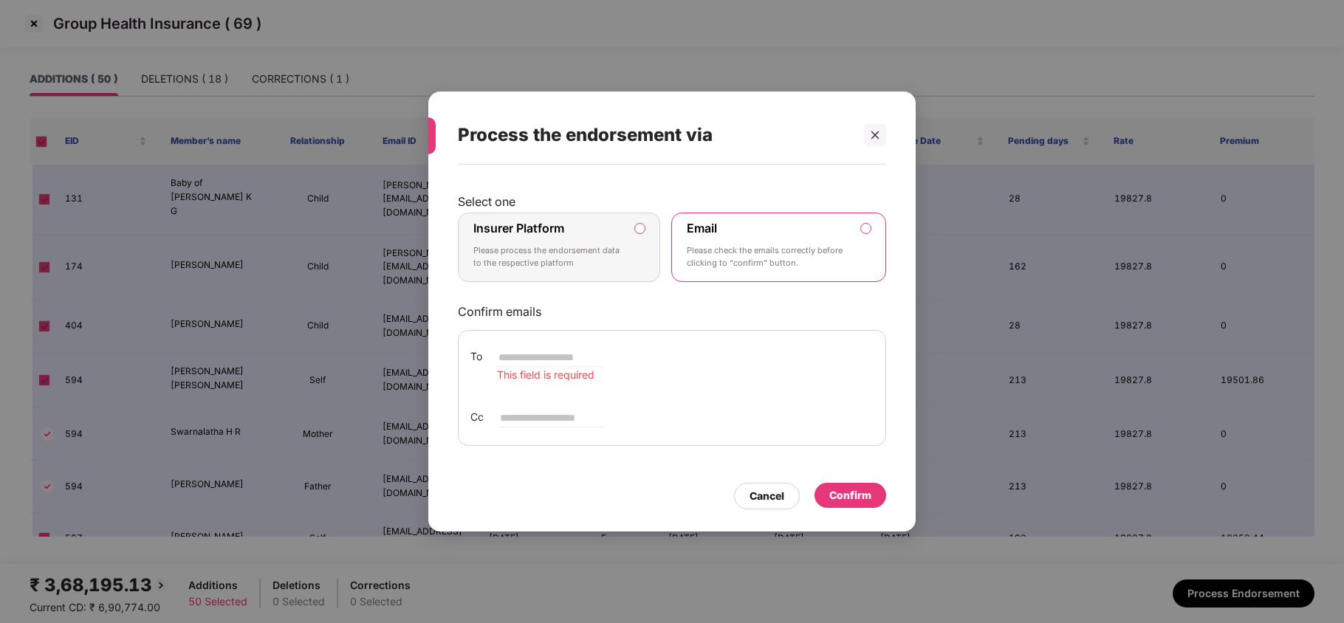
click at [588, 245] on p "Please process the endorsement data to the respective platform" at bounding box center [548, 257] width 151 height 26
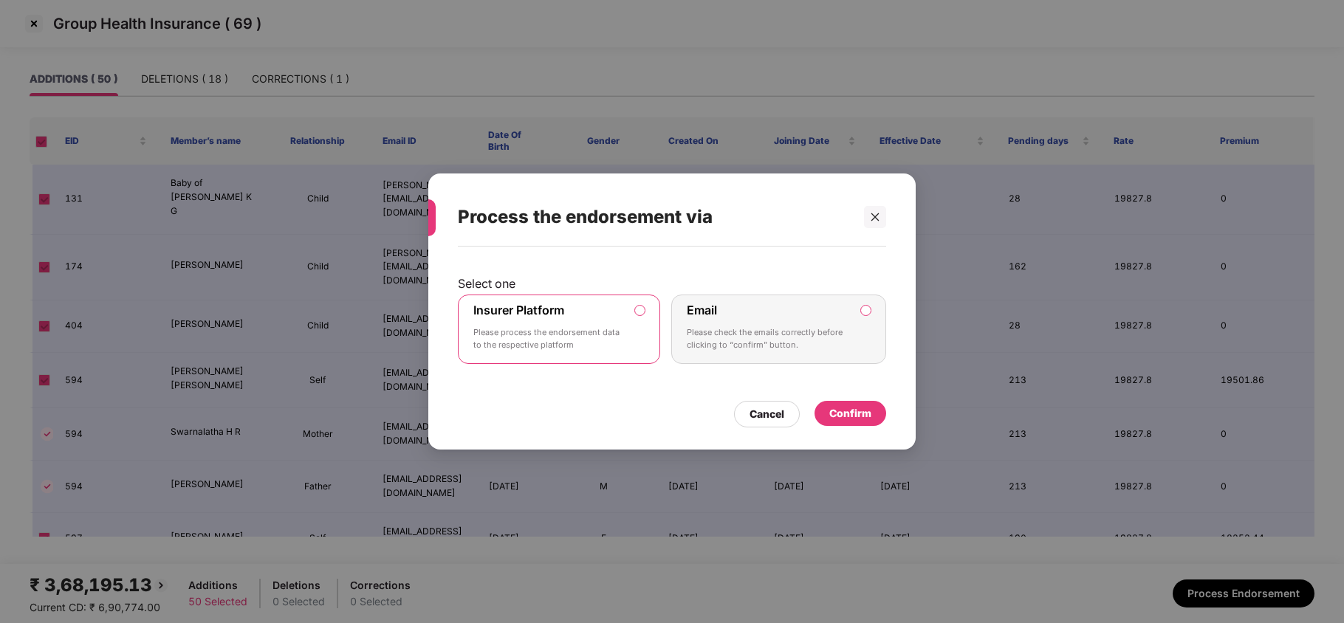
click at [858, 415] on div "Confirm" at bounding box center [850, 413] width 42 height 16
